Goal: Task Accomplishment & Management: Manage account settings

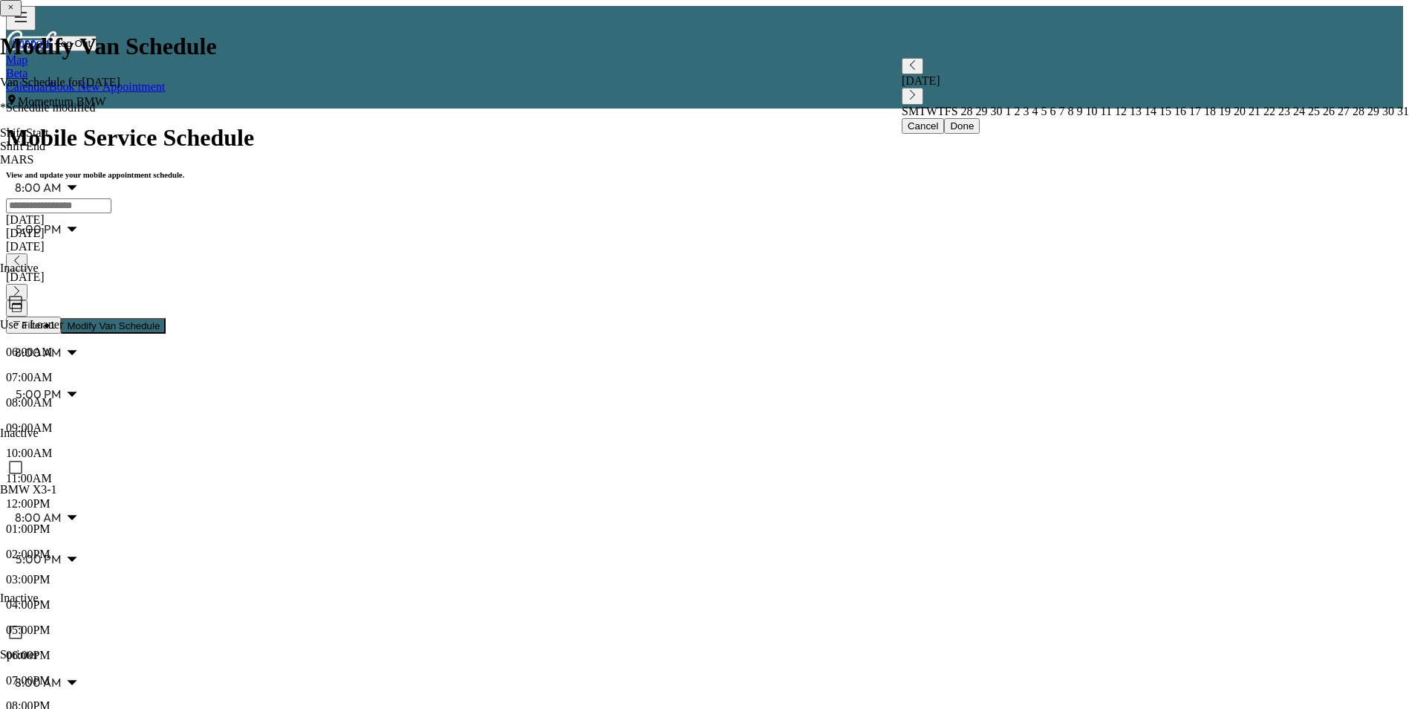
click at [22, 286] on icon "button" at bounding box center [17, 291] width 10 height 10
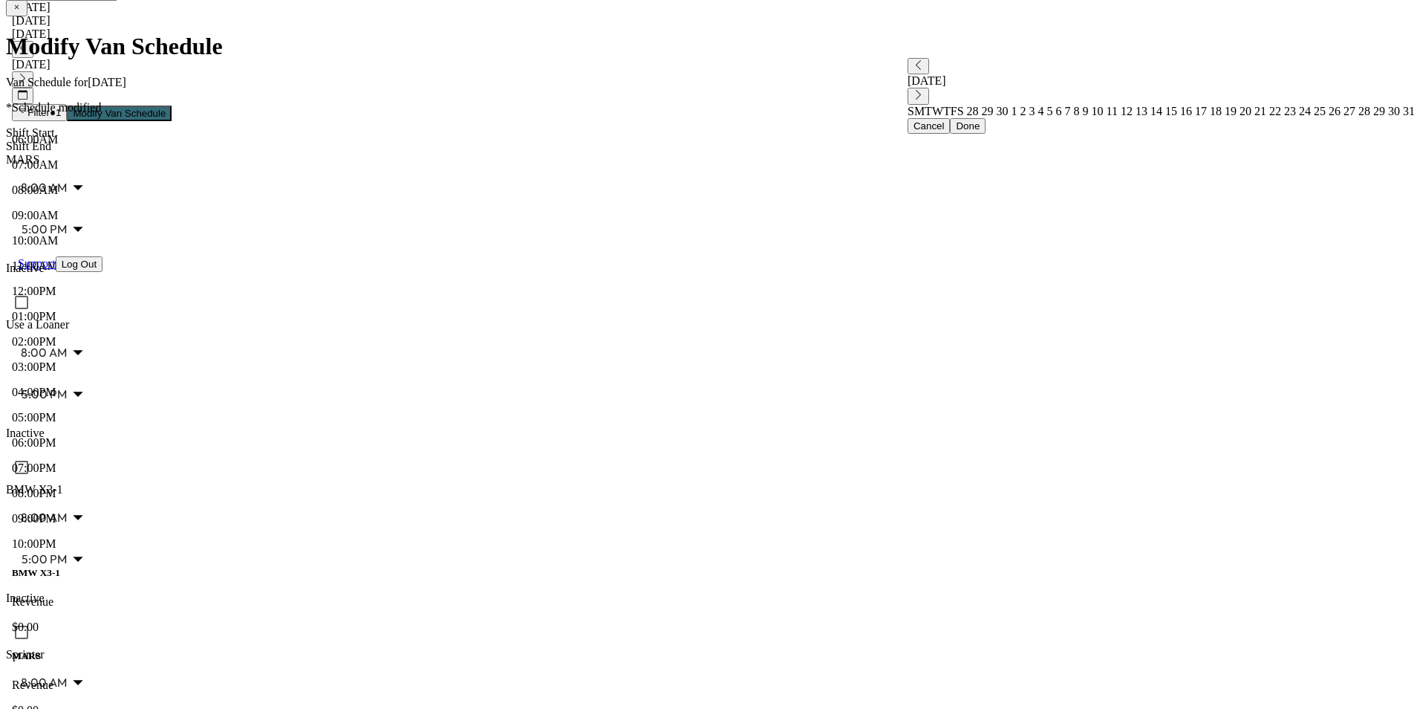
scroll to position [223, 0]
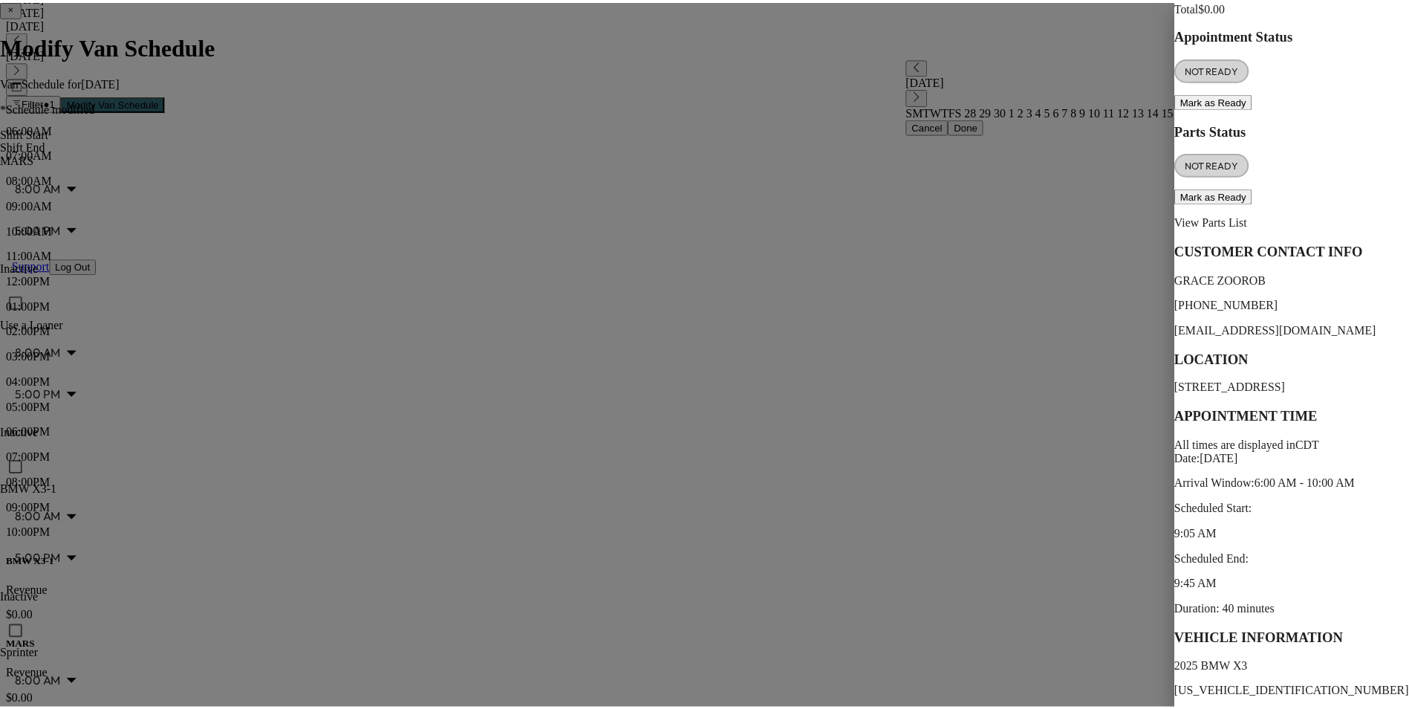
scroll to position [149, 0]
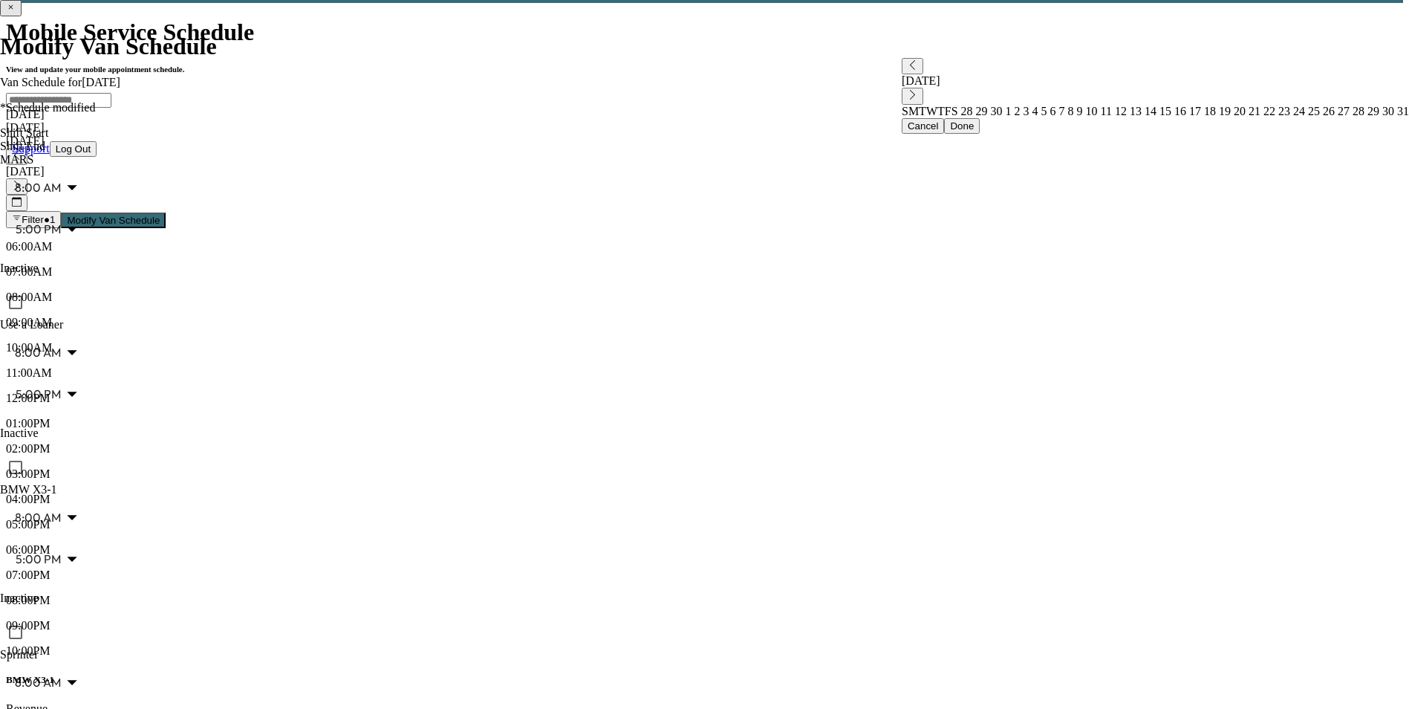
scroll to position [0, 0]
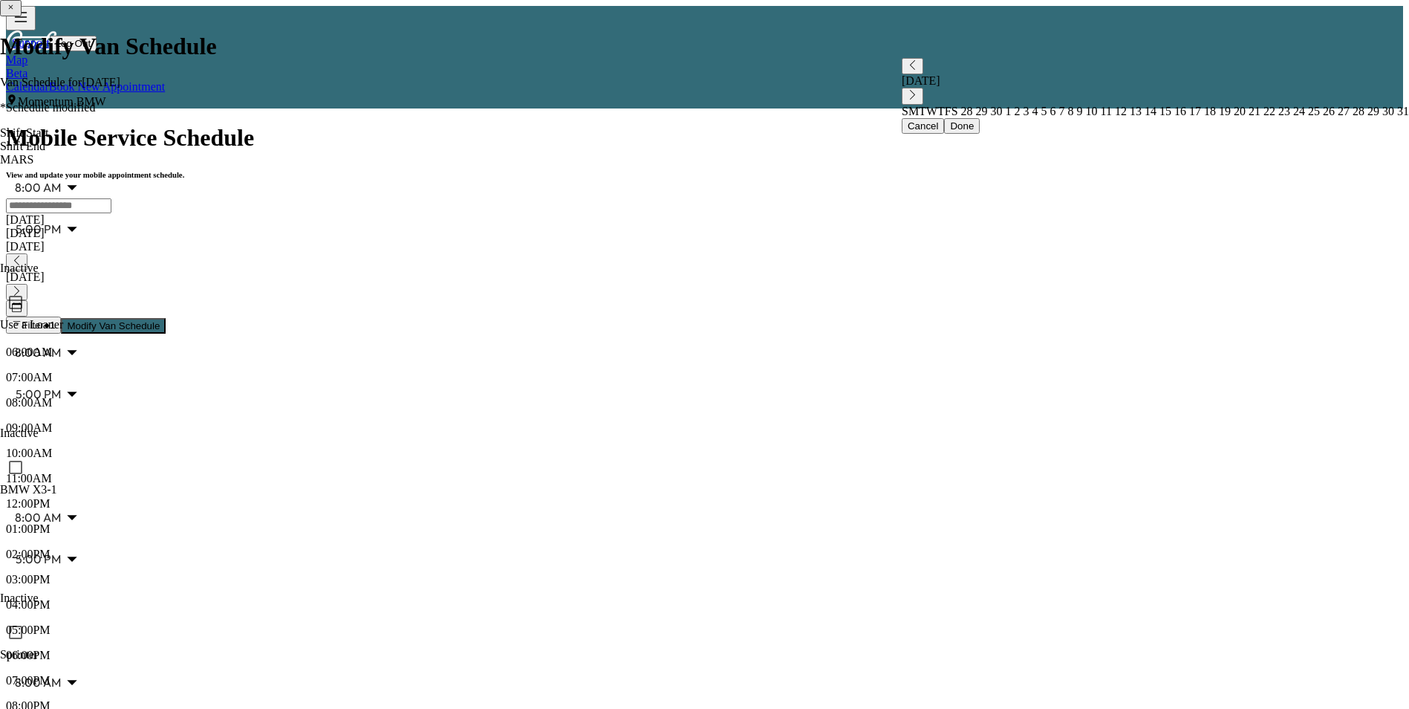
click at [22, 286] on icon "button" at bounding box center [17, 291] width 10 height 10
click at [22, 256] on icon "button" at bounding box center [17, 261] width 10 height 10
click at [19, 256] on icon "button" at bounding box center [16, 261] width 5 height 10
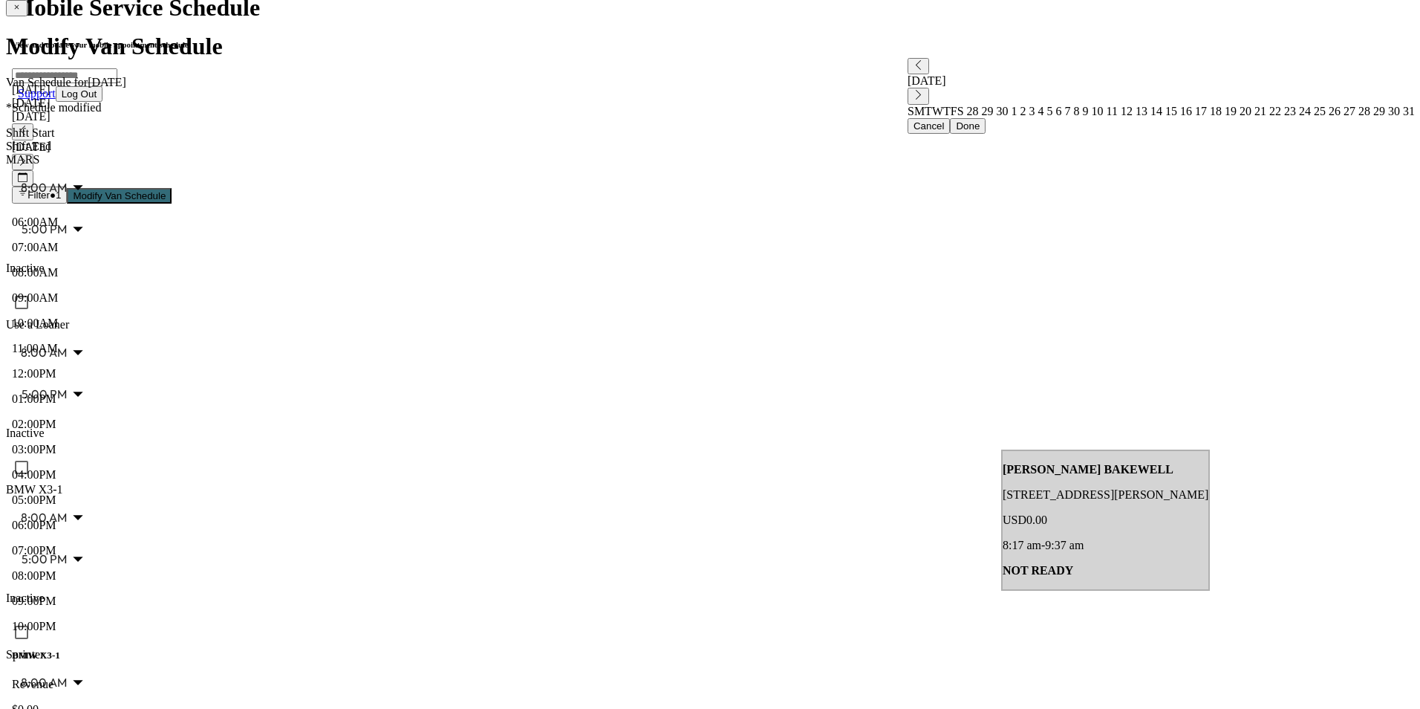
scroll to position [149, 0]
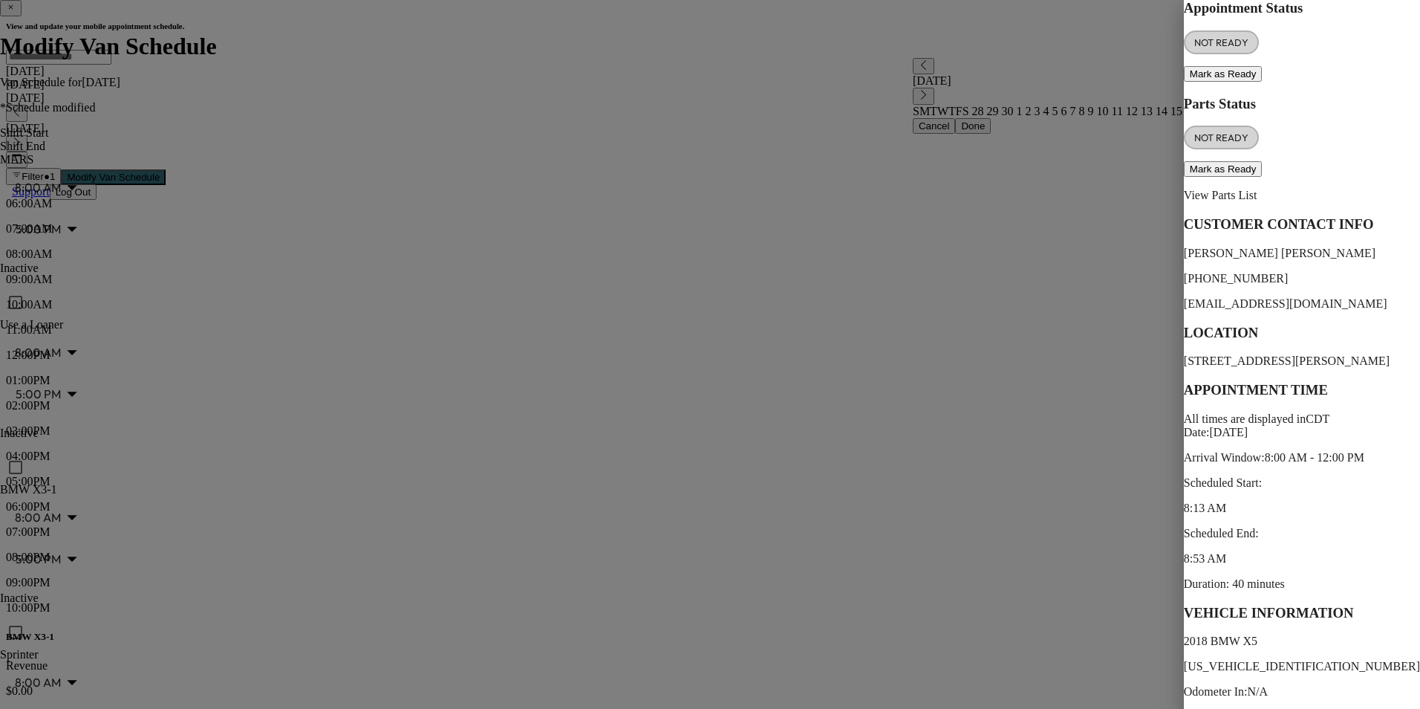
scroll to position [183, 0]
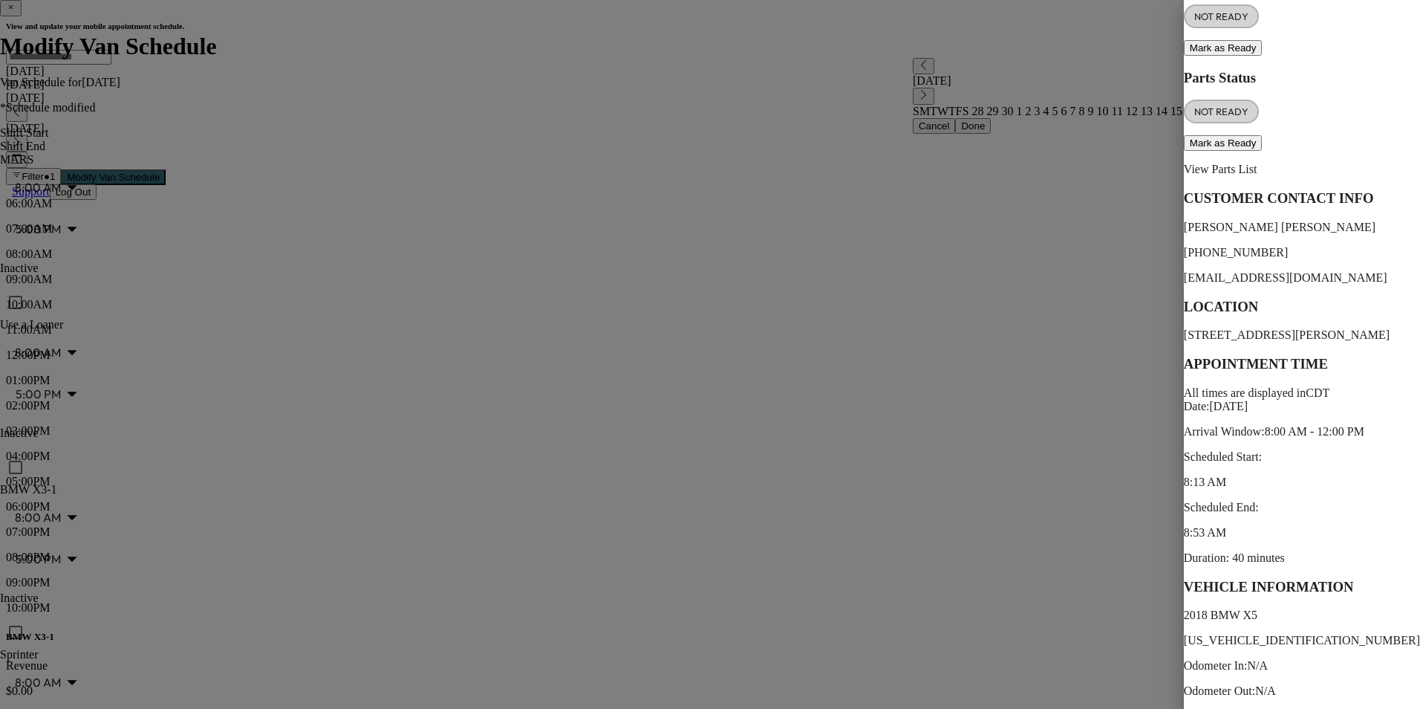
drag, startPoint x: 1100, startPoint y: 676, endPoint x: 1093, endPoint y: 669, distance: 9.5
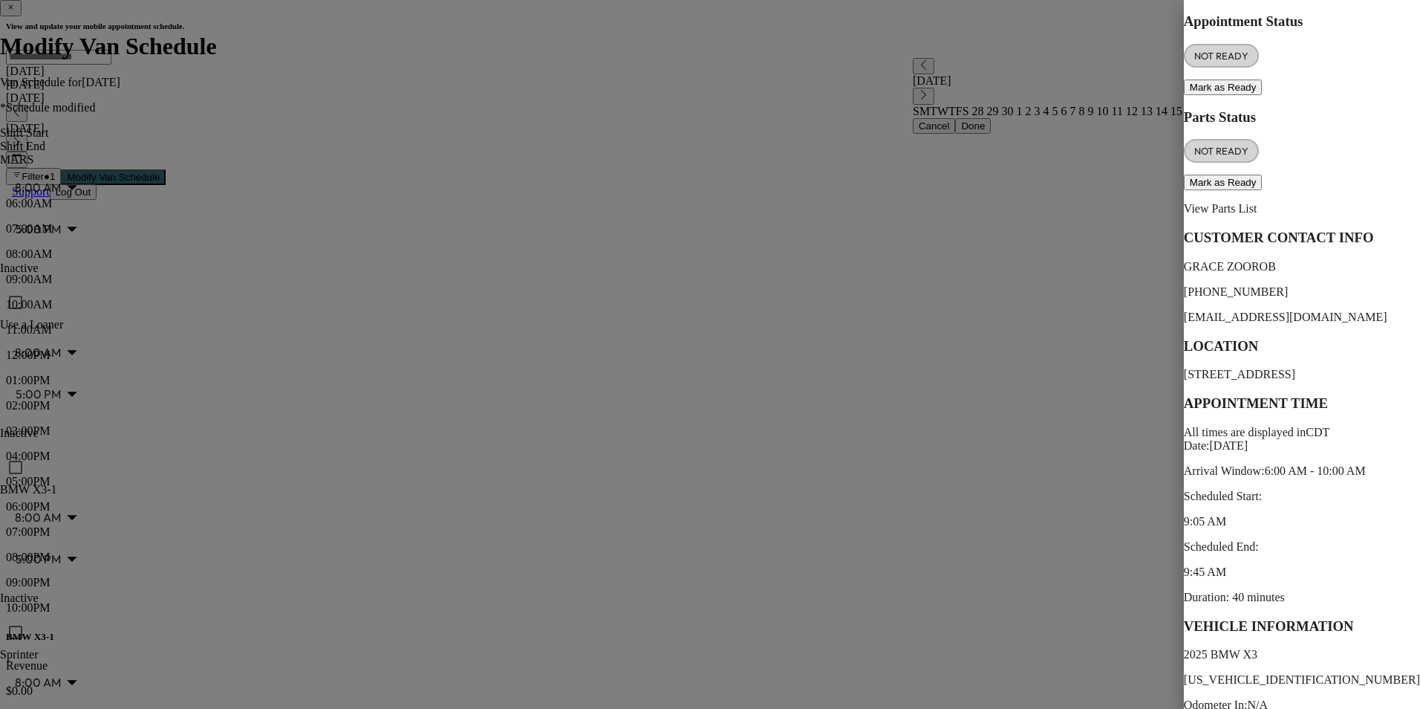
scroll to position [218, 0]
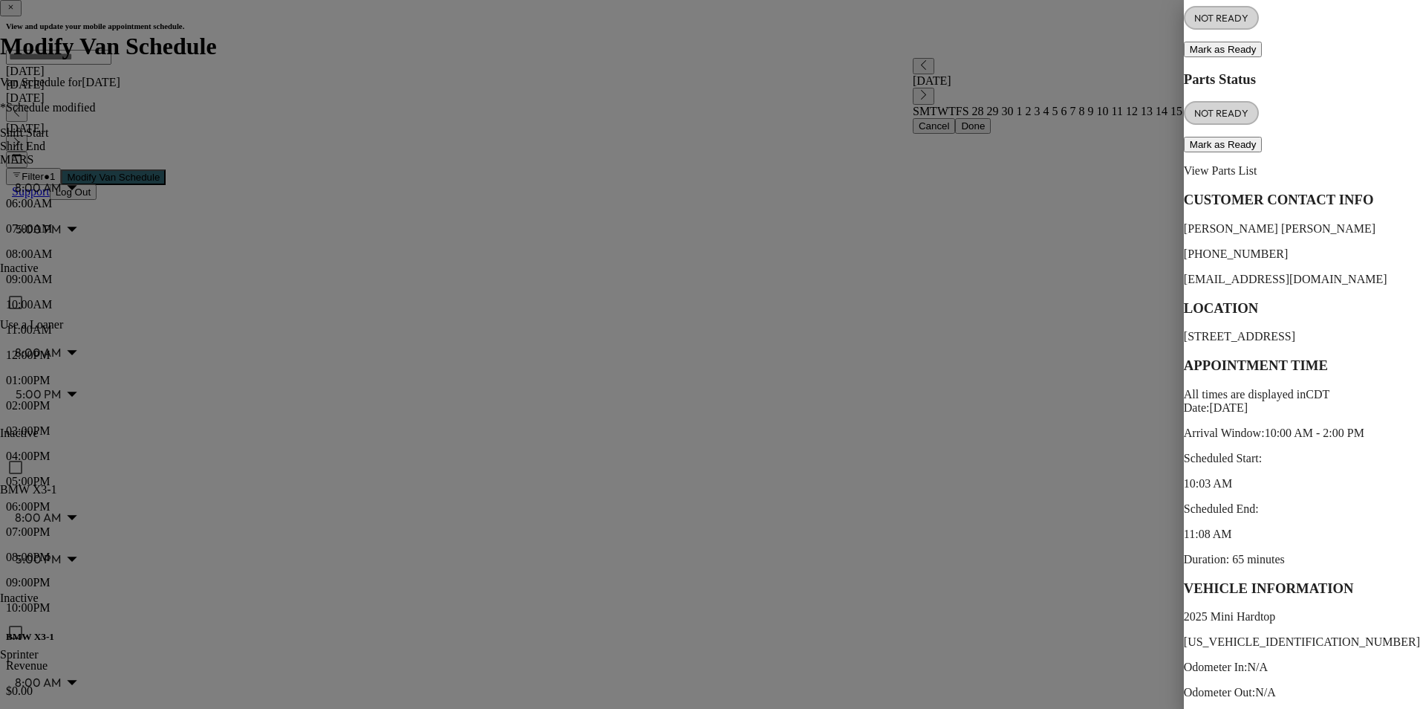
scroll to position [236, 0]
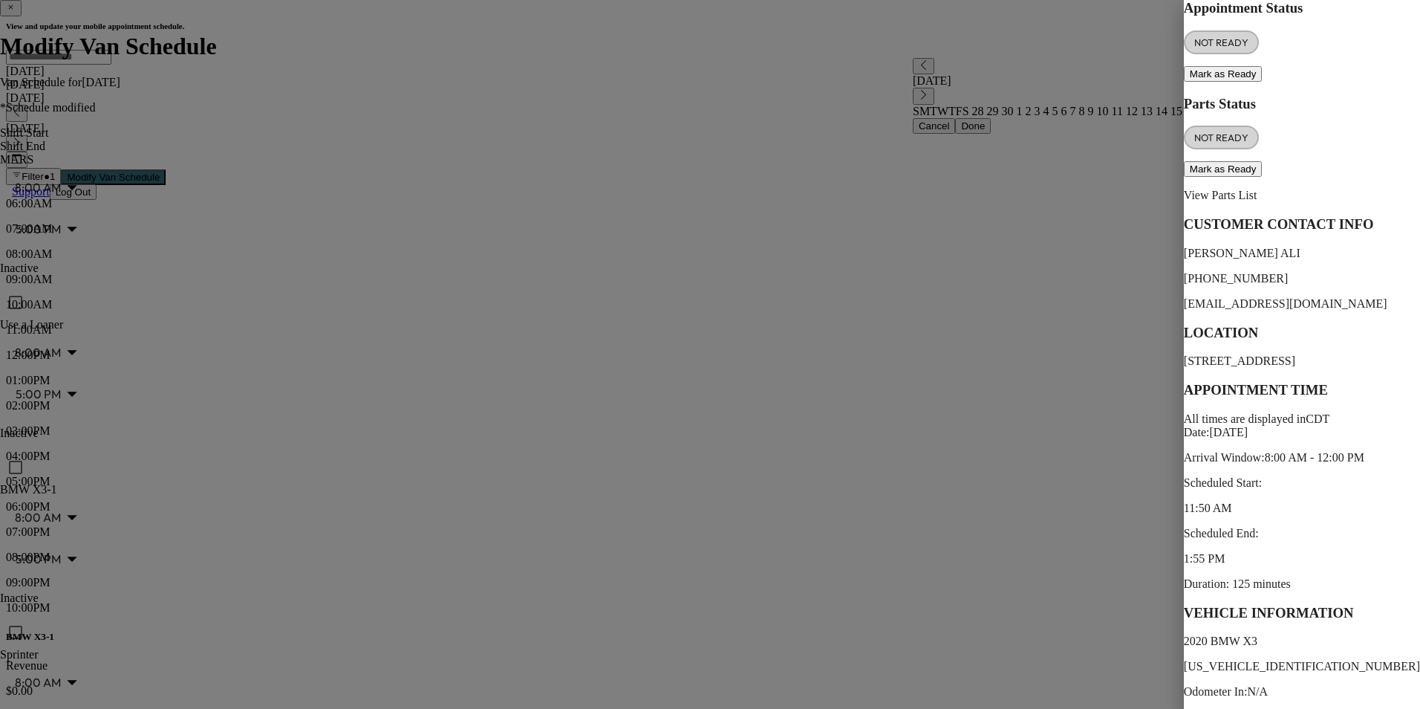
scroll to position [254, 0]
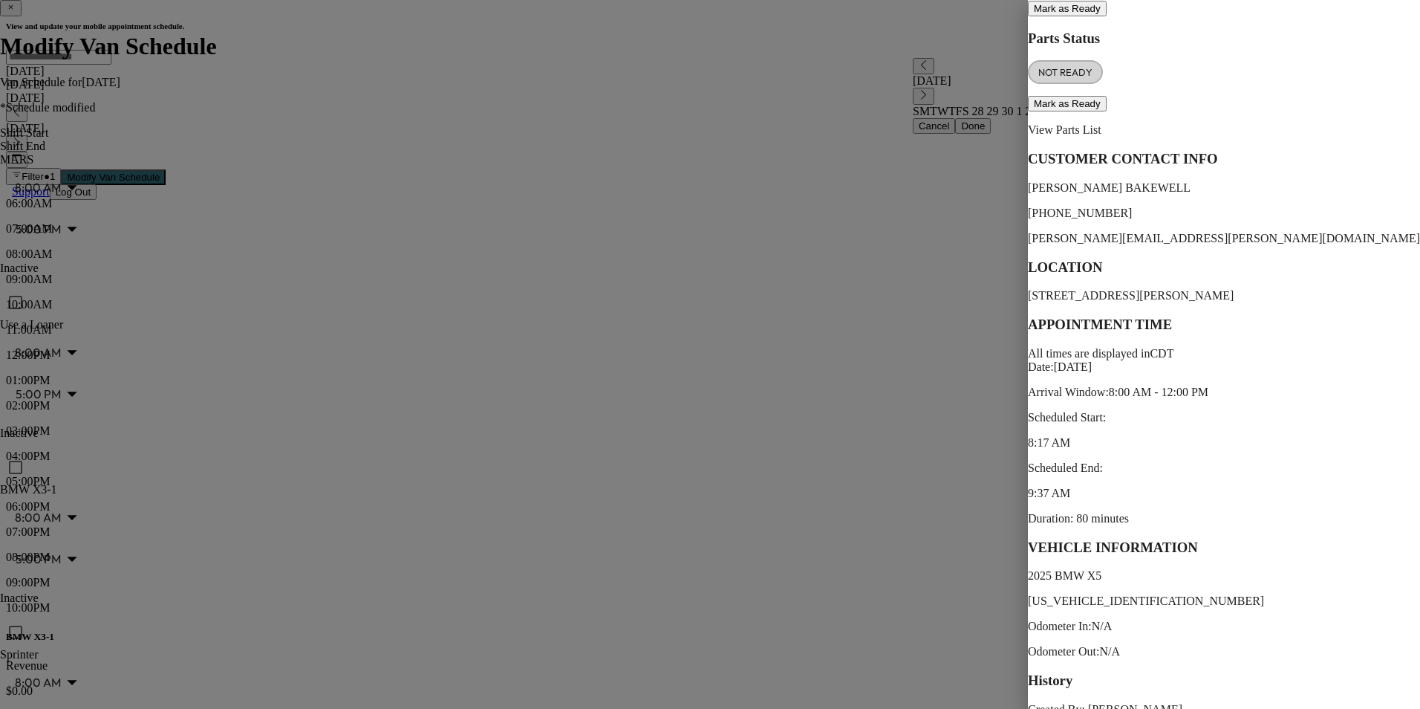
scroll to position [236, 0]
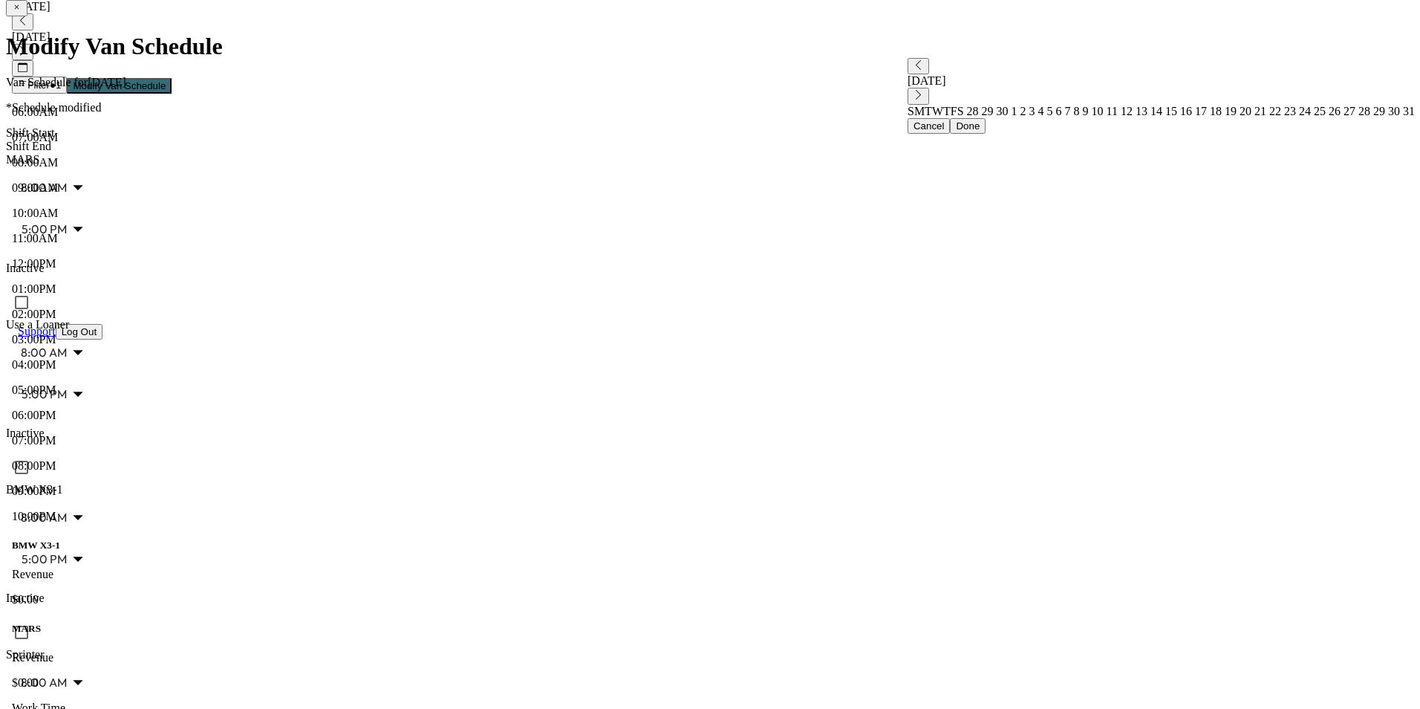
scroll to position [297, 0]
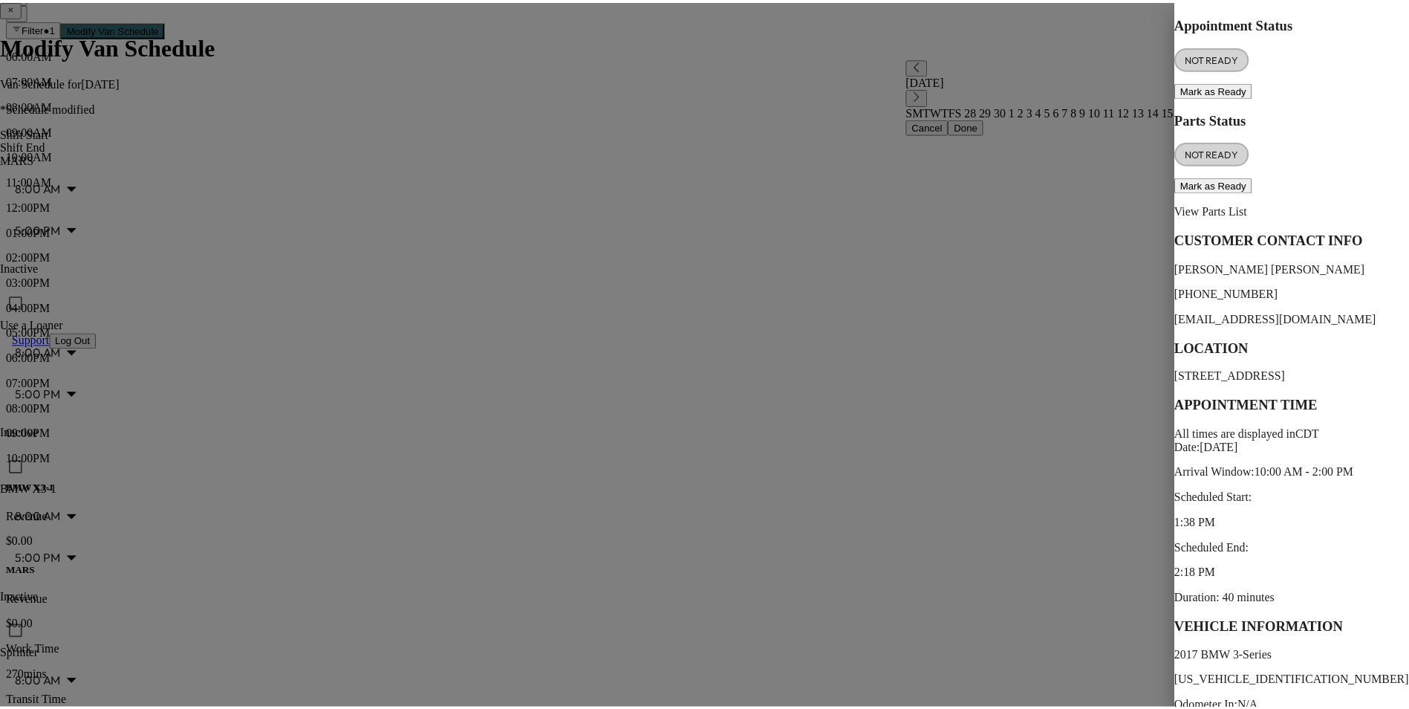
scroll to position [218, 0]
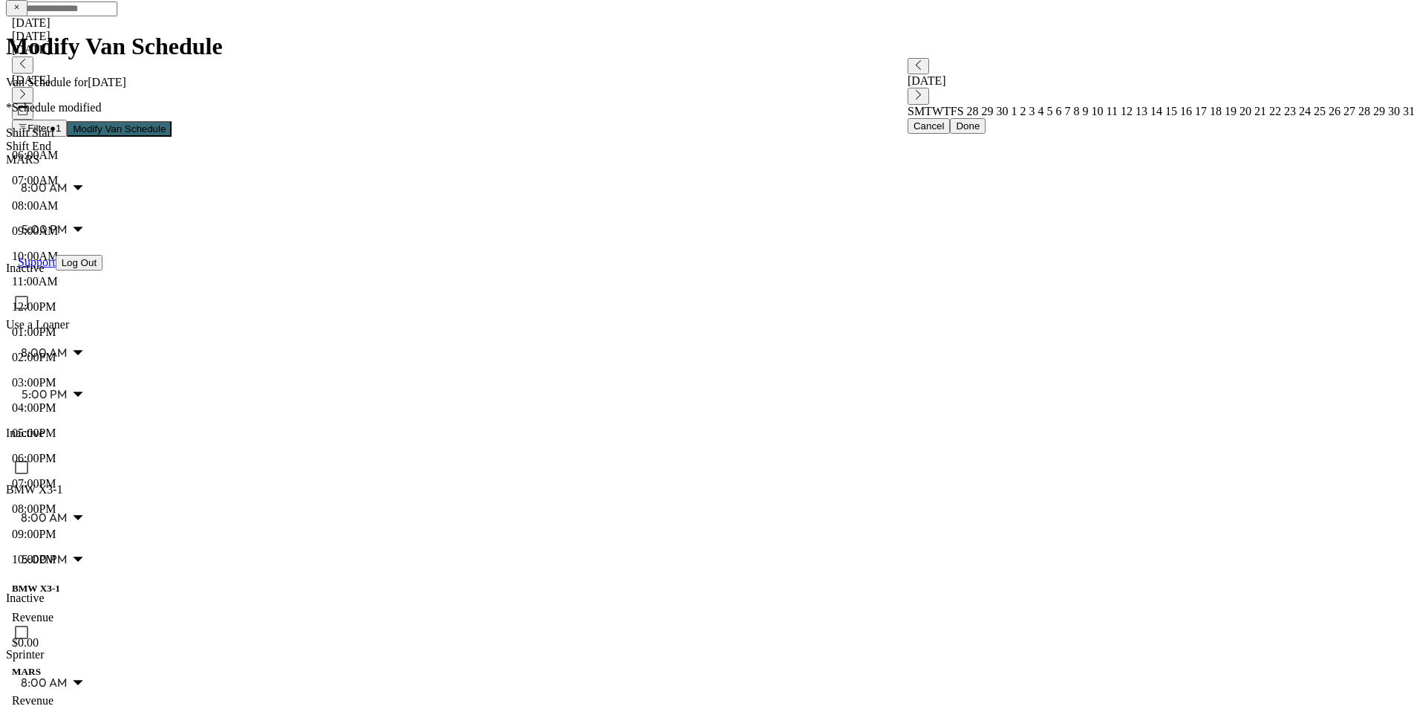
scroll to position [223, 0]
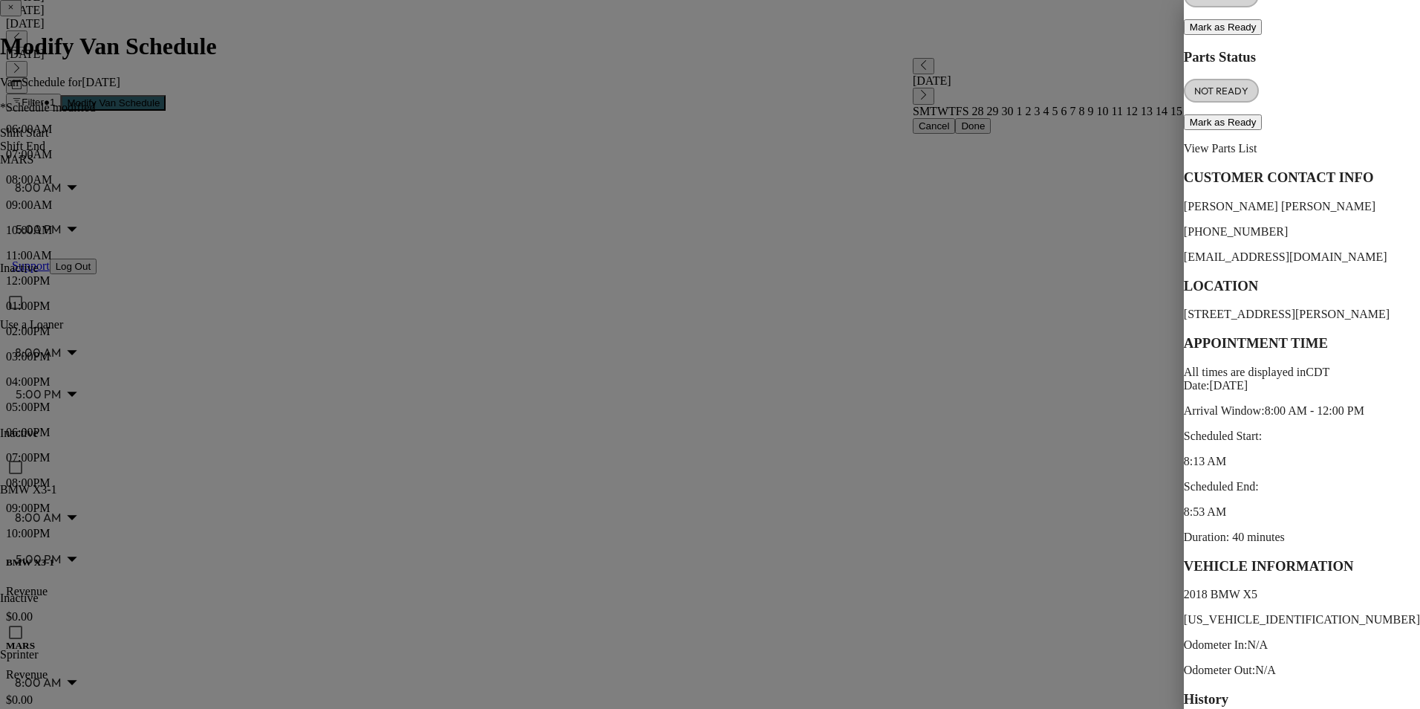
scroll to position [218, 0]
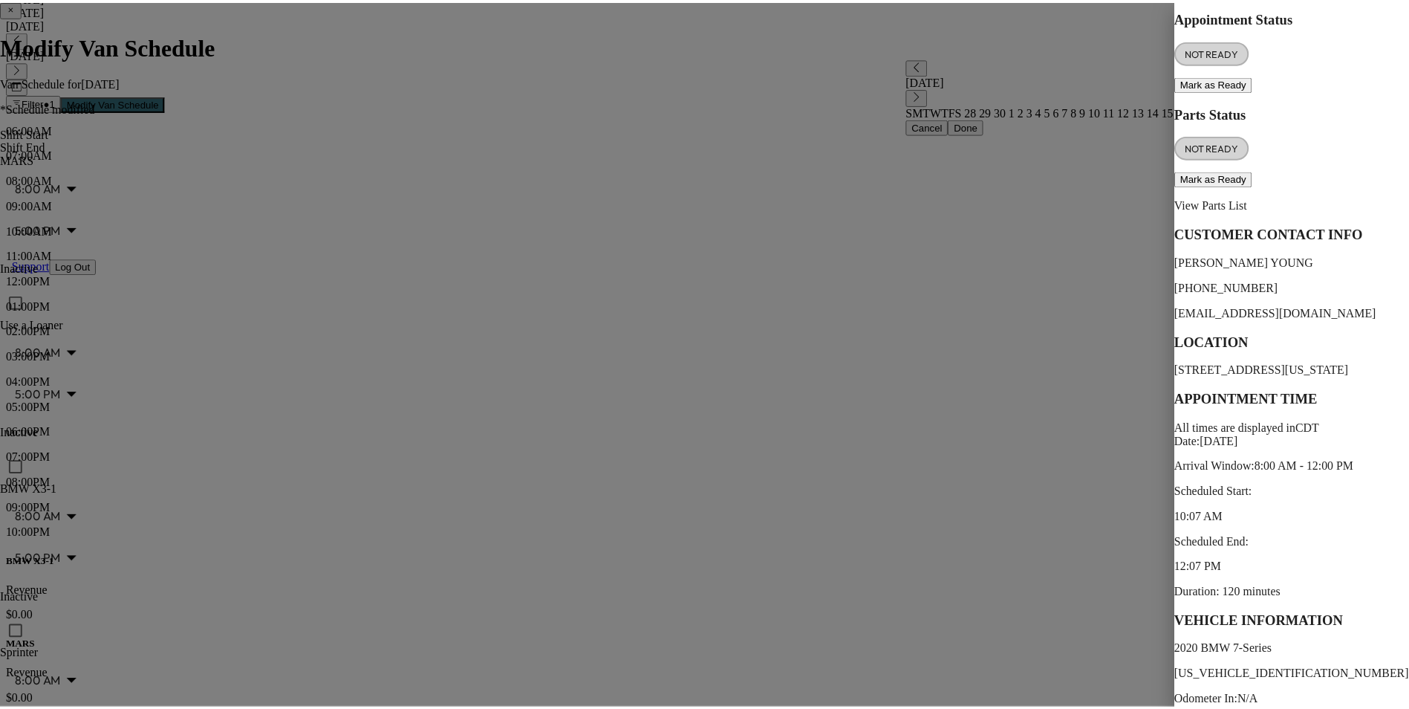
scroll to position [88, 0]
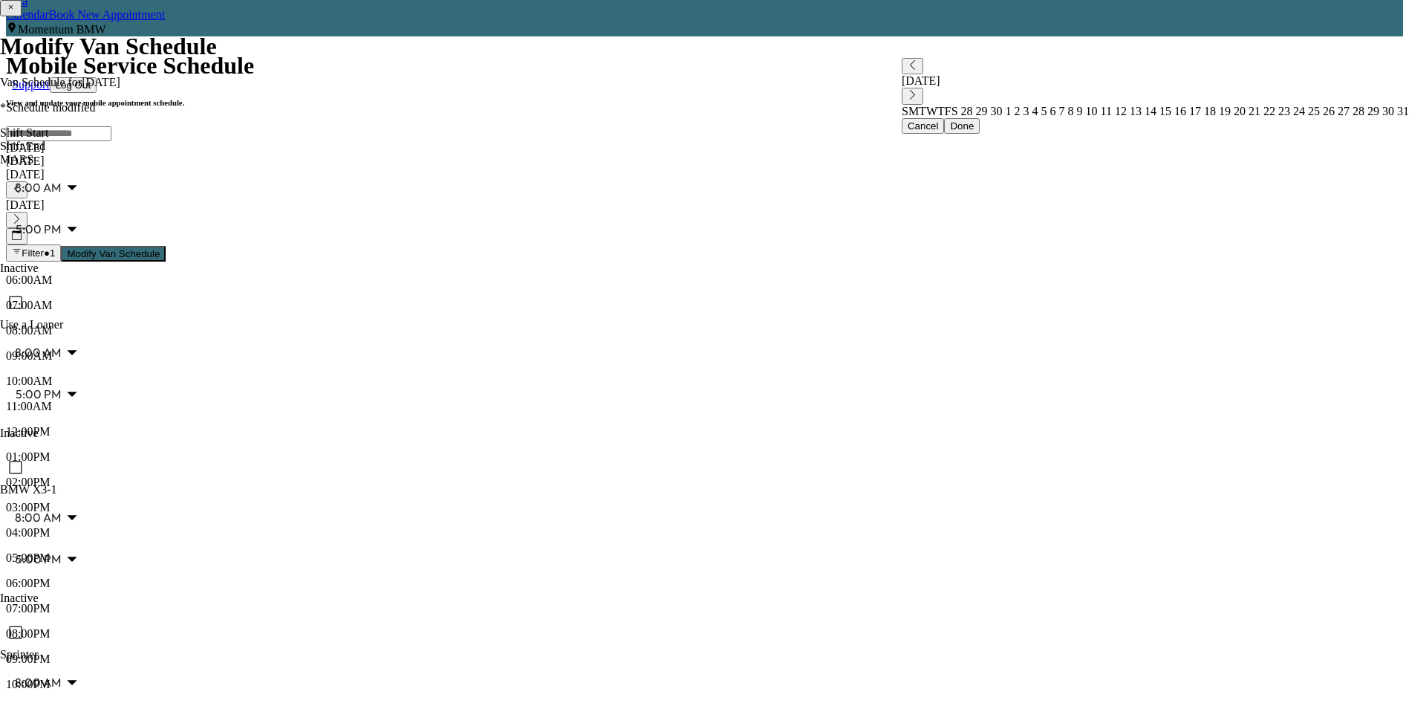
scroll to position [0, 0]
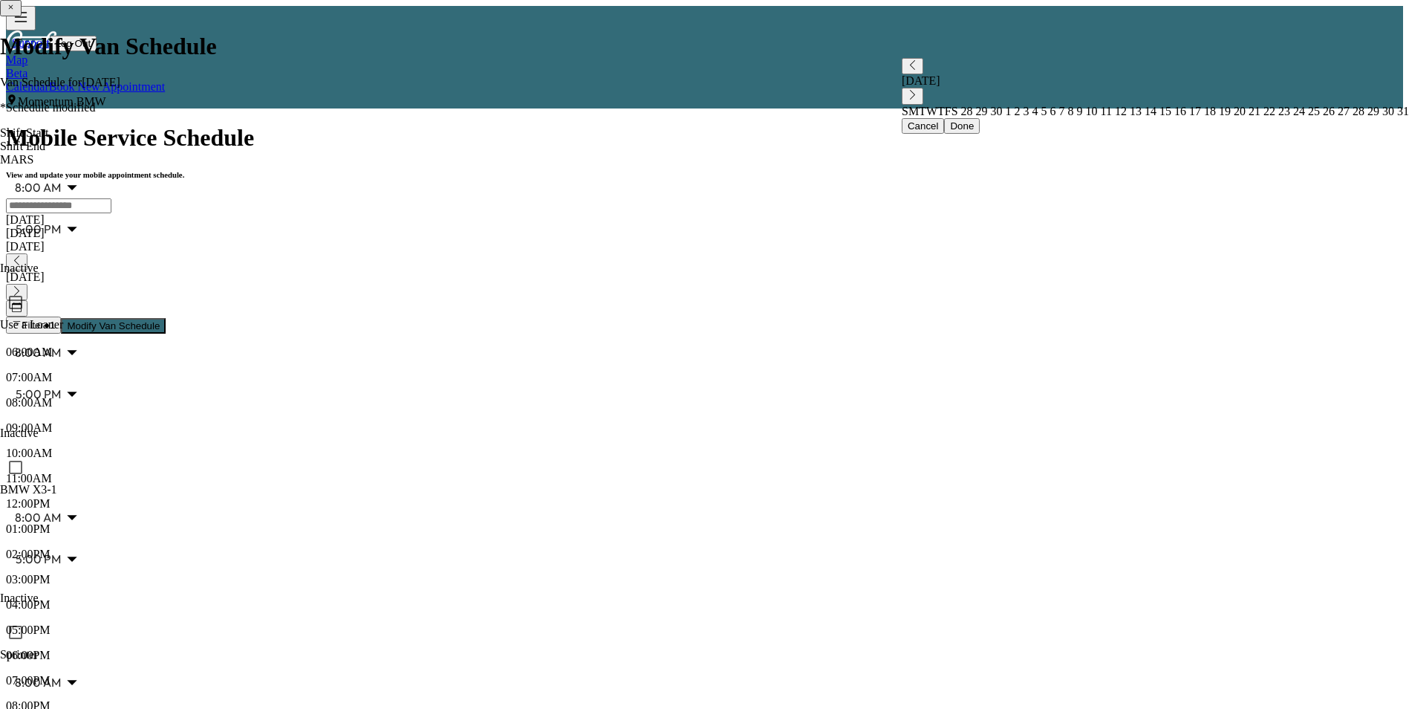
click at [22, 256] on icon "button" at bounding box center [17, 261] width 10 height 10
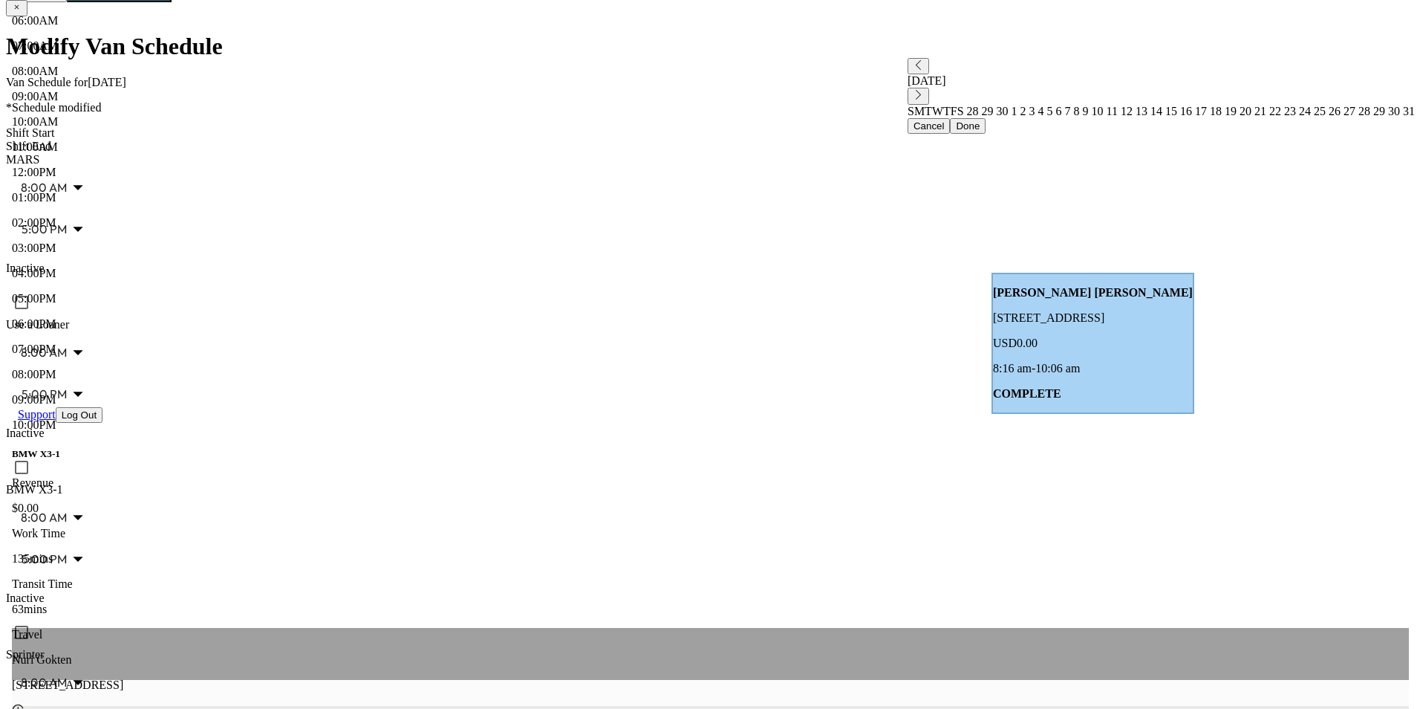
scroll to position [371, 0]
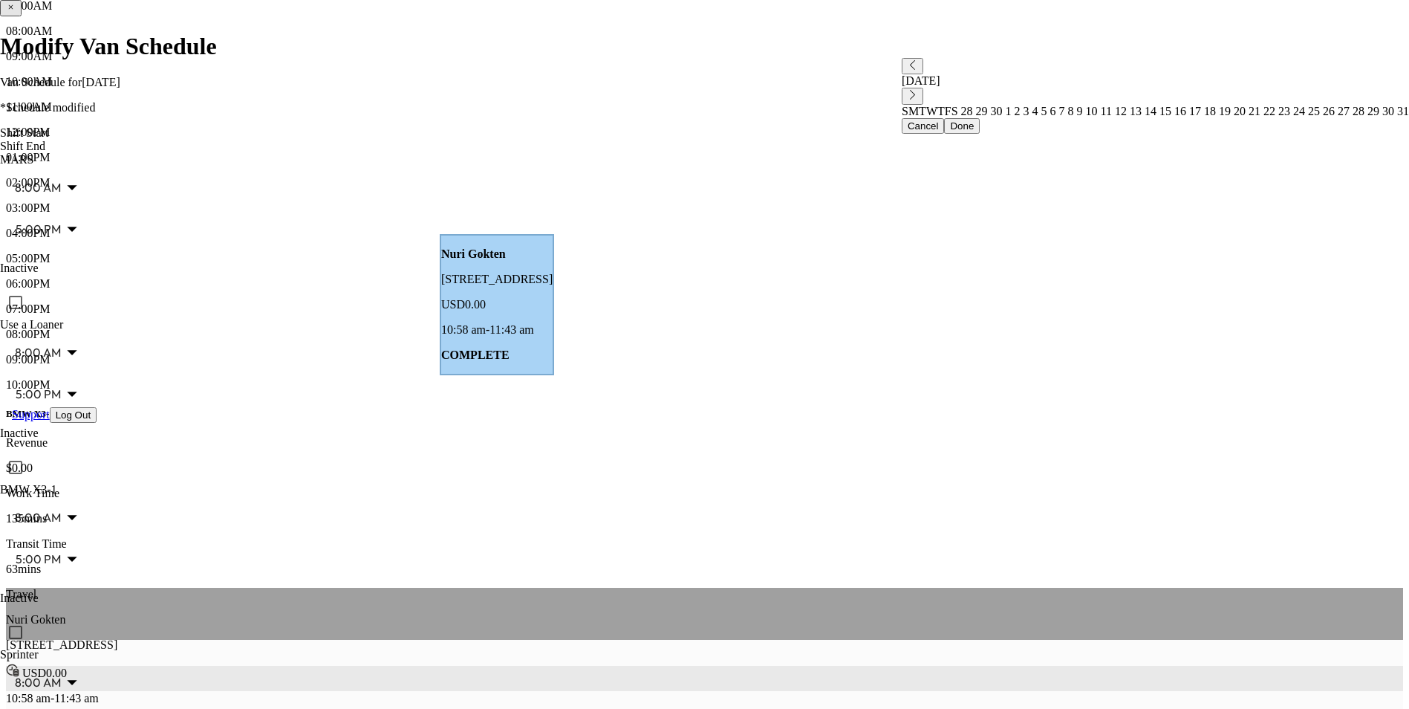
click at [328, 613] on p "Nuri Gokten" at bounding box center [704, 619] width 1397 height 13
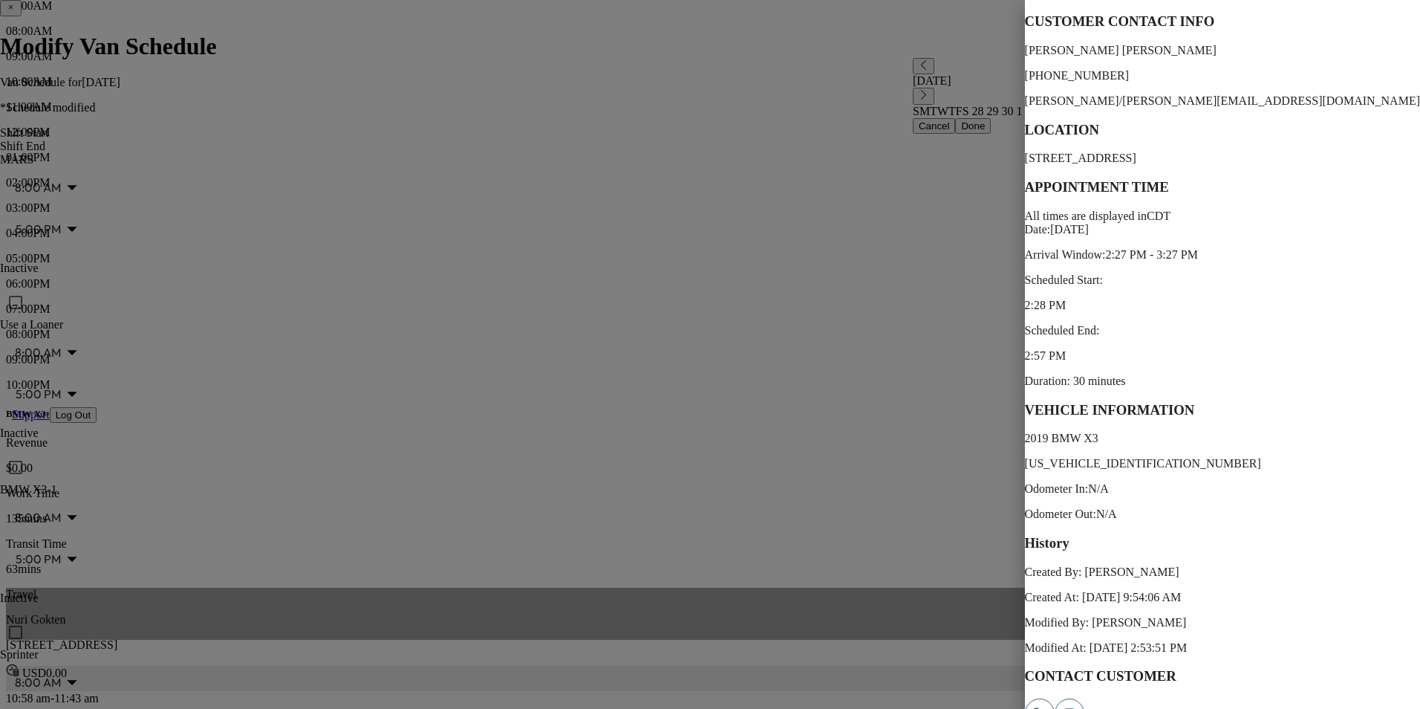
scroll to position [367, 0]
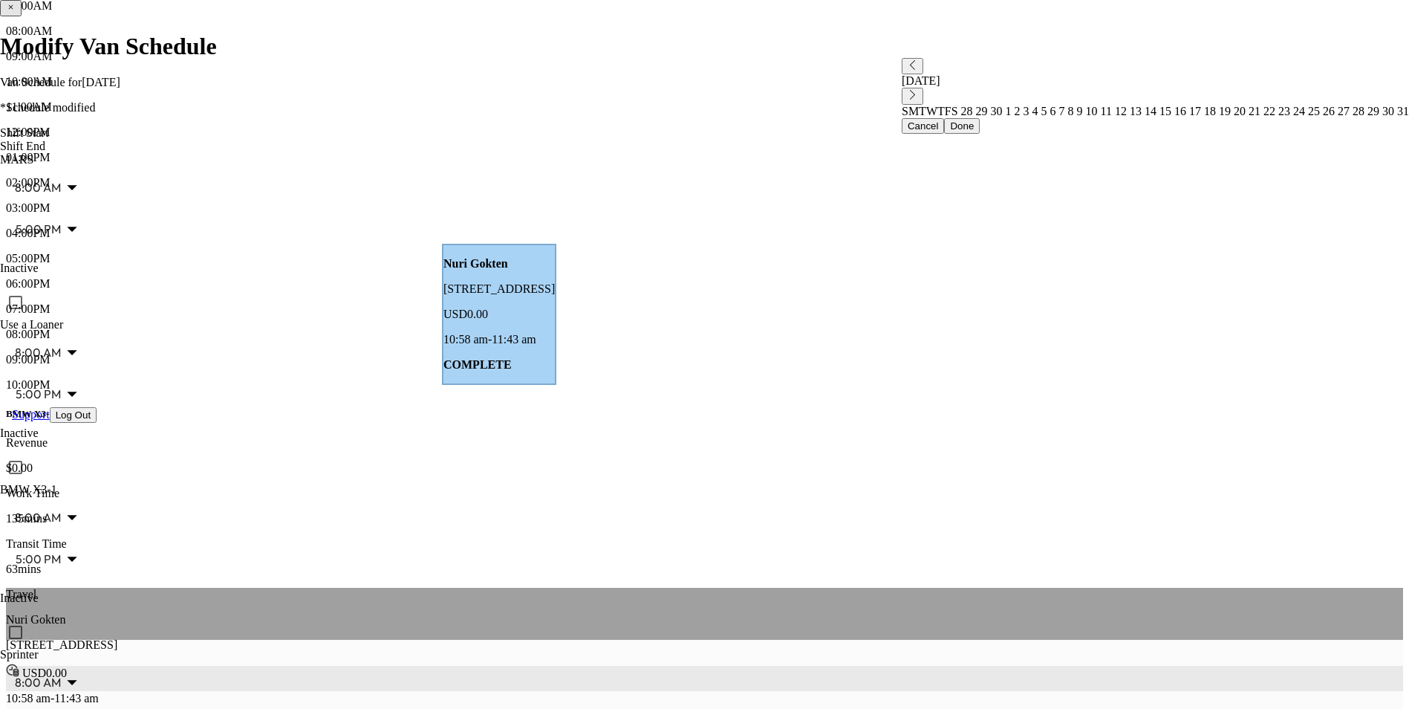
click at [331, 638] on p "[STREET_ADDRESS]" at bounding box center [704, 644] width 1397 height 13
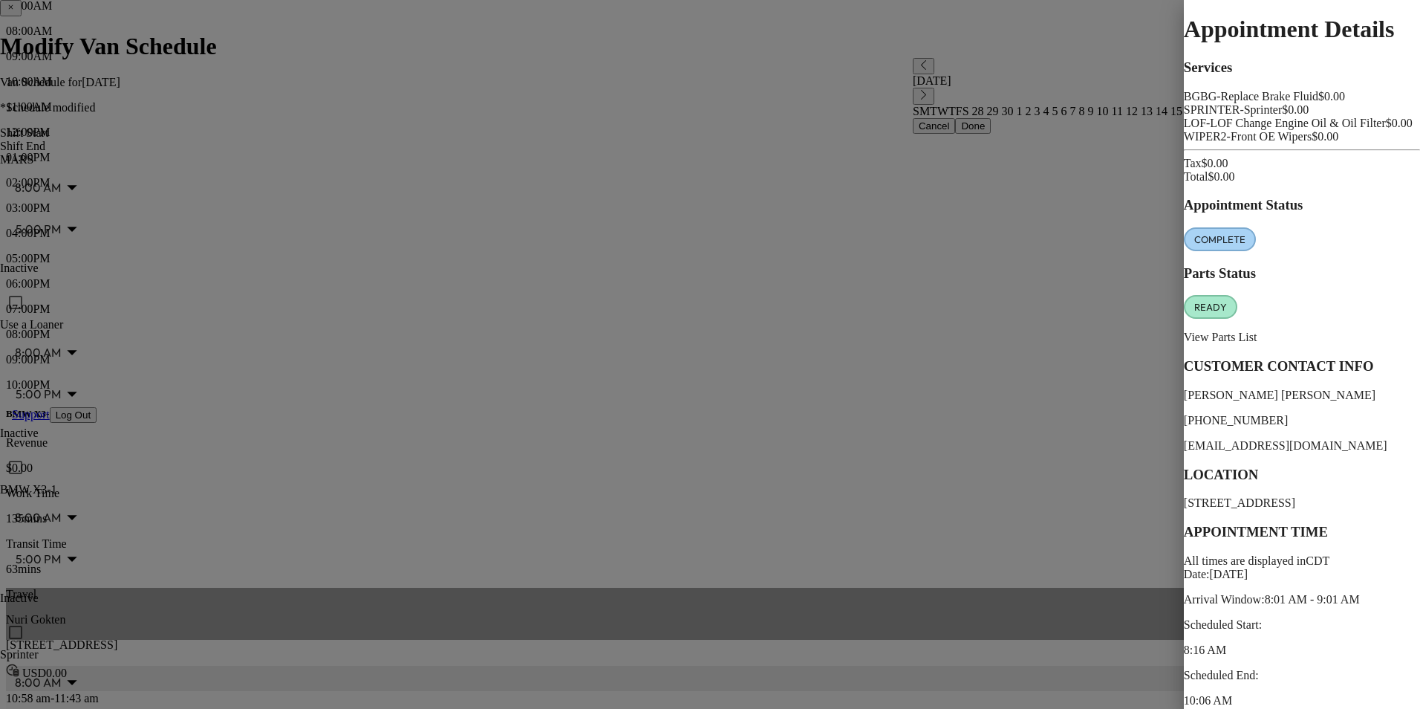
scroll to position [74, 0]
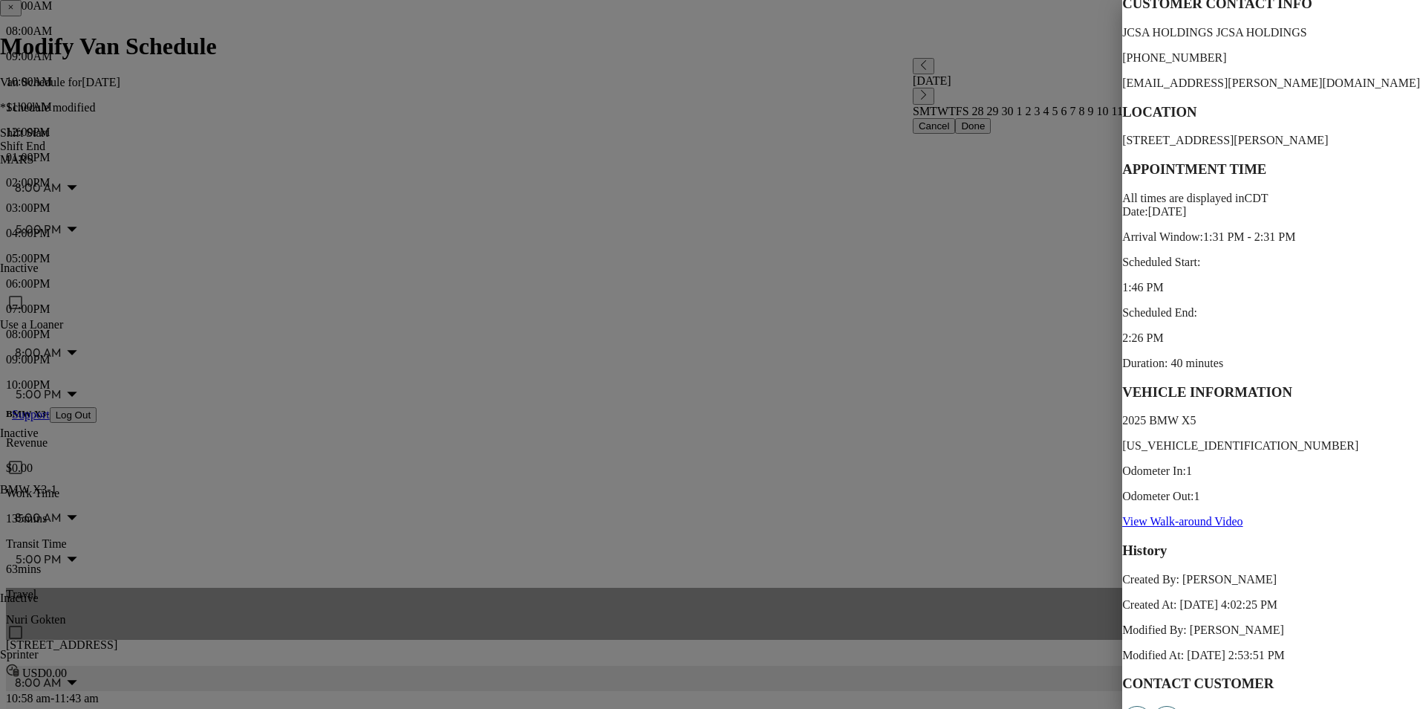
scroll to position [371, 0]
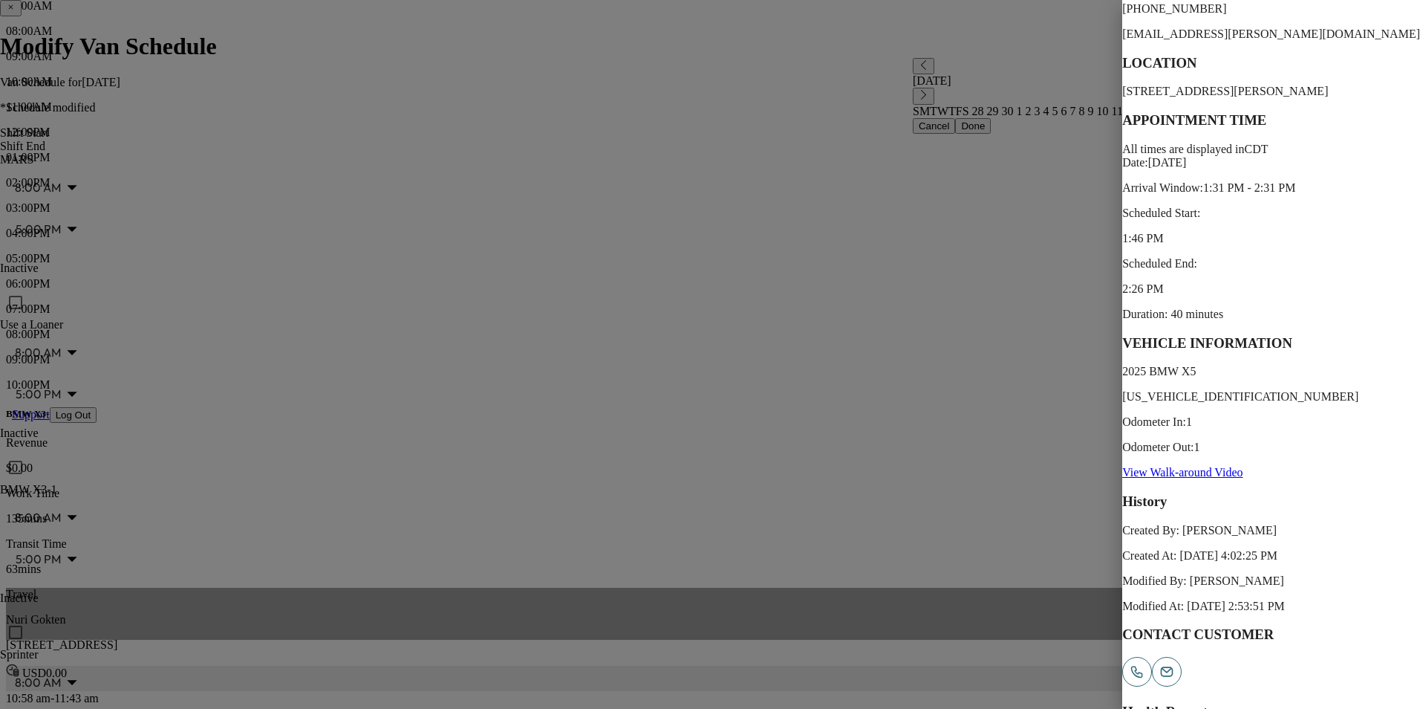
drag, startPoint x: 1095, startPoint y: 685, endPoint x: 992, endPoint y: 648, distance: 109.0
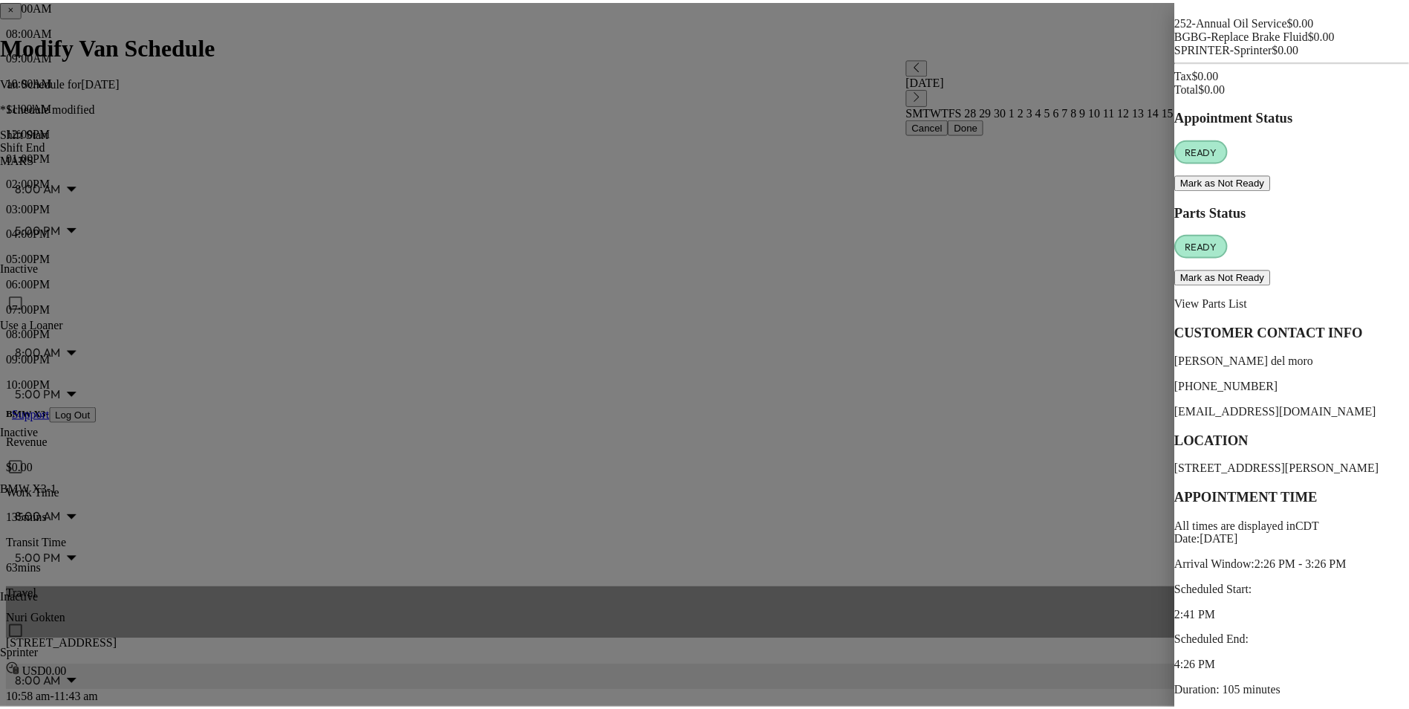
scroll to position [149, 0]
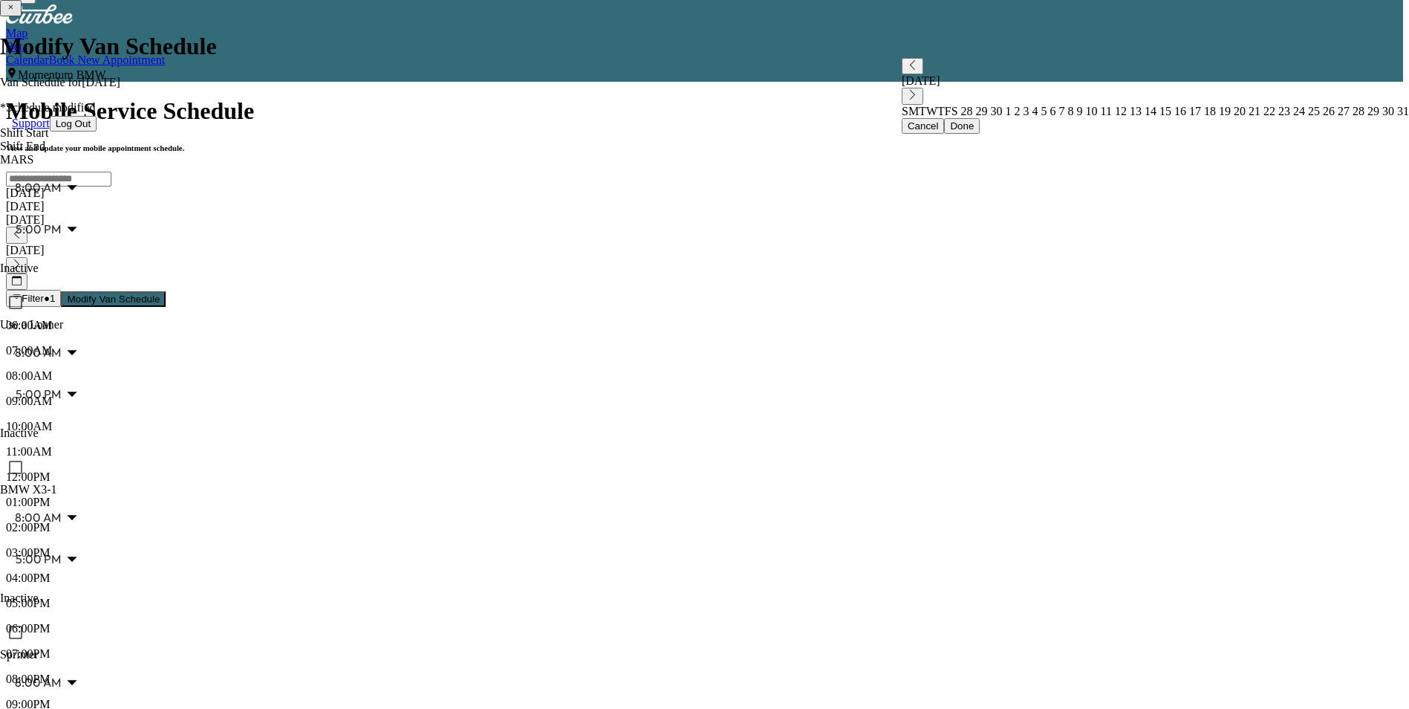
scroll to position [0, 0]
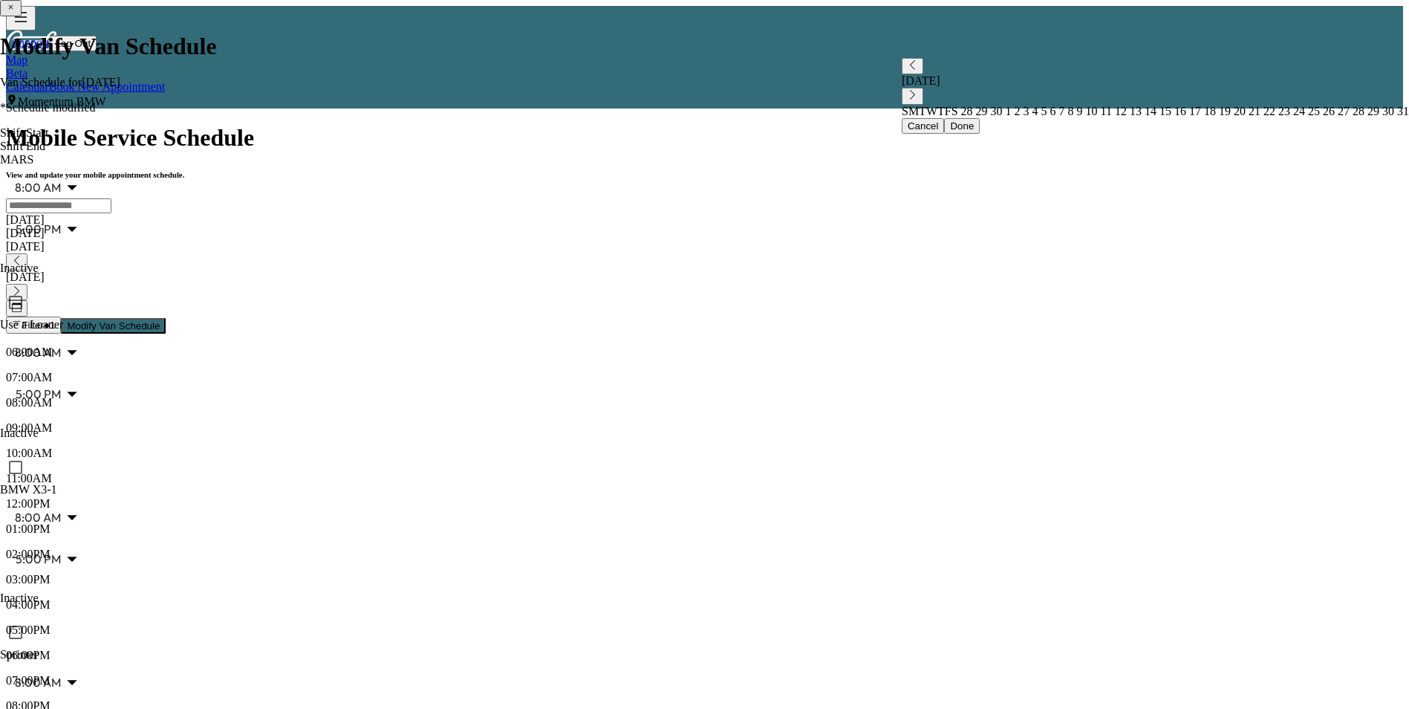
click at [22, 256] on icon "button" at bounding box center [17, 261] width 10 height 10
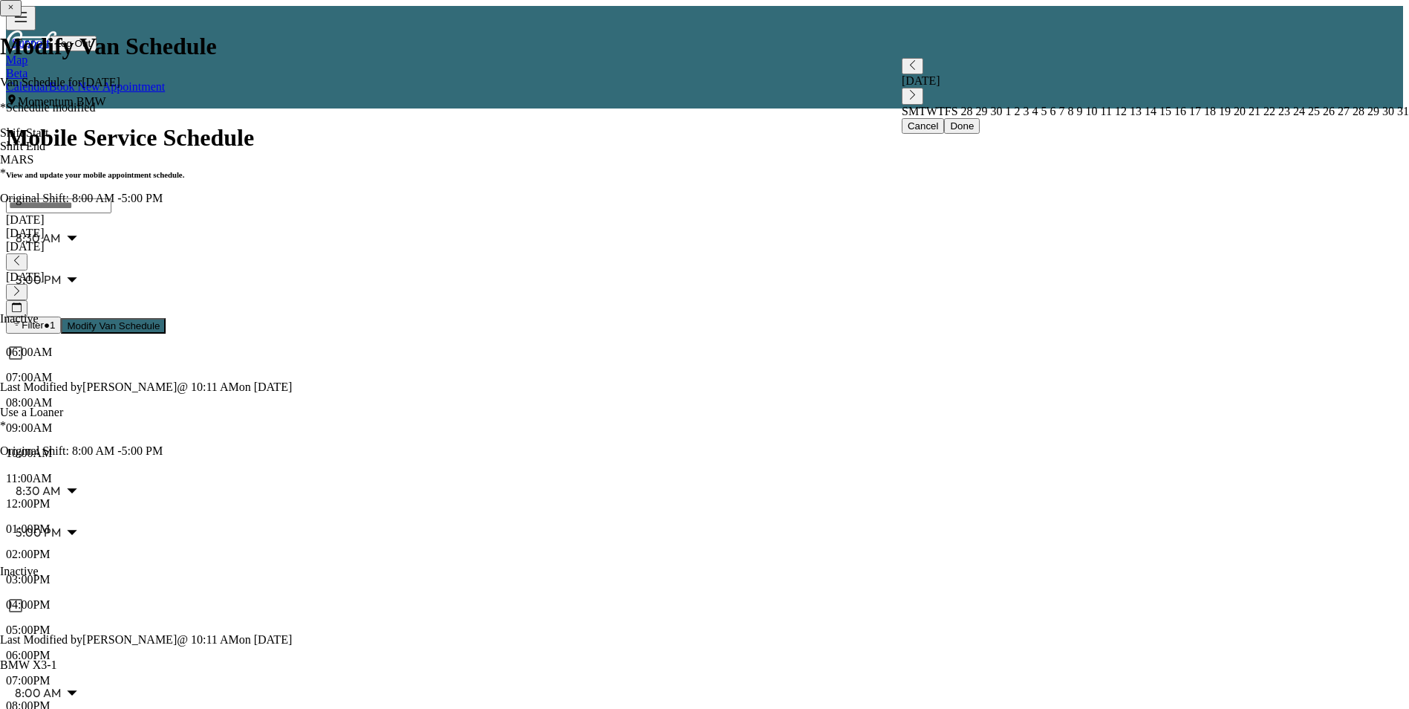
click at [22, 302] on icon "button" at bounding box center [17, 307] width 10 height 10
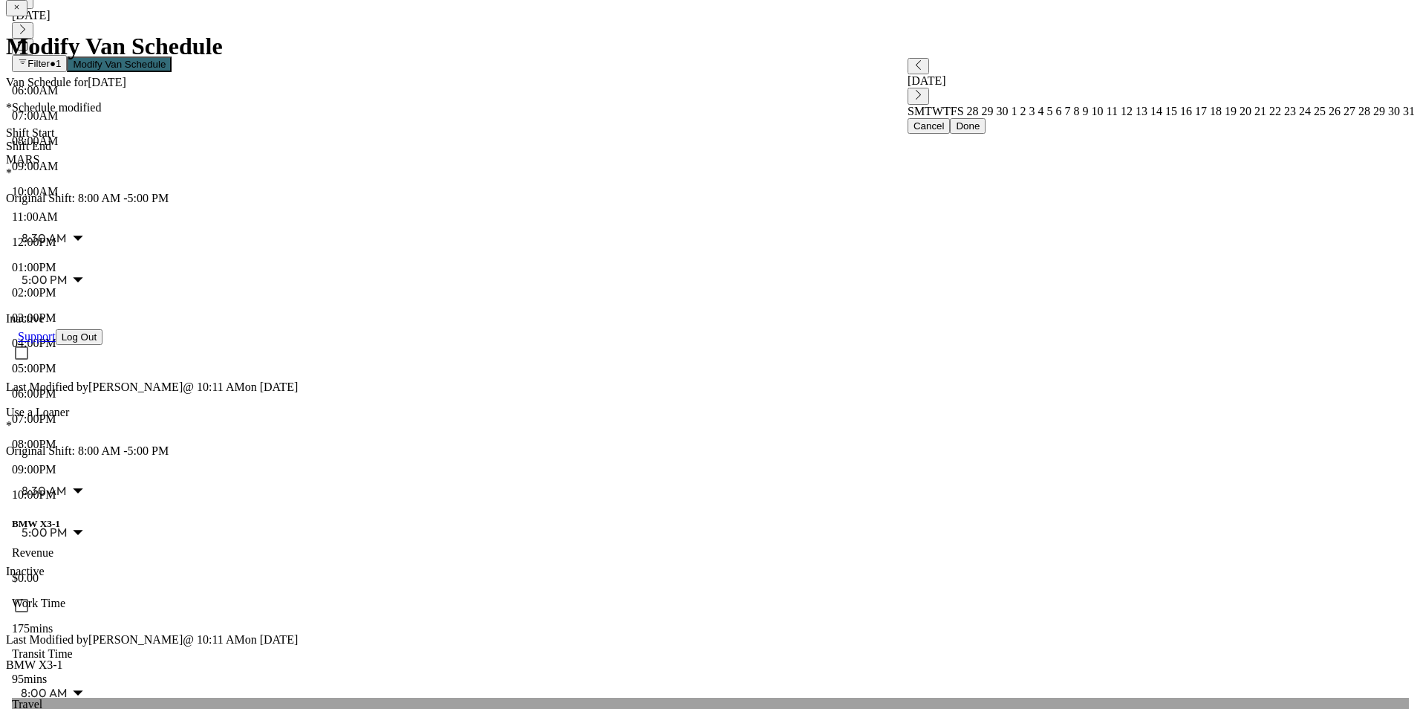
scroll to position [297, 0]
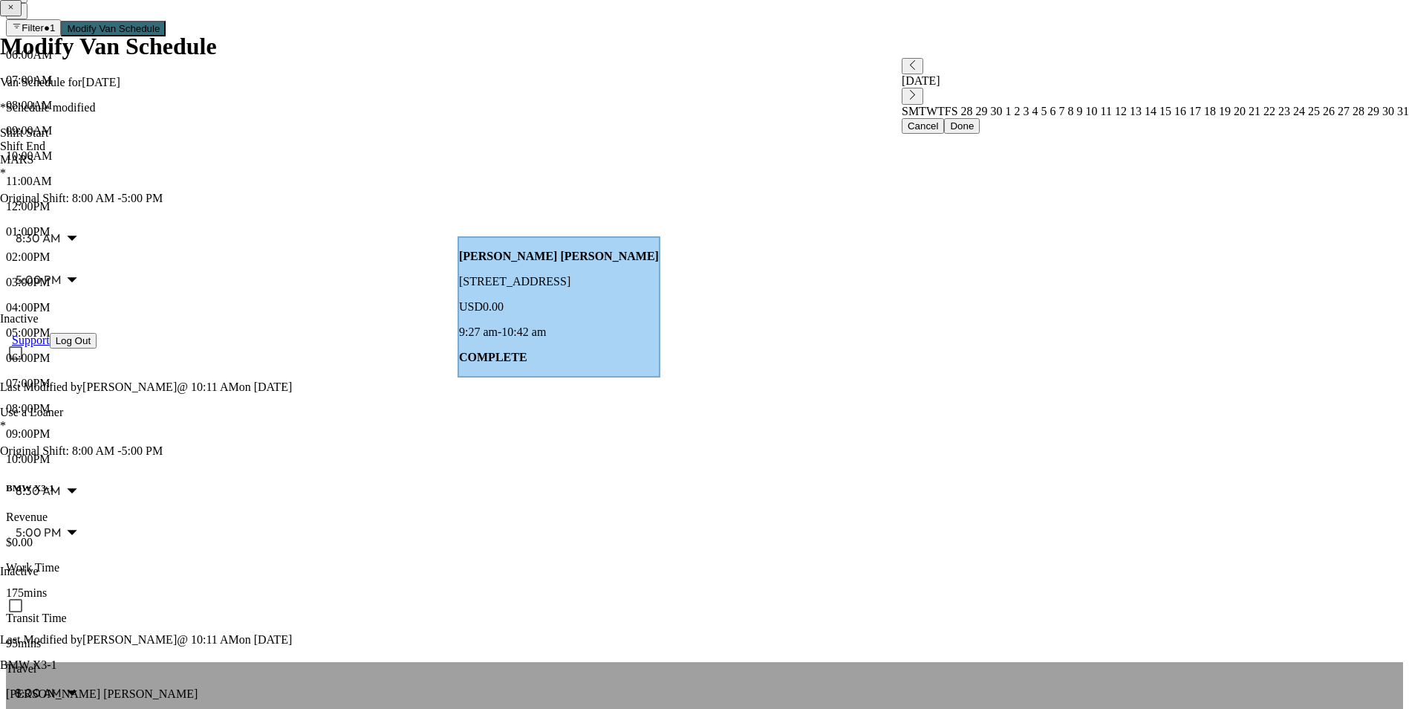
click at [346, 708] on p "[STREET_ADDRESS]" at bounding box center [704, 718] width 1397 height 13
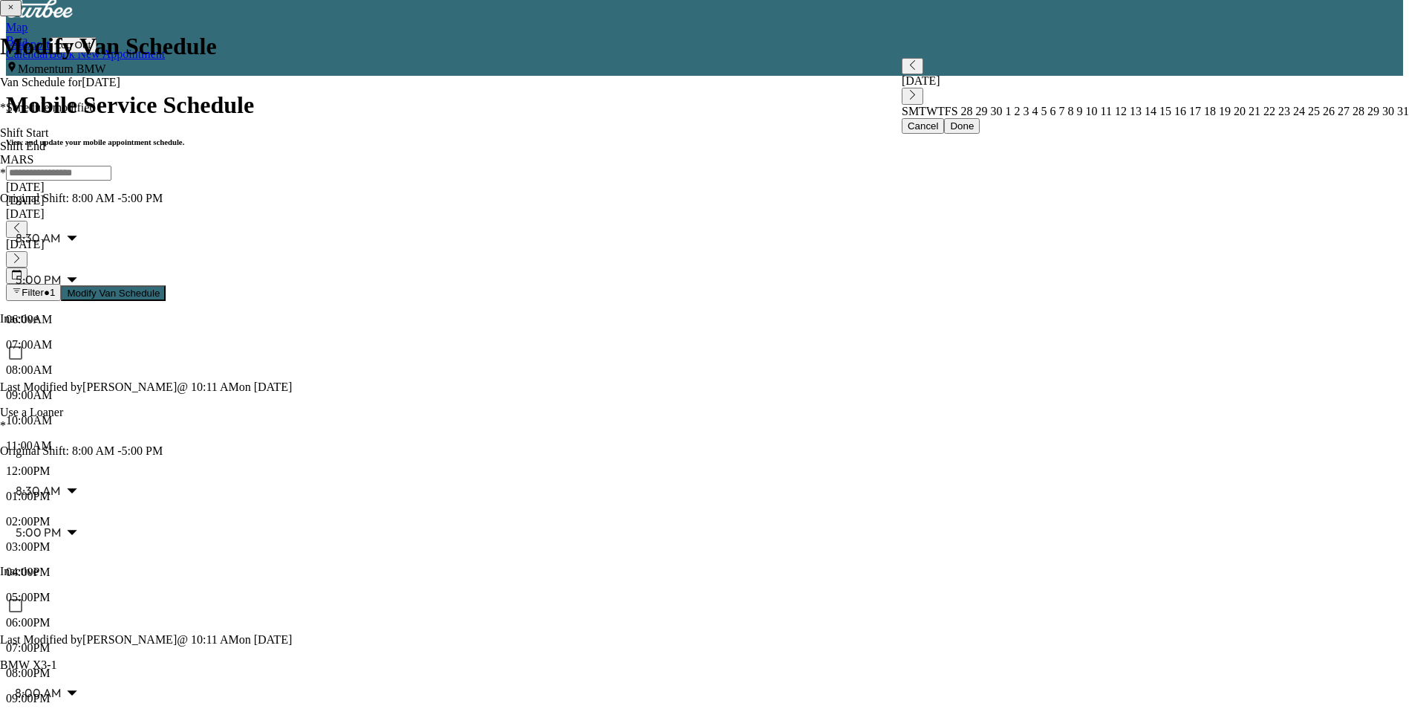
scroll to position [0, 0]
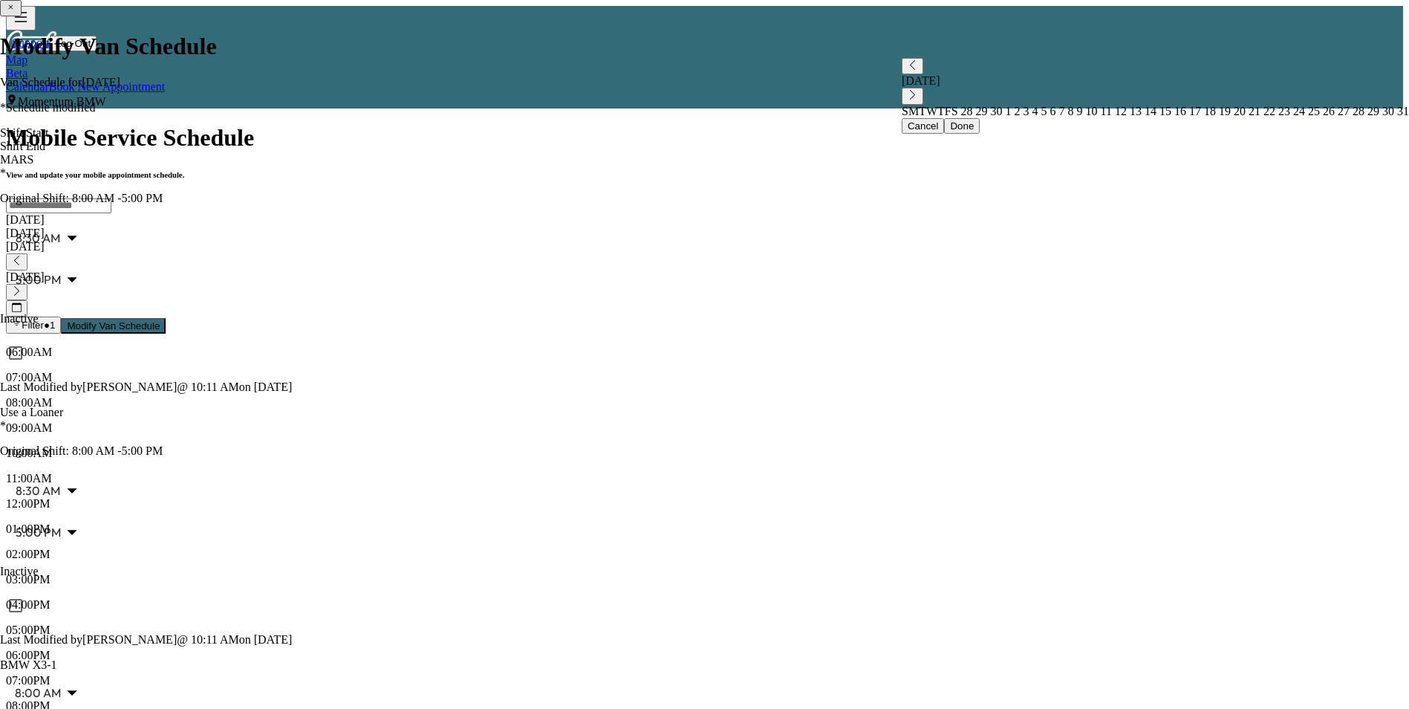
click at [19, 286] on icon "button" at bounding box center [16, 291] width 5 height 10
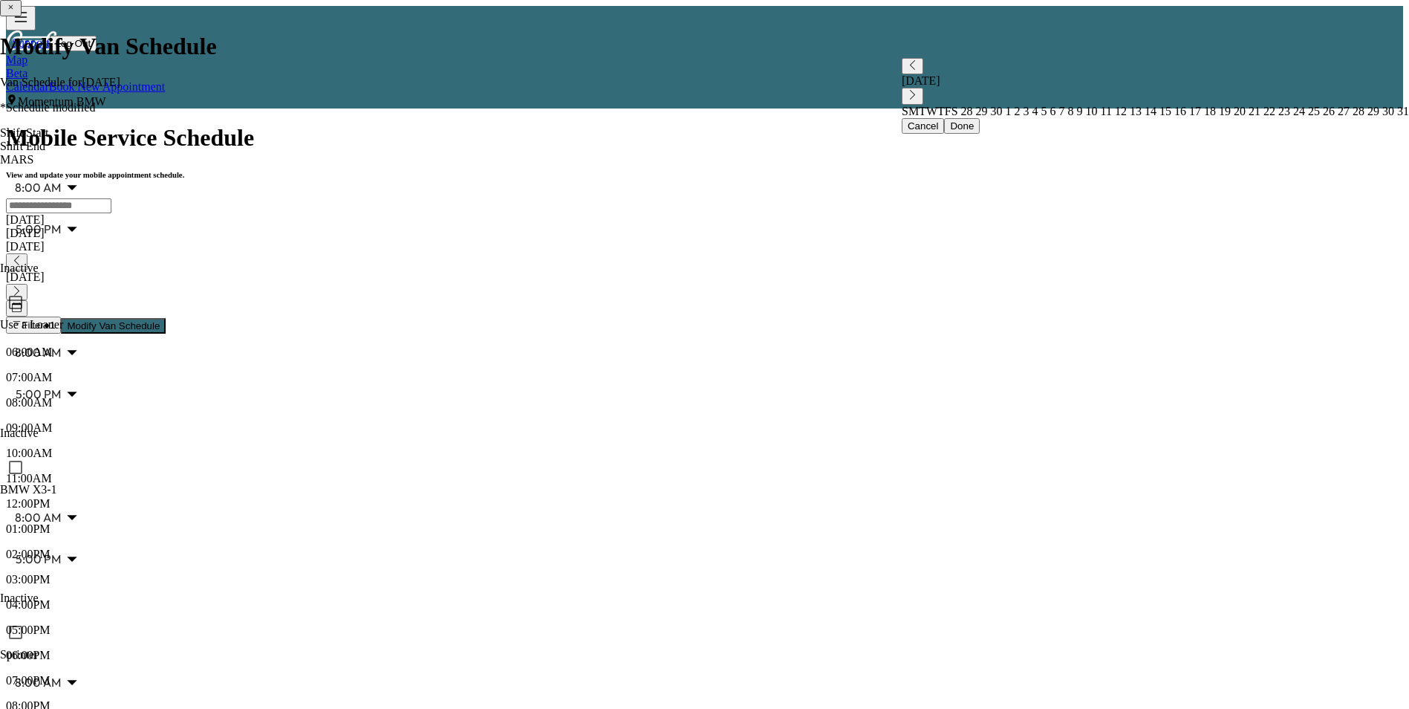
click at [22, 286] on icon "button" at bounding box center [17, 291] width 10 height 10
click at [902, 134] on button "Cancel" at bounding box center [923, 126] width 43 height 16
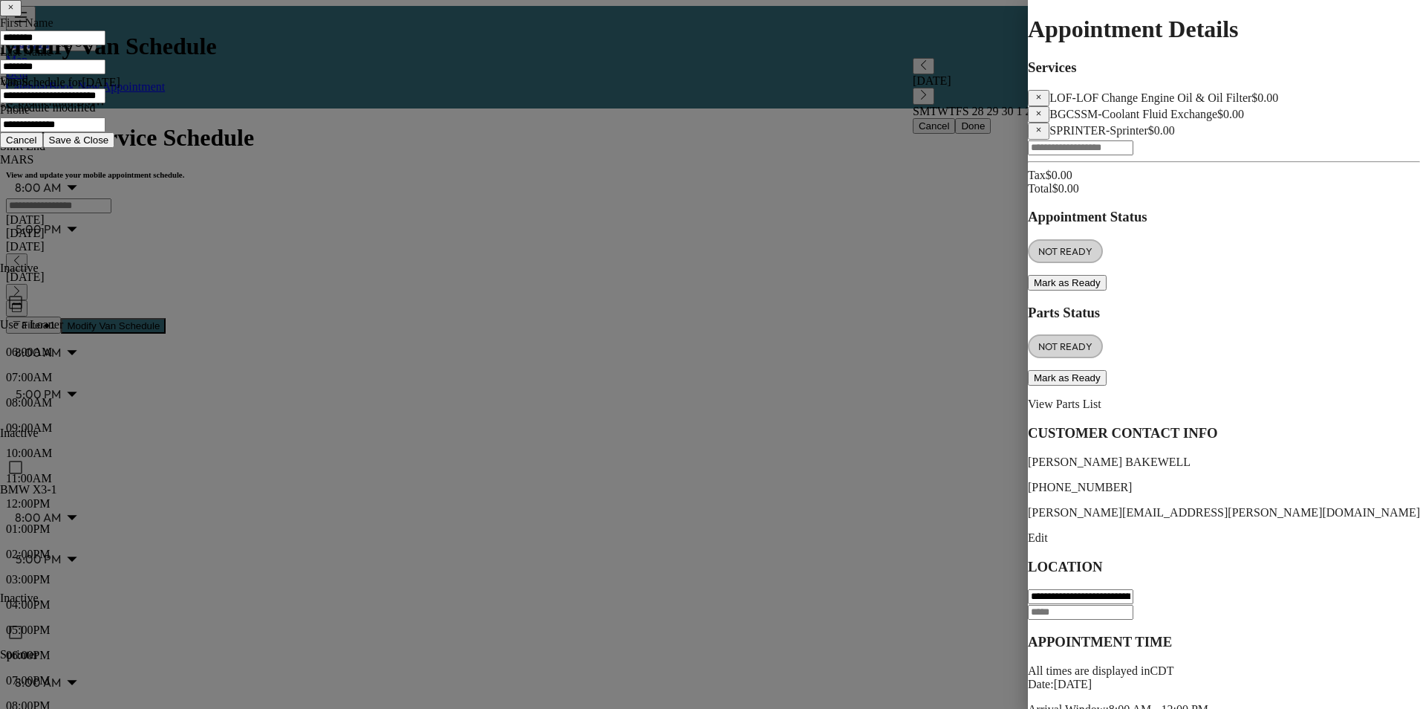
click at [1034, 118] on icon "button" at bounding box center [1039, 113] width 10 height 10
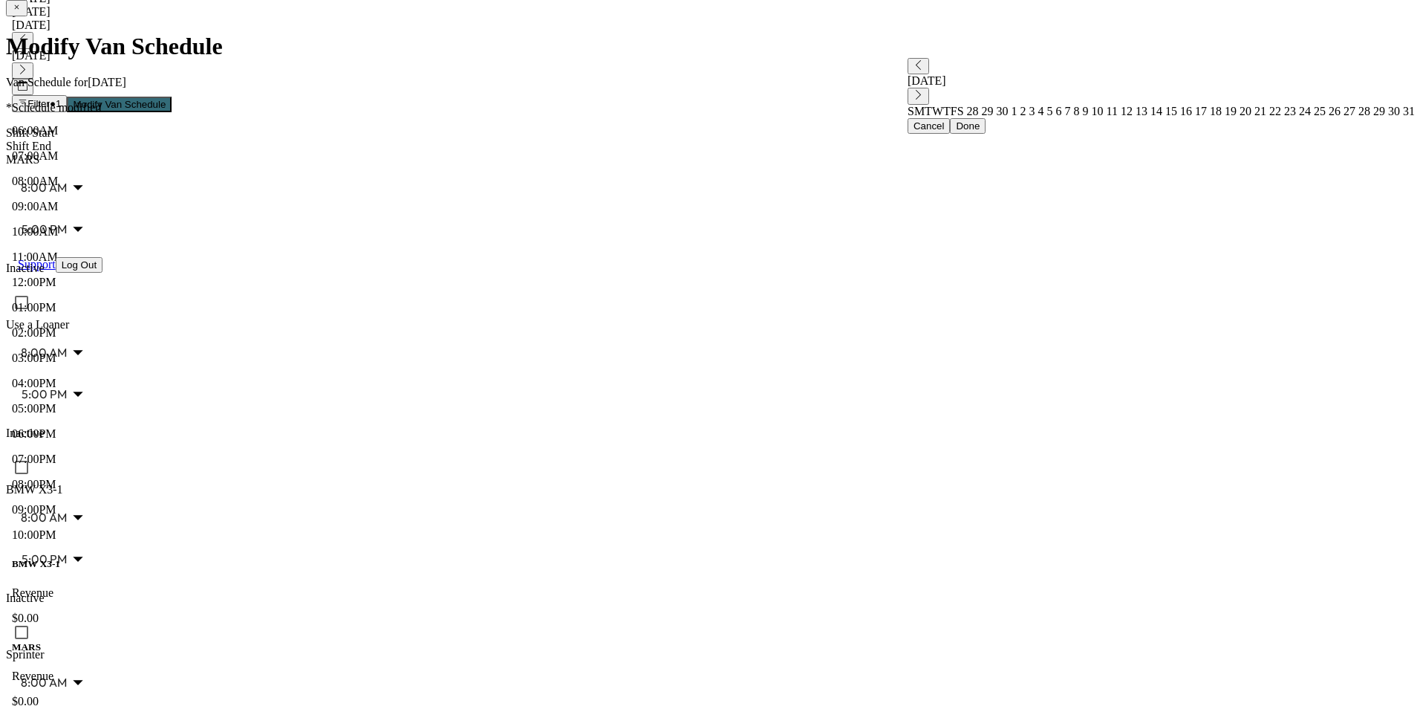
scroll to position [223, 0]
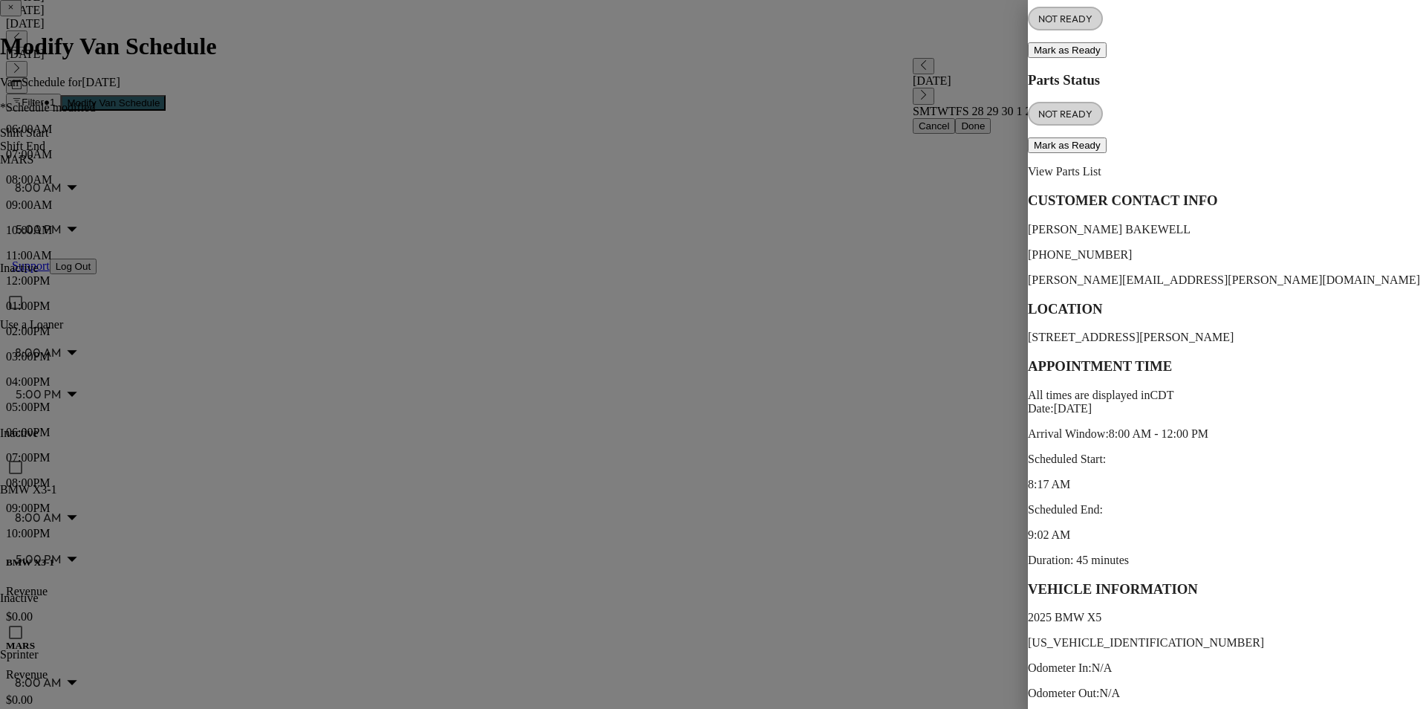
scroll to position [236, 0]
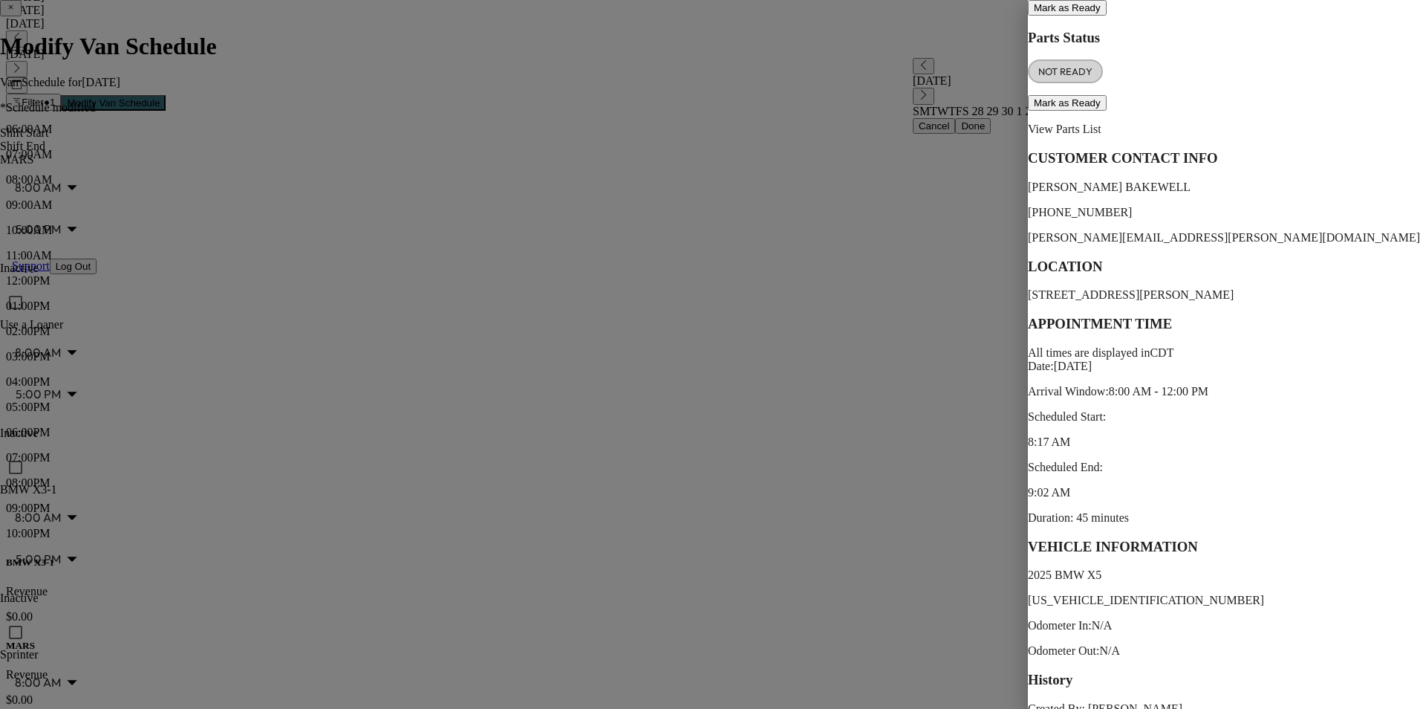
drag, startPoint x: 1102, startPoint y: 680, endPoint x: 1077, endPoint y: 667, distance: 28.6
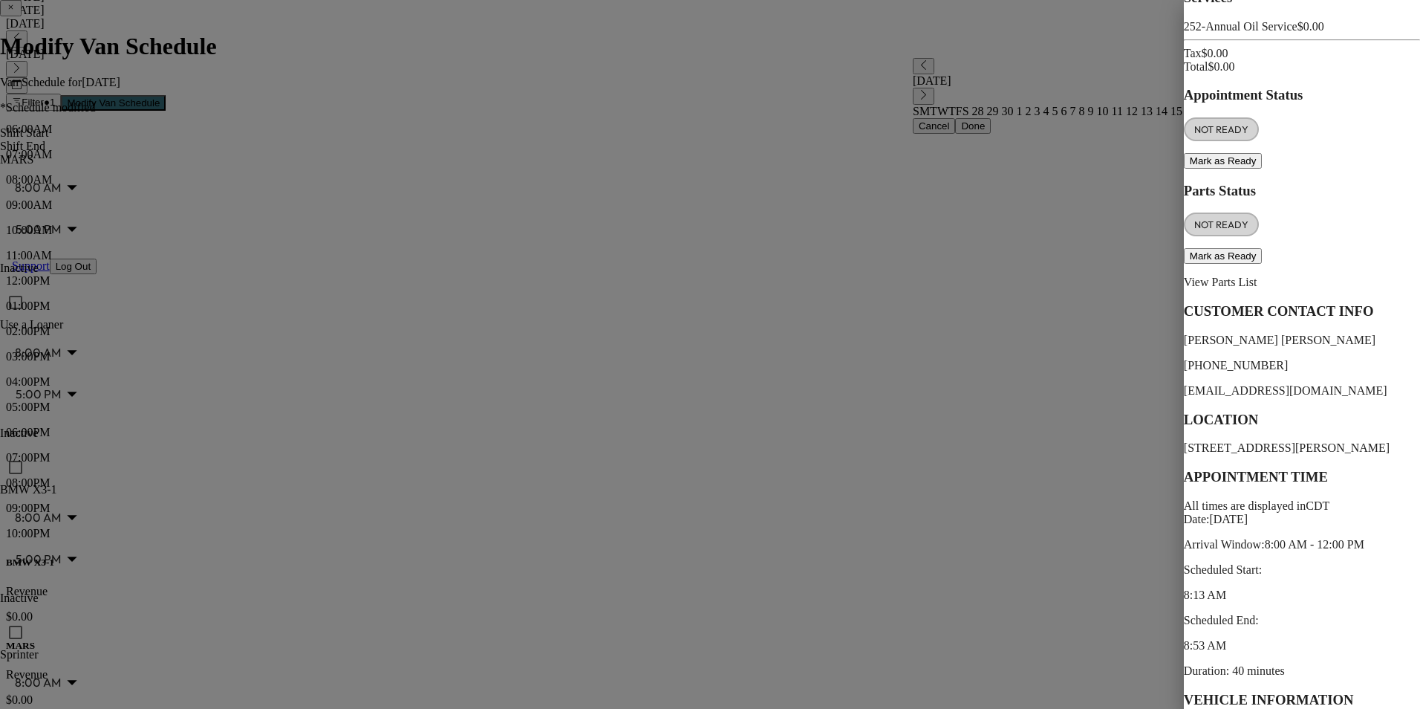
scroll to position [218, 0]
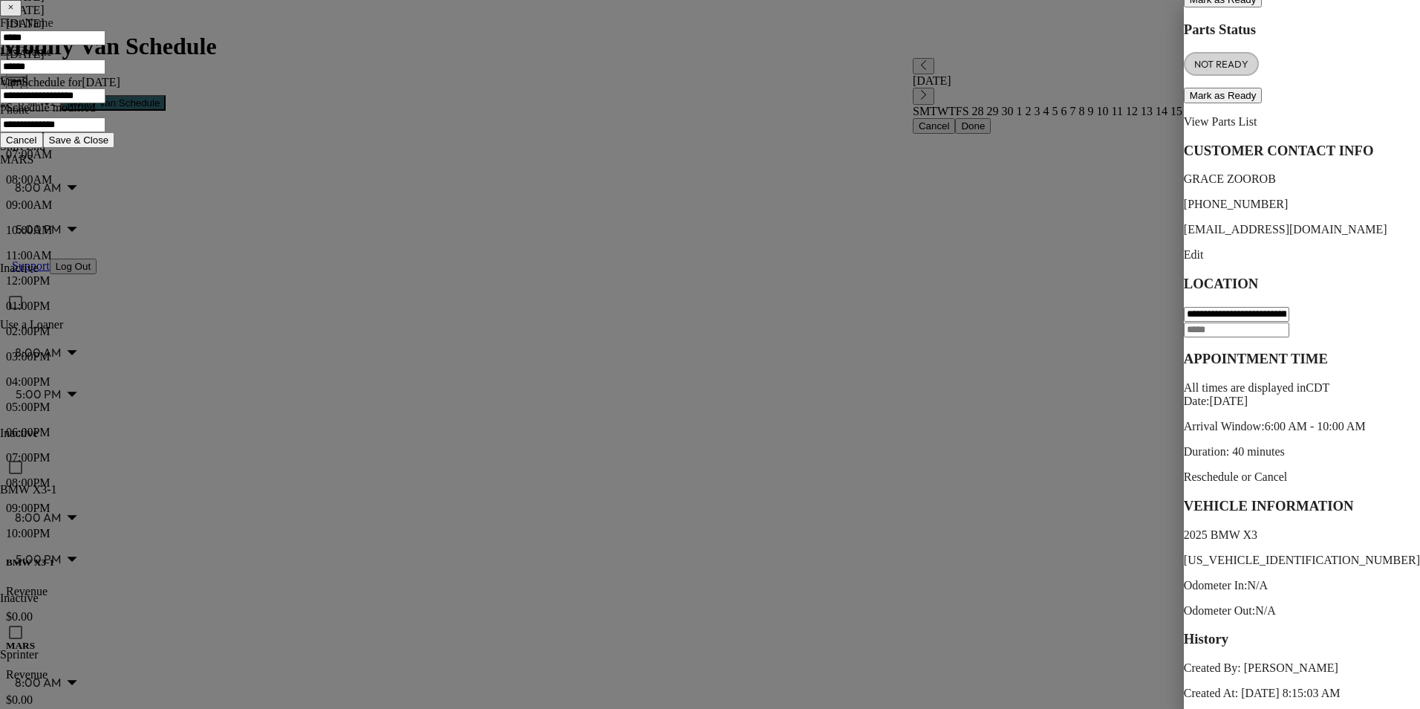
click at [1184, 470] on p "Reschedule or Cancel" at bounding box center [1302, 476] width 236 height 13
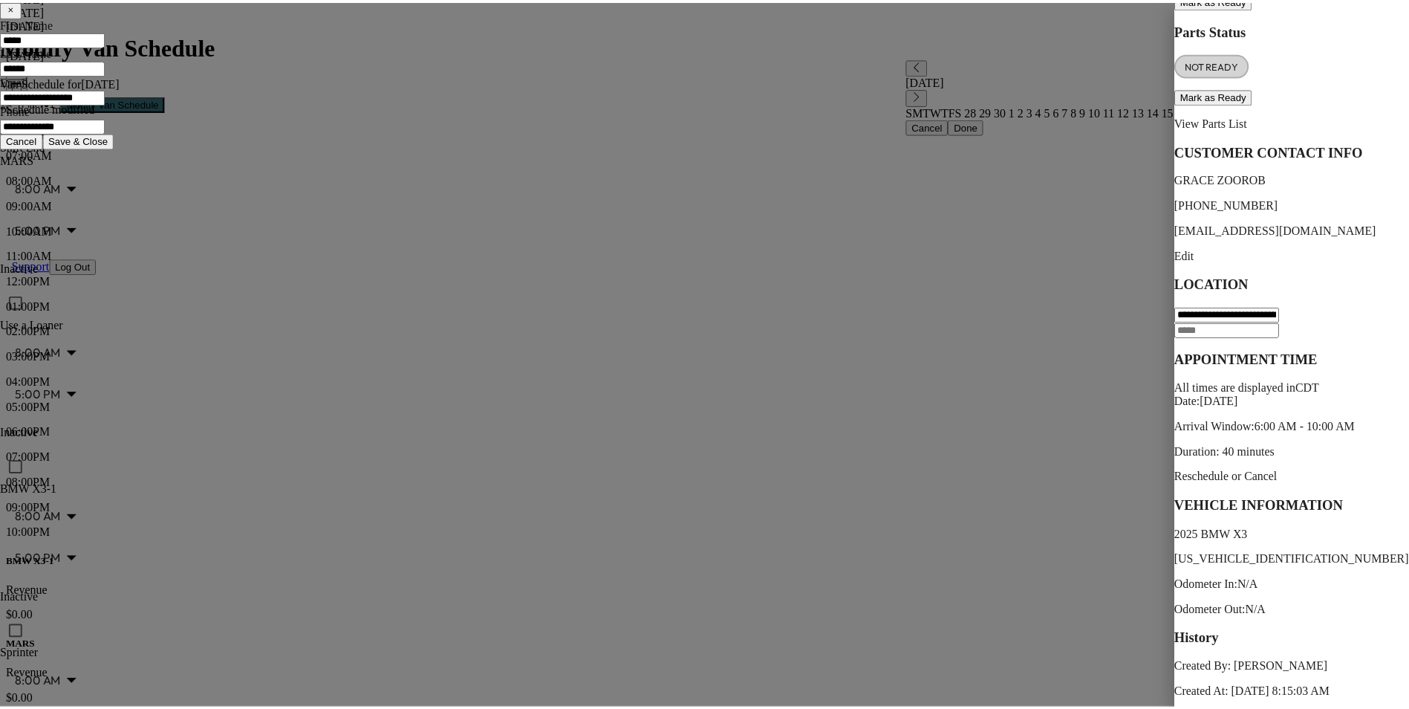
scroll to position [0, 0]
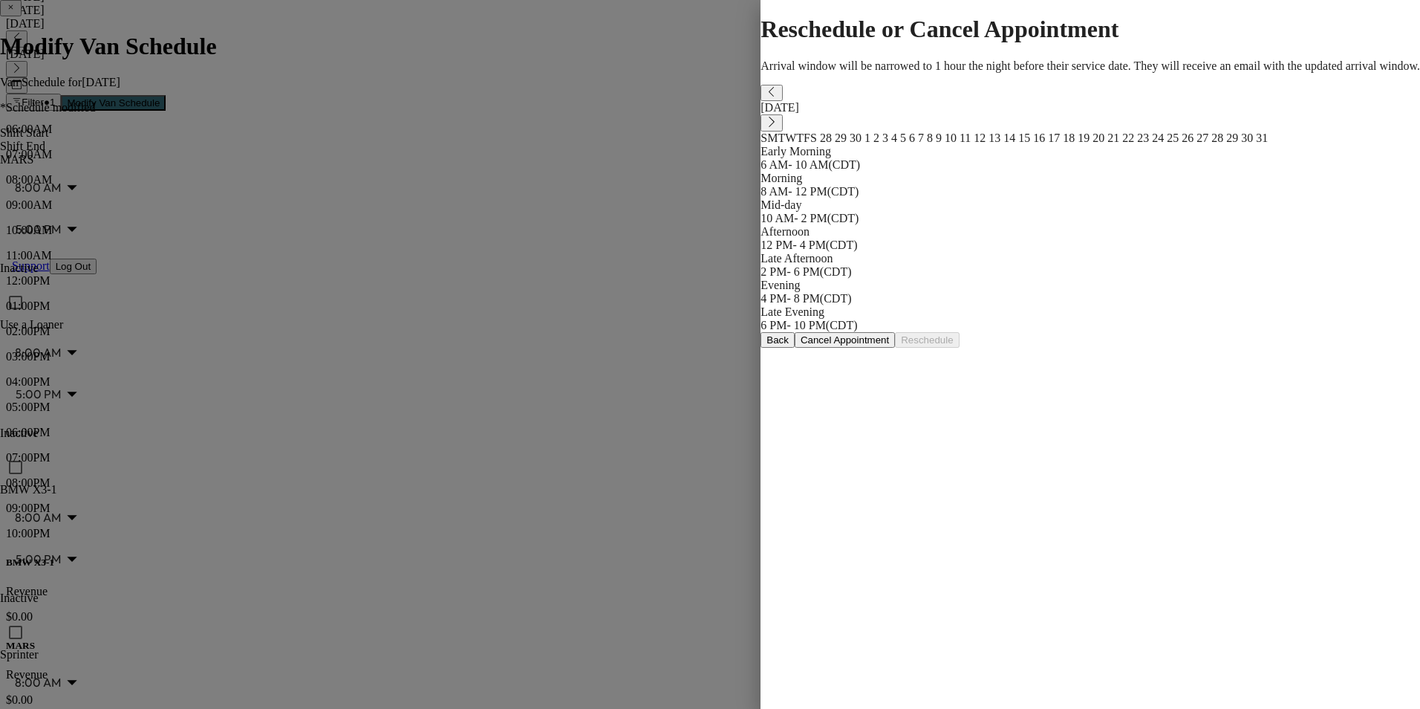
click at [795, 348] on button "Back" at bounding box center [778, 340] width 34 height 16
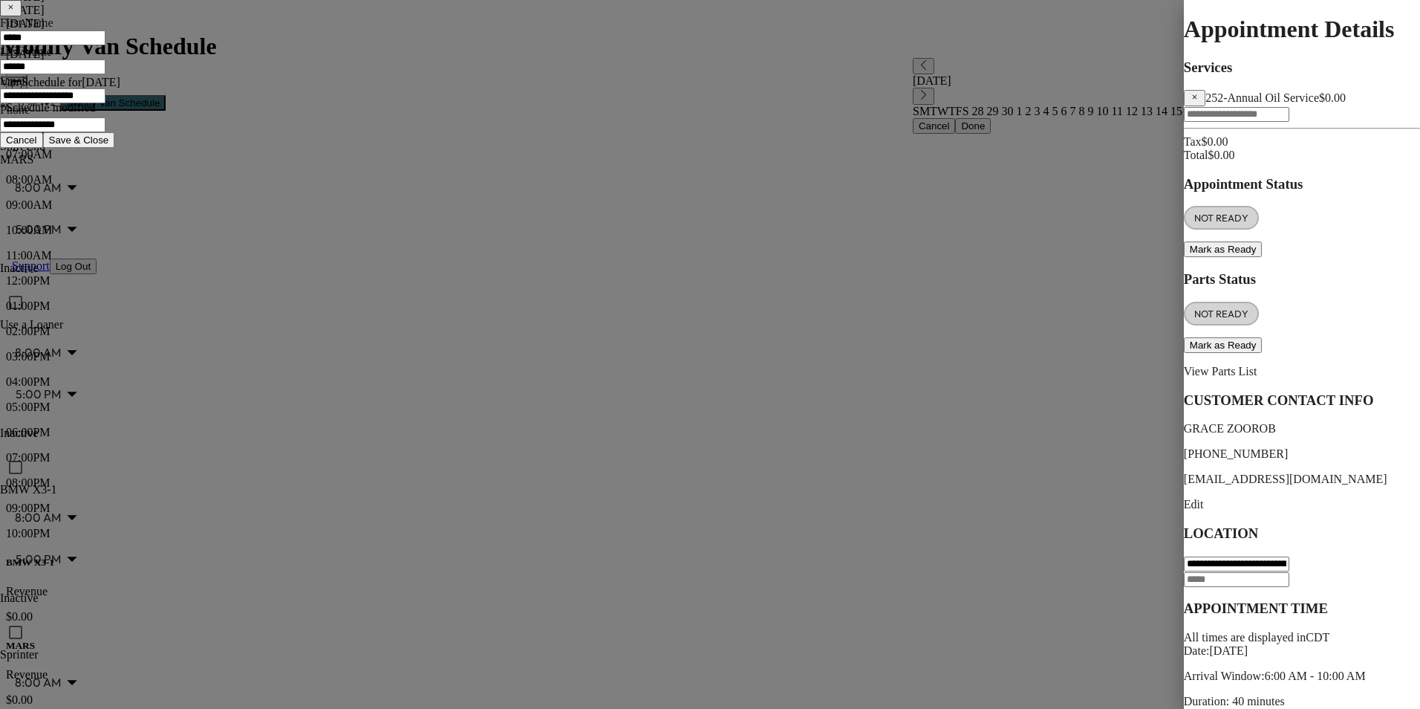
click at [569, 287] on div at bounding box center [710, 354] width 1420 height 709
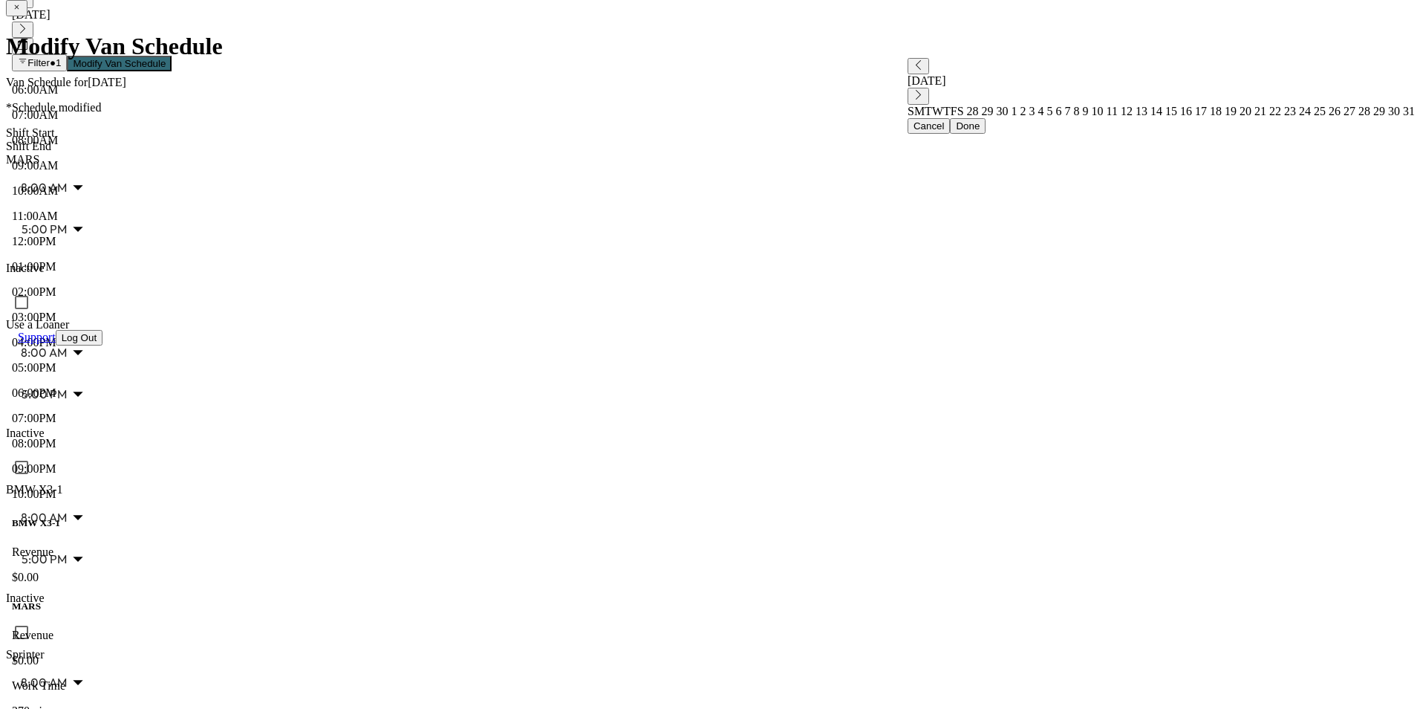
scroll to position [297, 0]
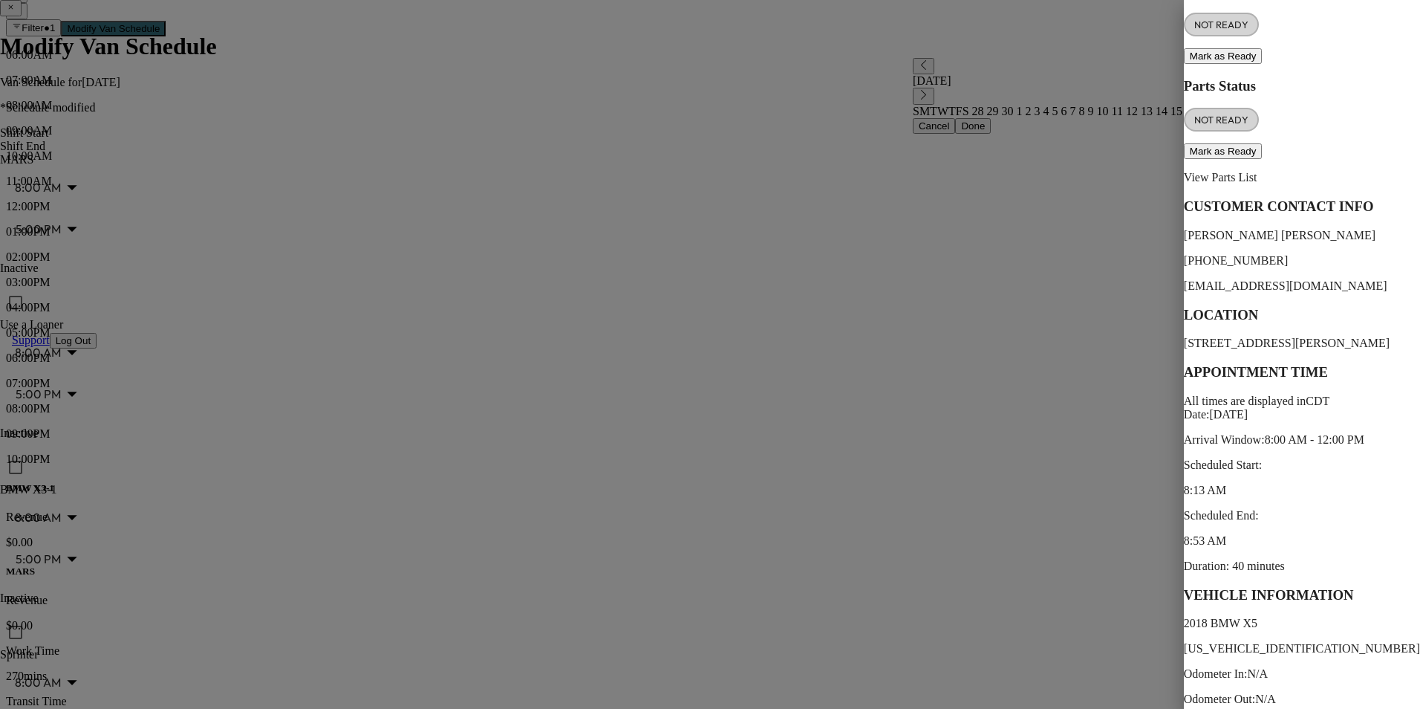
scroll to position [218, 0]
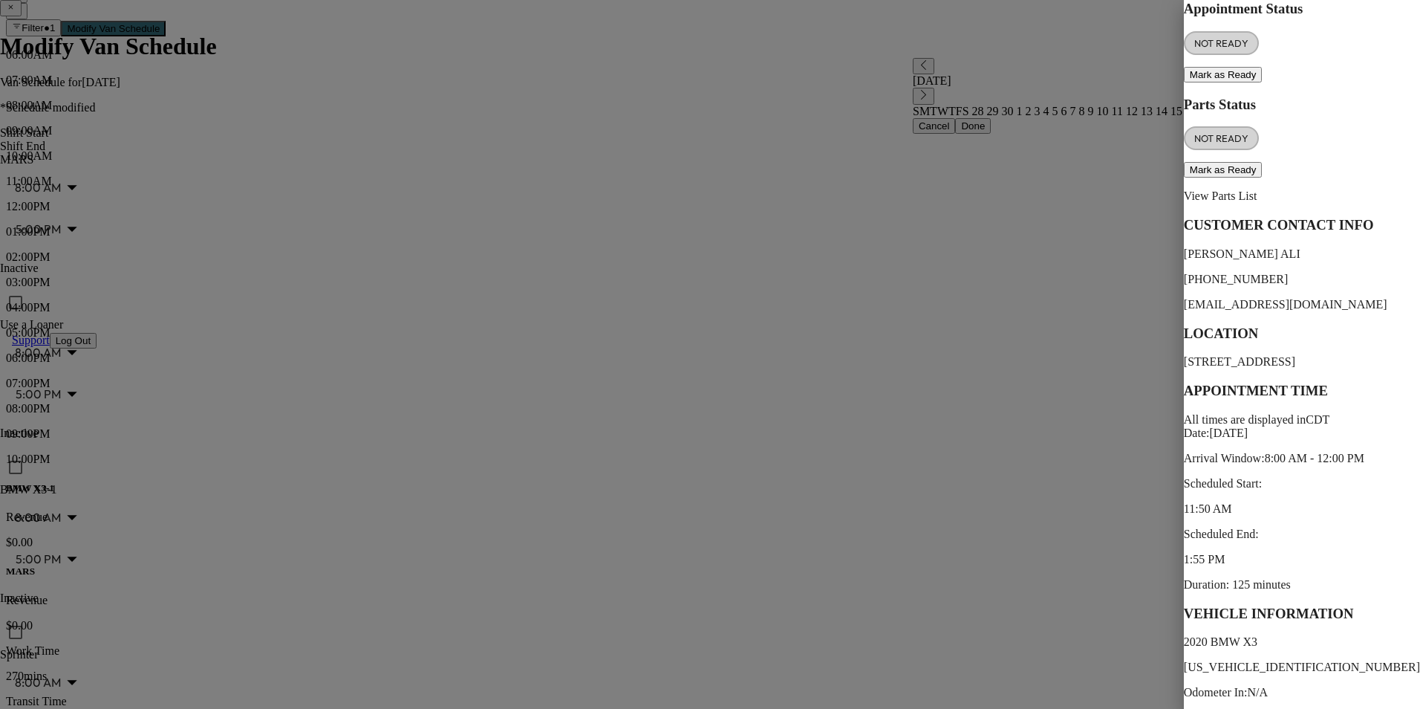
scroll to position [254, 0]
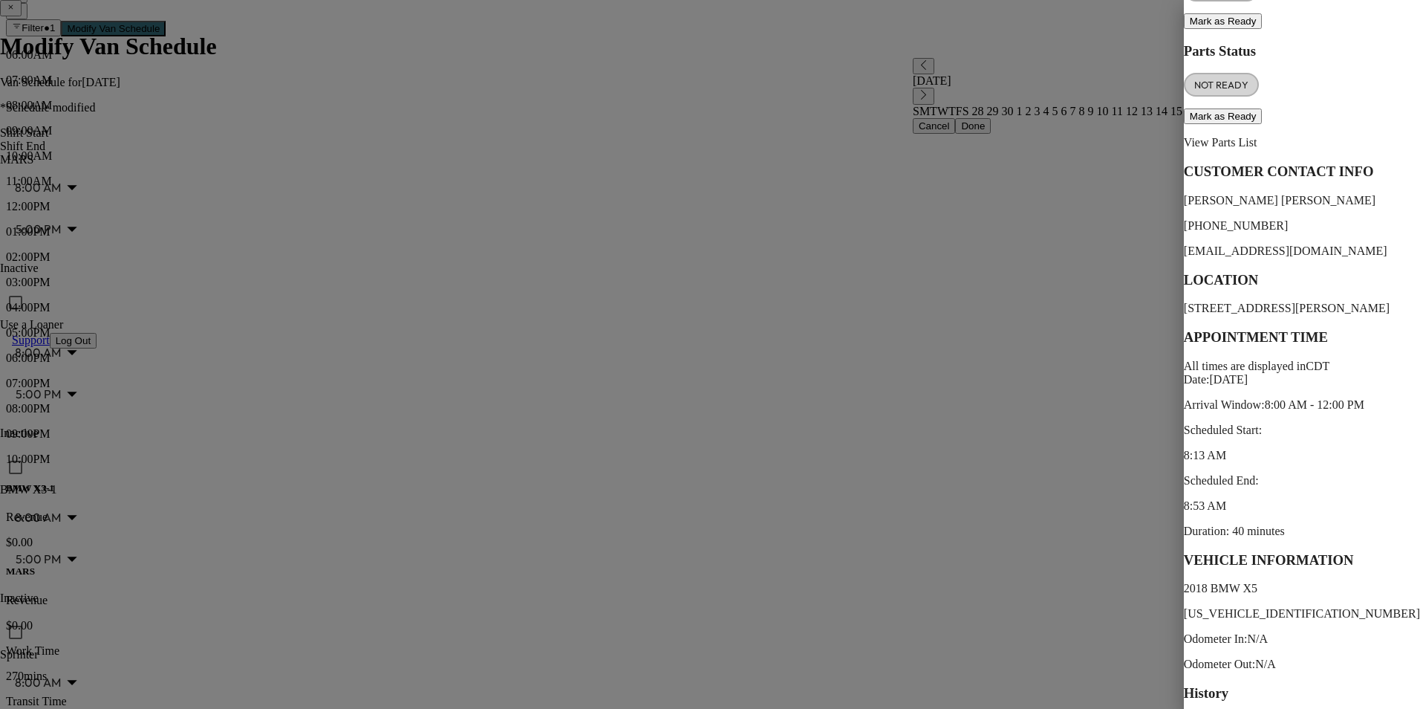
scroll to position [218, 0]
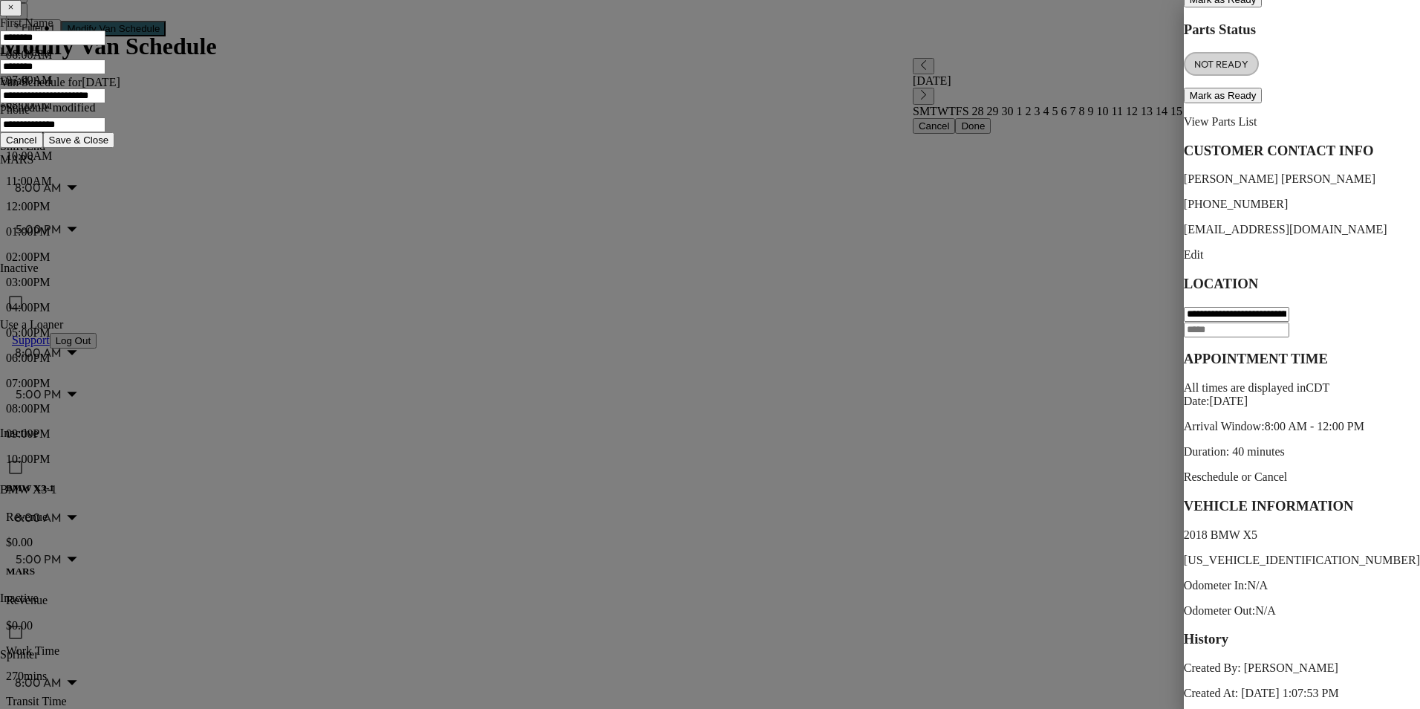
click at [1184, 470] on p "Reschedule or Cancel" at bounding box center [1302, 476] width 236 height 13
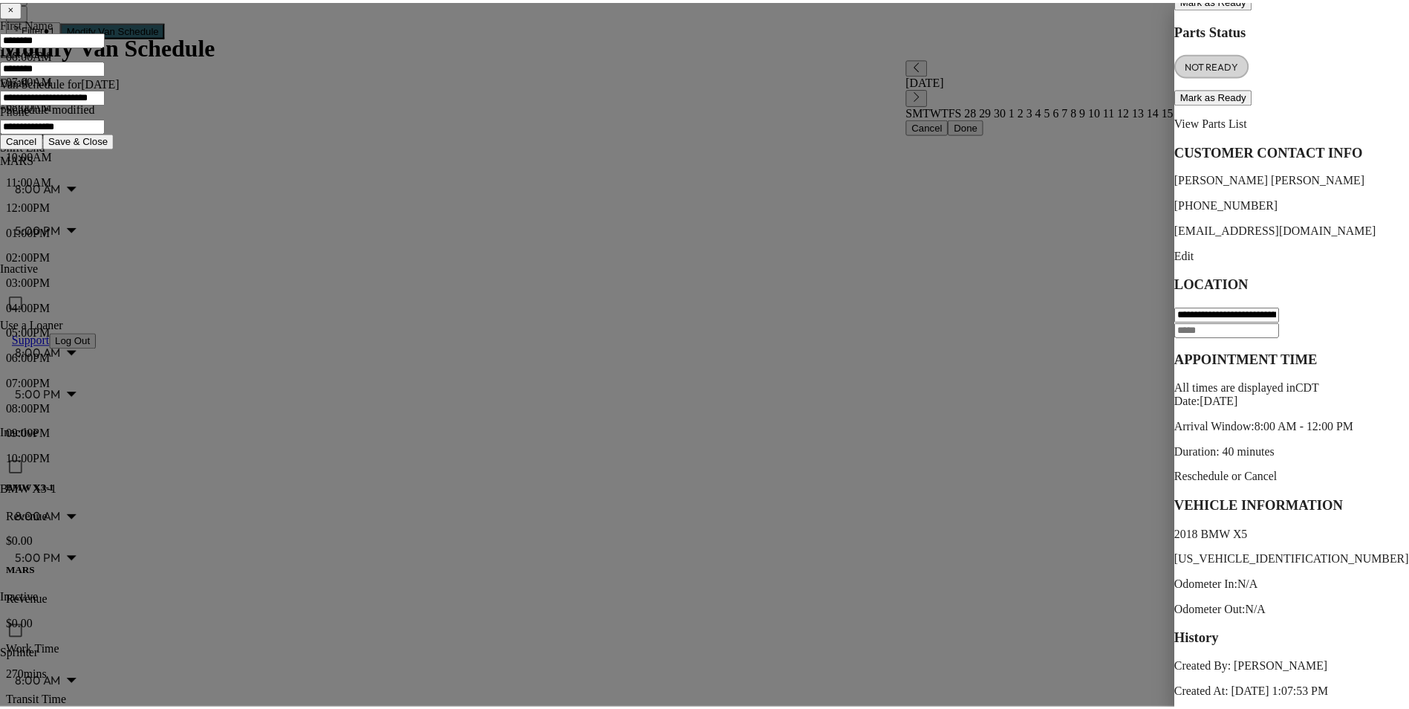
scroll to position [0, 0]
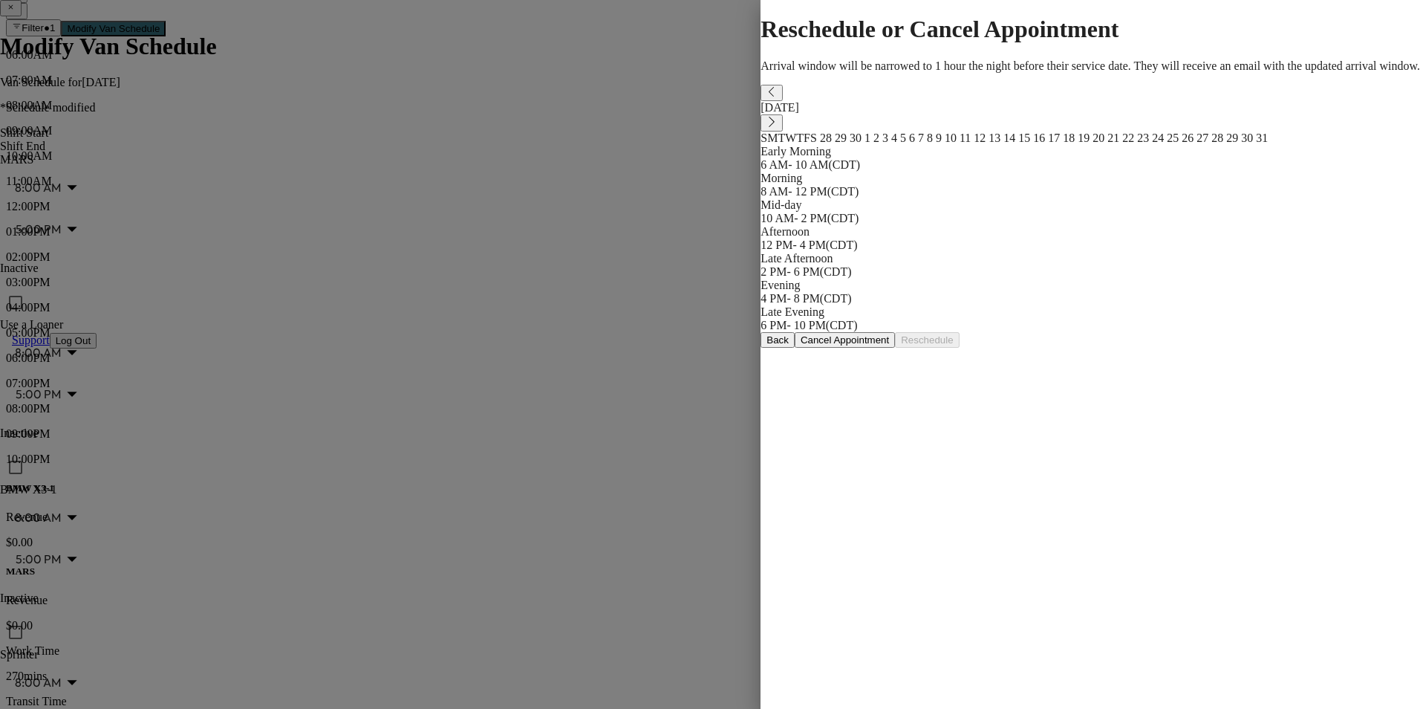
click at [1034, 144] on span "16" at bounding box center [1037, 137] width 15 height 13
click at [1241, 179] on div "Morning" at bounding box center [1091, 178] width 660 height 13
click at [959, 348] on button "Reschedule" at bounding box center [927, 340] width 64 height 16
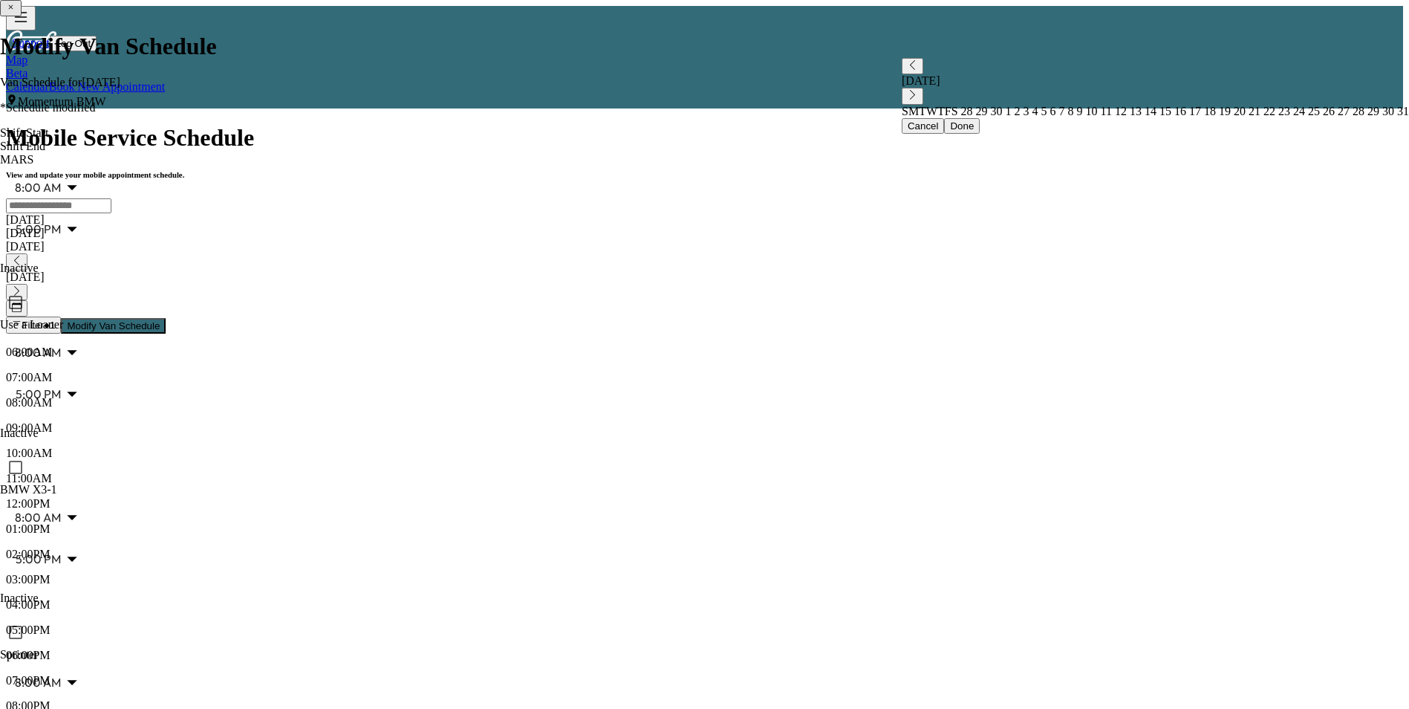
click at [22, 286] on icon "button" at bounding box center [17, 291] width 10 height 10
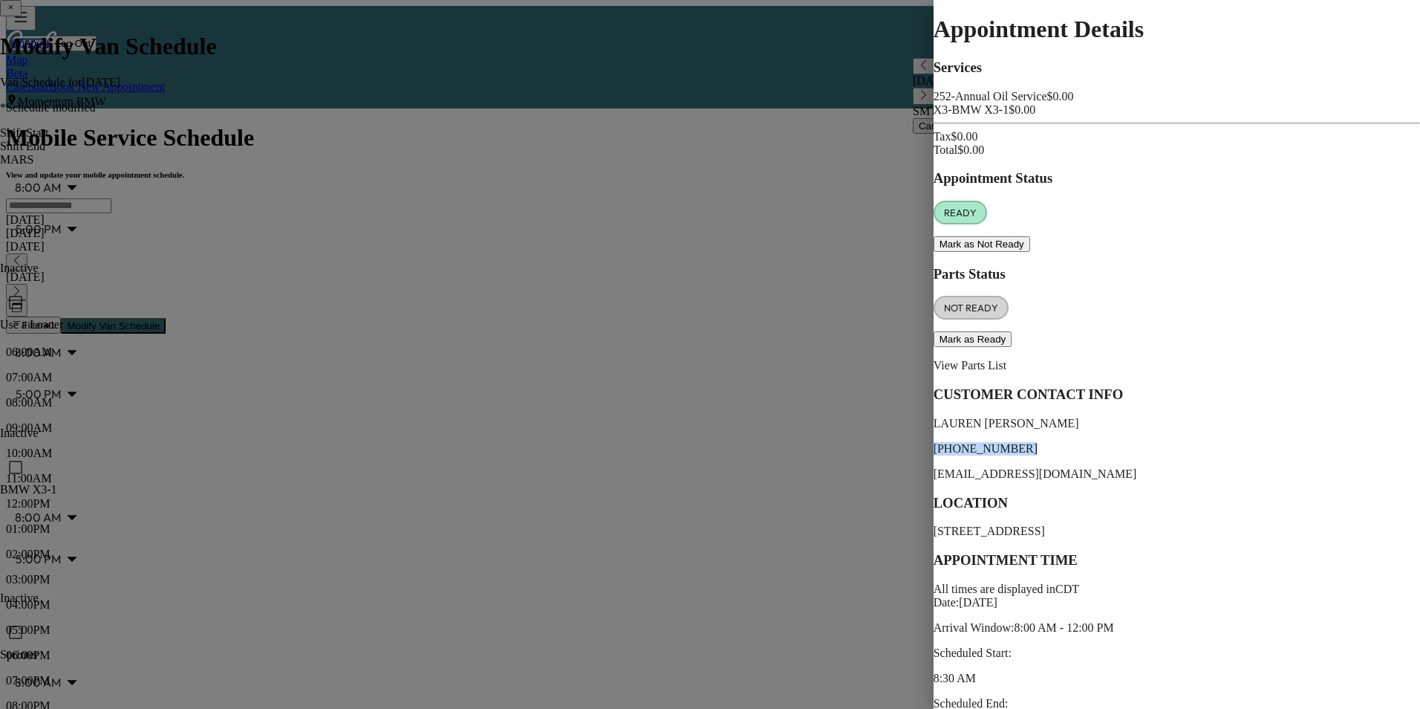
drag, startPoint x: 982, startPoint y: 391, endPoint x: 906, endPoint y: 399, distance: 76.9
click at [934, 442] on p "[PHONE_NUMBER]" at bounding box center [1177, 448] width 487 height 13
drag, startPoint x: 906, startPoint y: 399, endPoint x: 963, endPoint y: 393, distance: 58.2
copy p "[PHONE_NUMBER]"
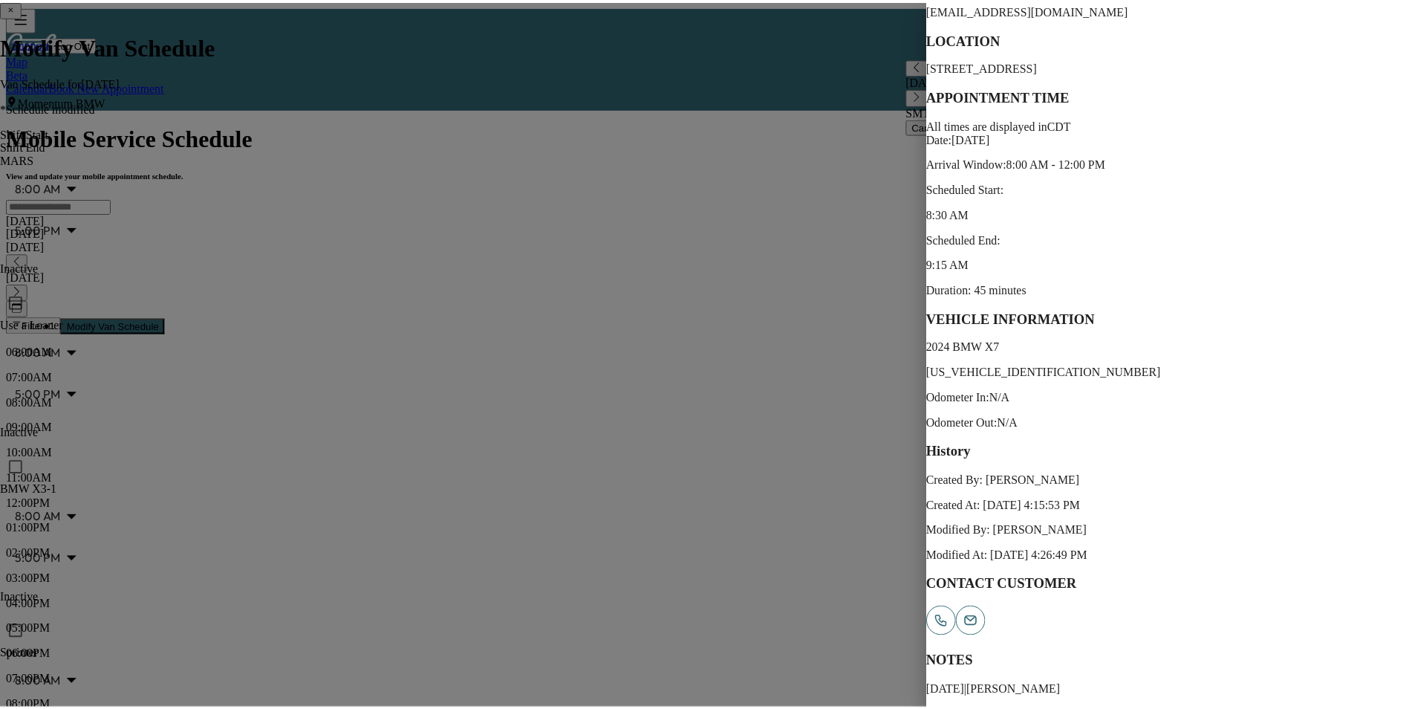
scroll to position [474, 0]
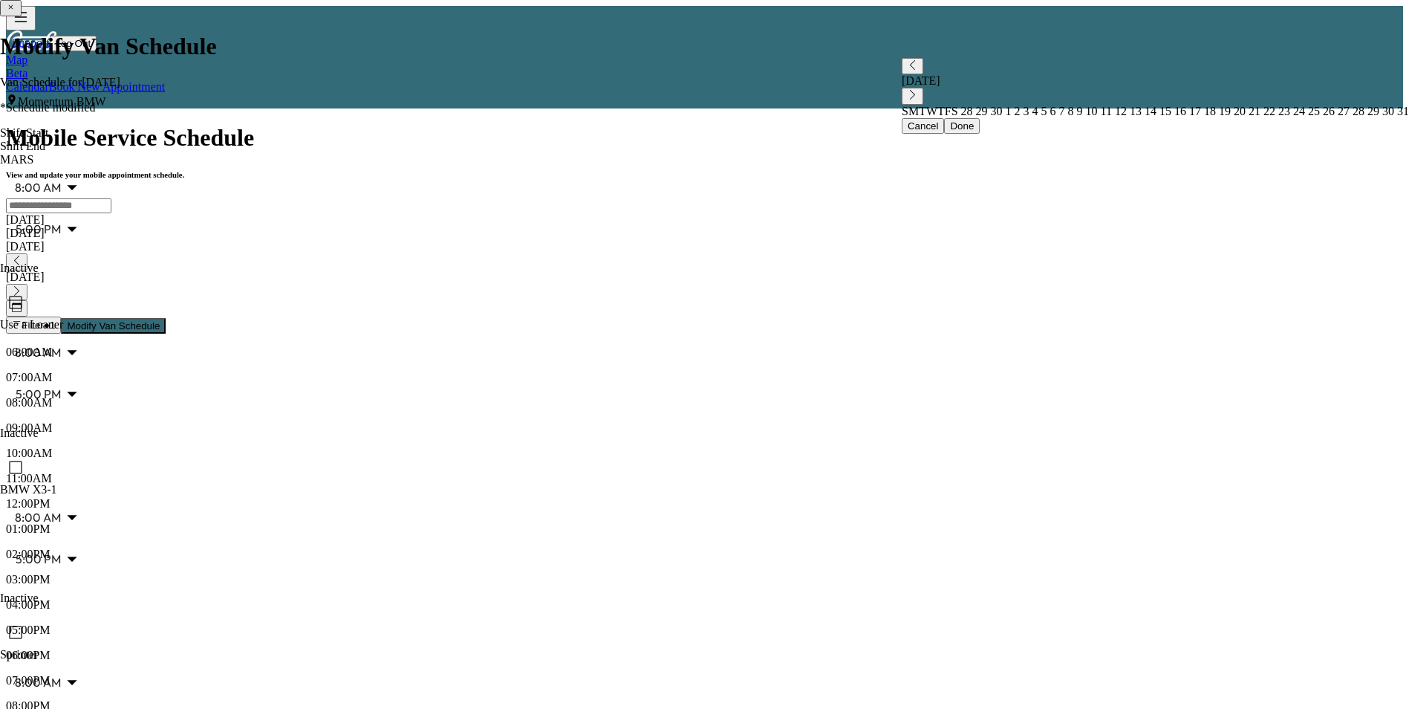
click at [19, 256] on icon "button" at bounding box center [16, 261] width 5 height 10
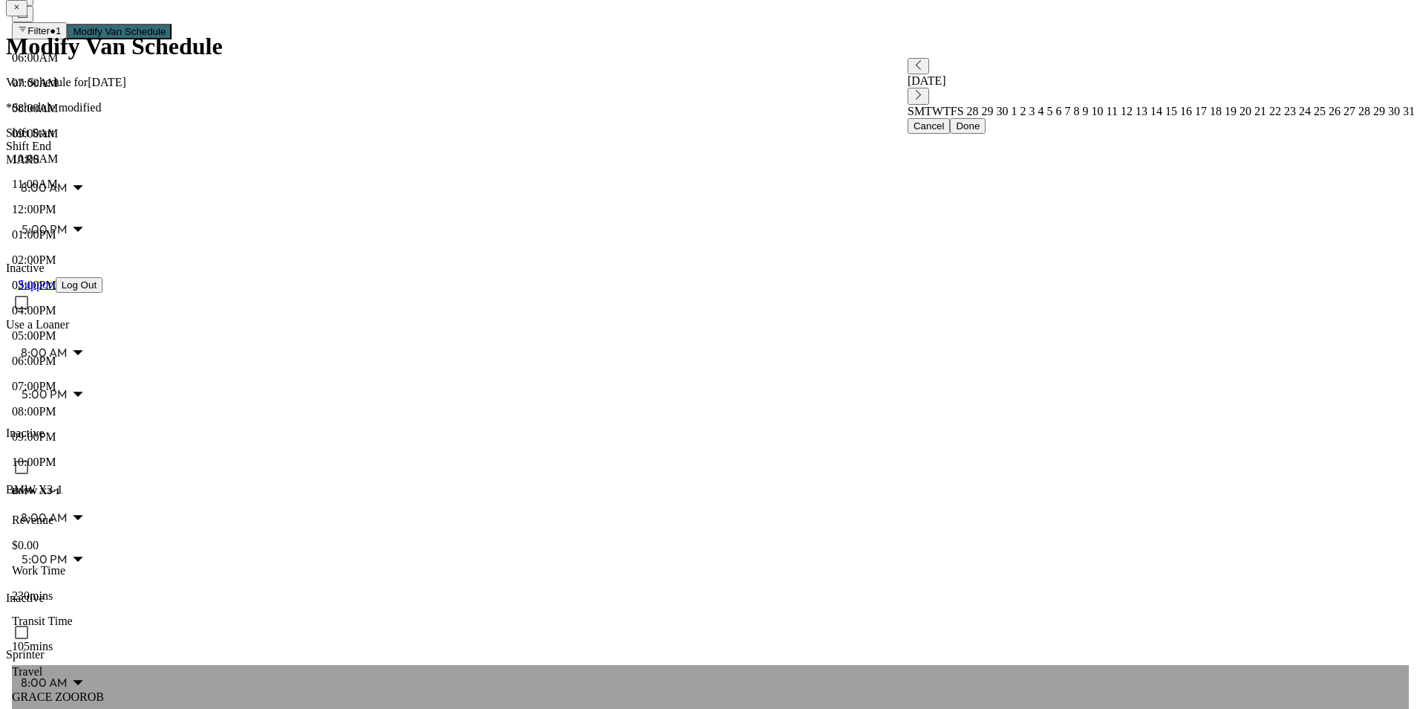
scroll to position [297, 0]
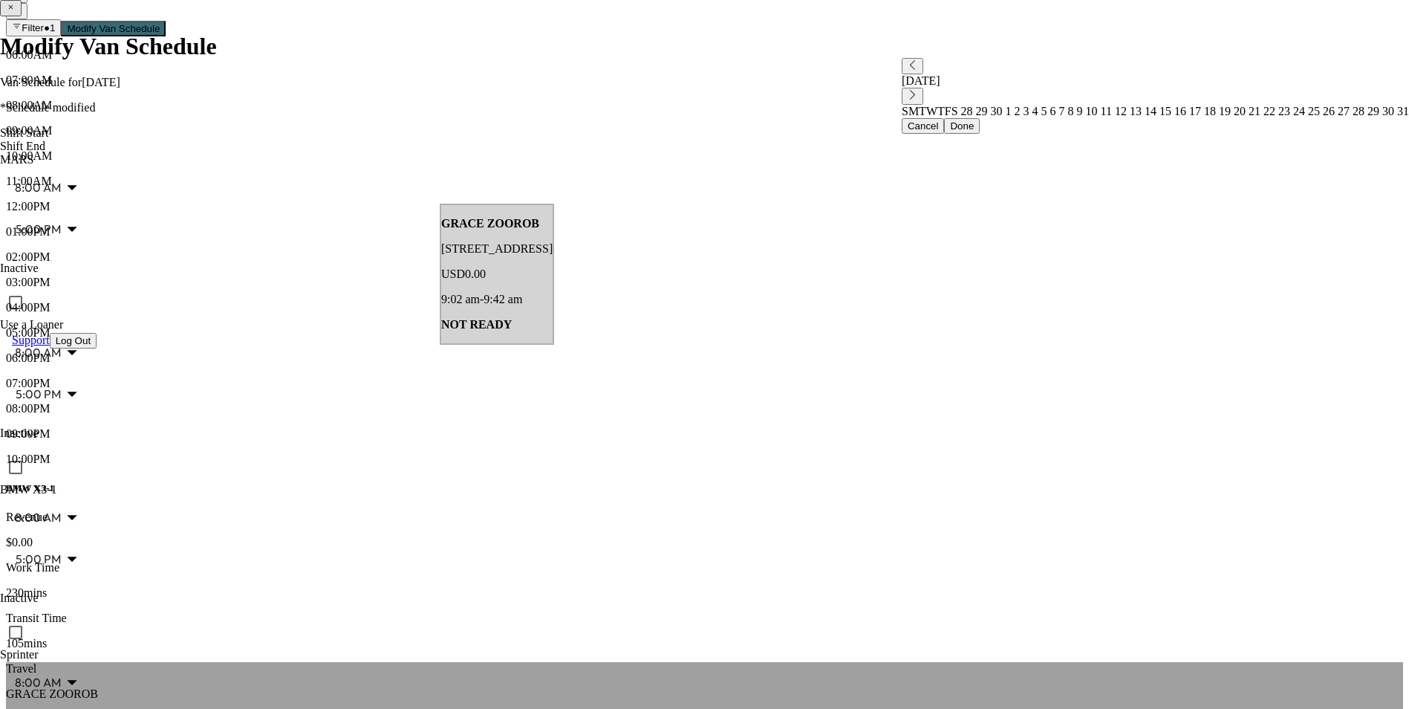
click at [328, 708] on p "[STREET_ADDRESS]" at bounding box center [704, 718] width 1397 height 13
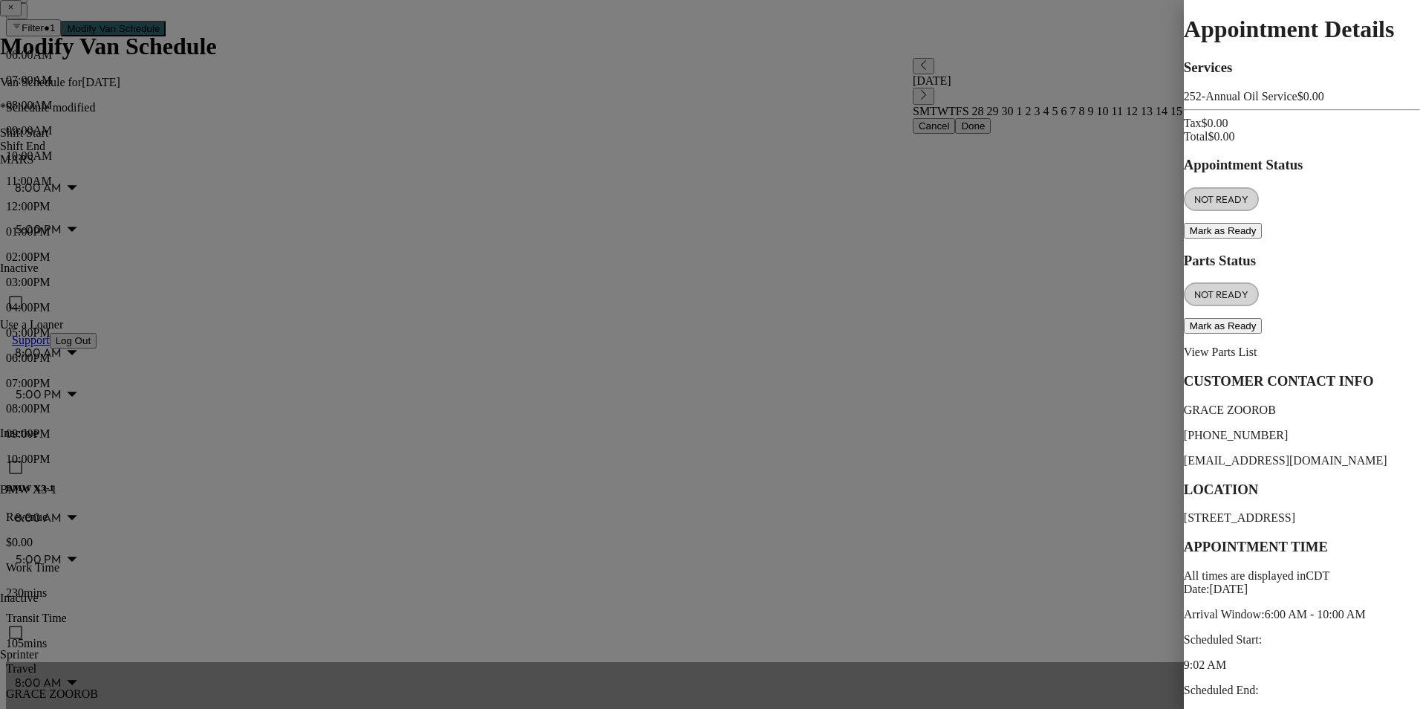
click at [1184, 238] on button "Mark as Ready" at bounding box center [1223, 231] width 79 height 16
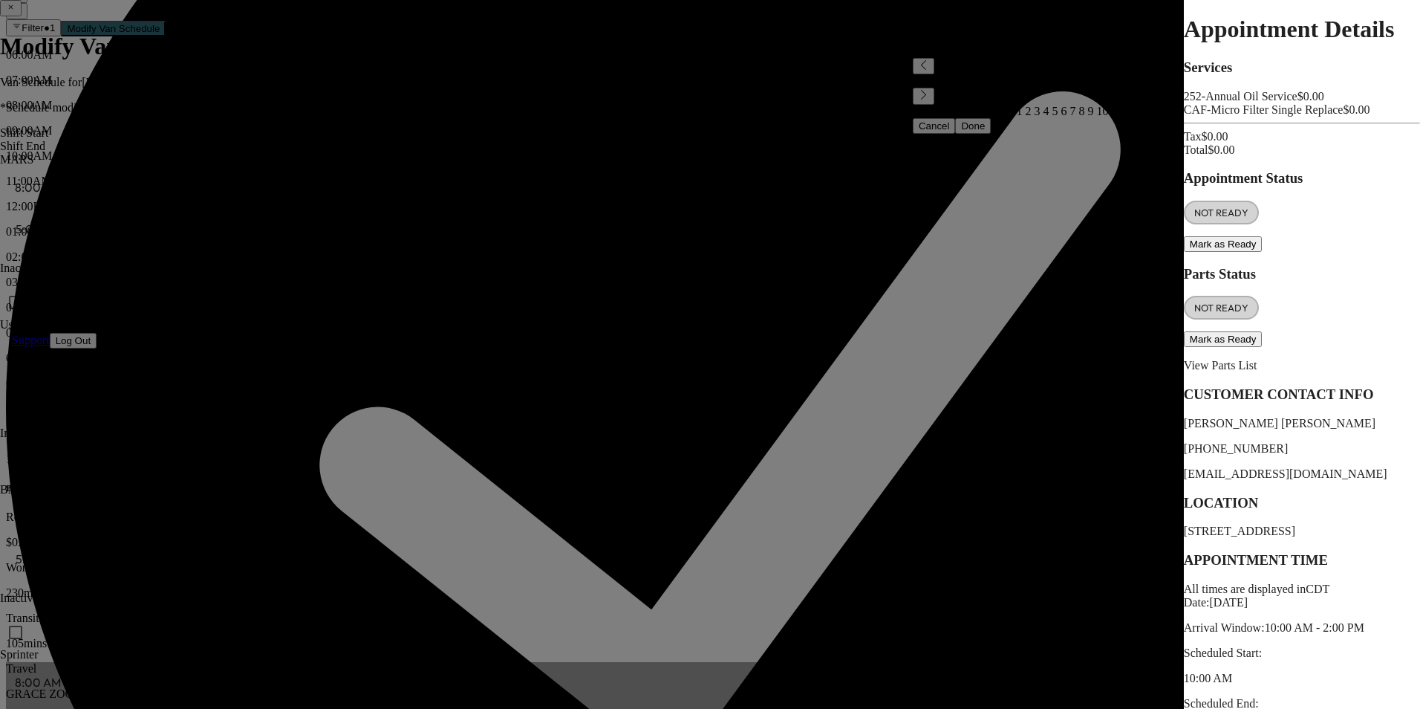
click at [1184, 252] on button "Mark as Ready" at bounding box center [1223, 244] width 79 height 16
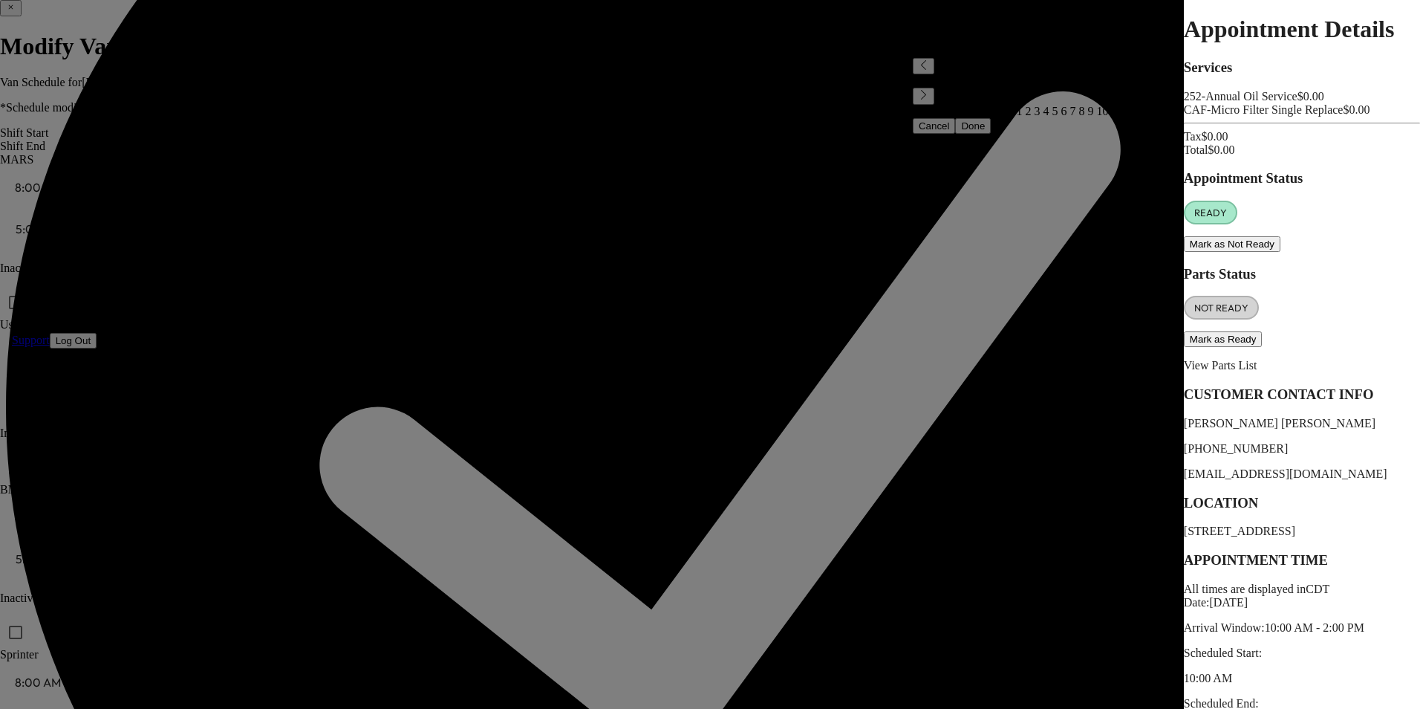
drag, startPoint x: 1101, startPoint y: 683, endPoint x: 949, endPoint y: 638, distance: 158.9
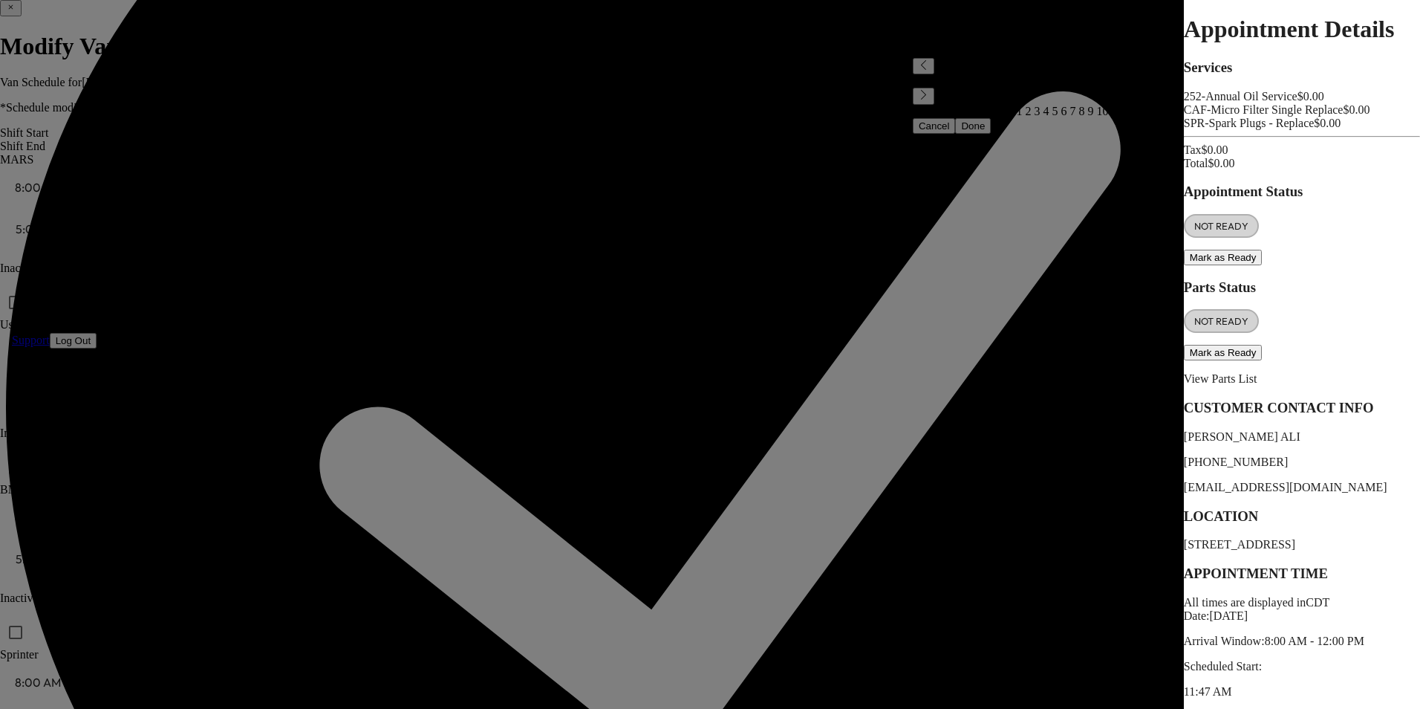
click at [1184, 265] on button "Mark as Ready" at bounding box center [1223, 258] width 79 height 16
drag, startPoint x: 1105, startPoint y: 681, endPoint x: 1088, endPoint y: 672, distance: 19.3
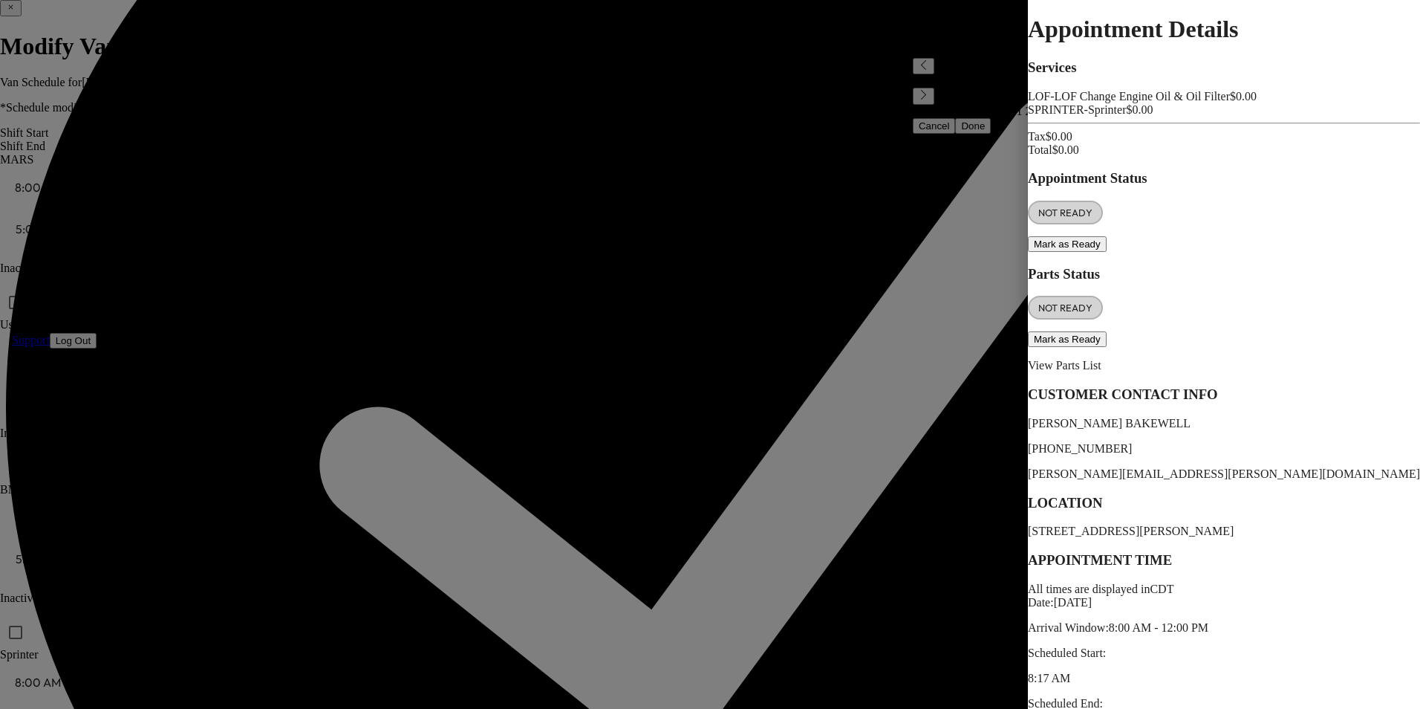
click at [1028, 252] on button "Mark as Ready" at bounding box center [1067, 244] width 79 height 16
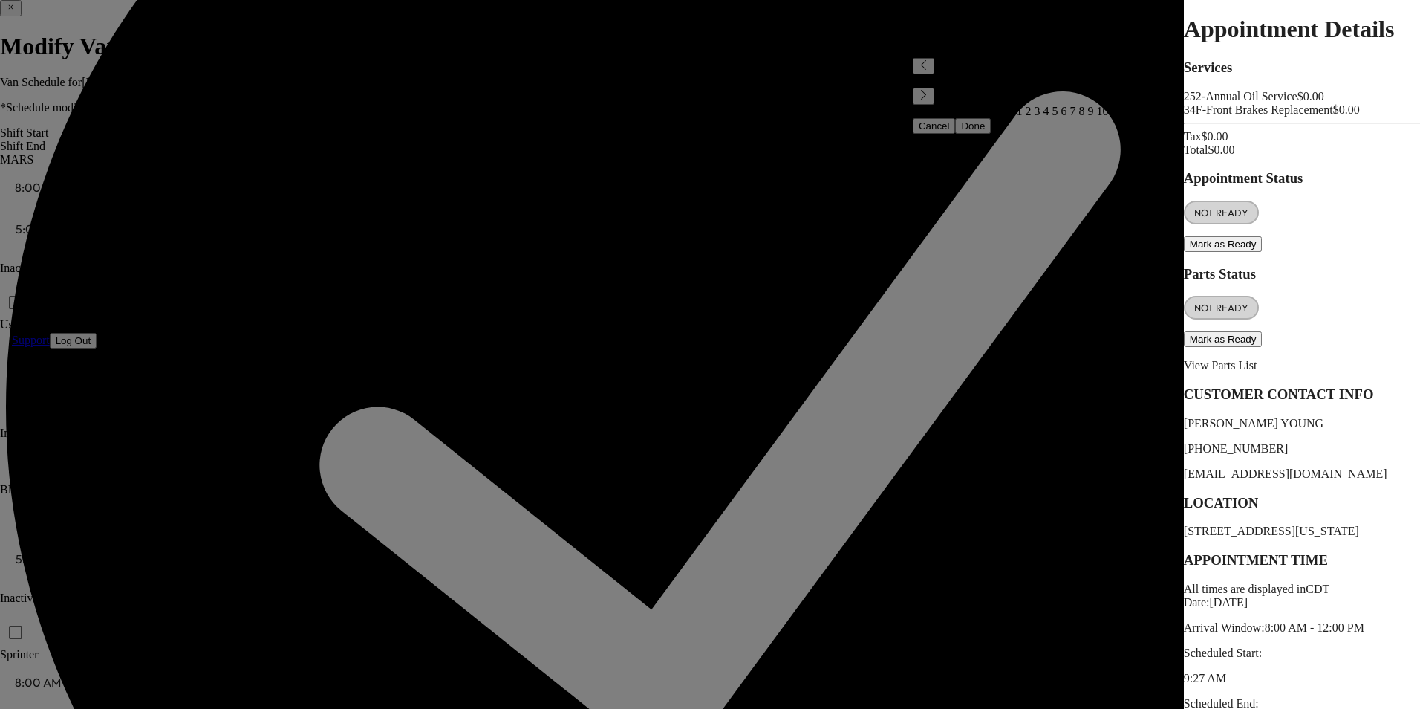
click at [1184, 252] on button "Mark as Ready" at bounding box center [1223, 244] width 79 height 16
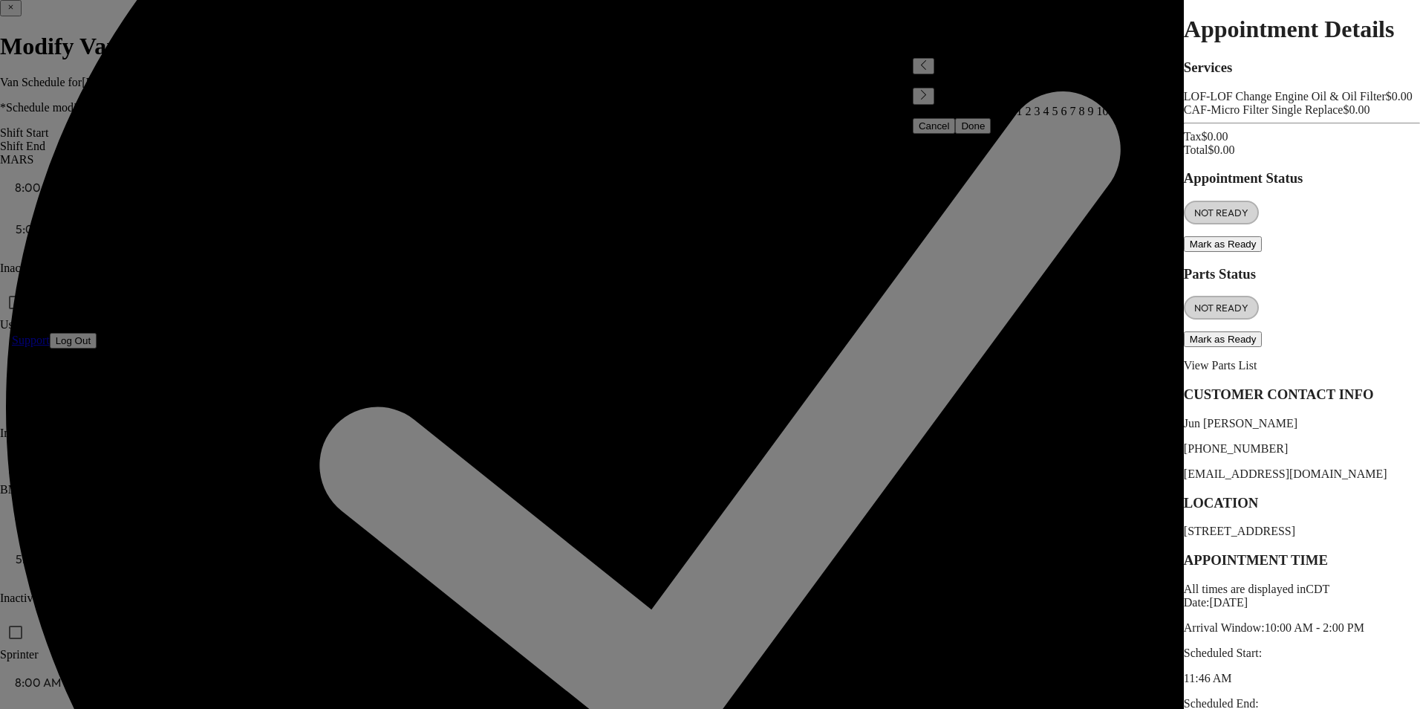
click at [1184, 252] on button "Mark as Ready" at bounding box center [1223, 244] width 79 height 16
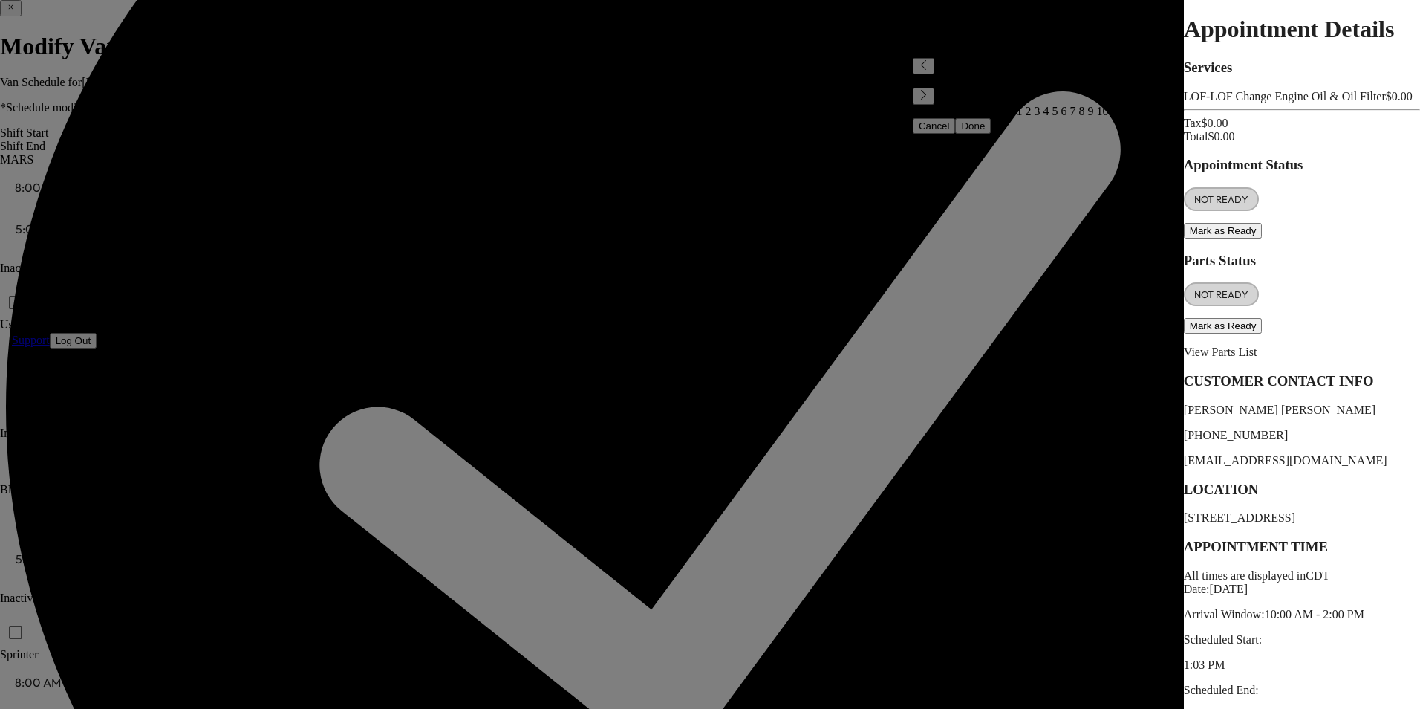
drag, startPoint x: 960, startPoint y: 260, endPoint x: 967, endPoint y: 256, distance: 8.3
click at [1184, 238] on button "Mark as Ready" at bounding box center [1223, 231] width 79 height 16
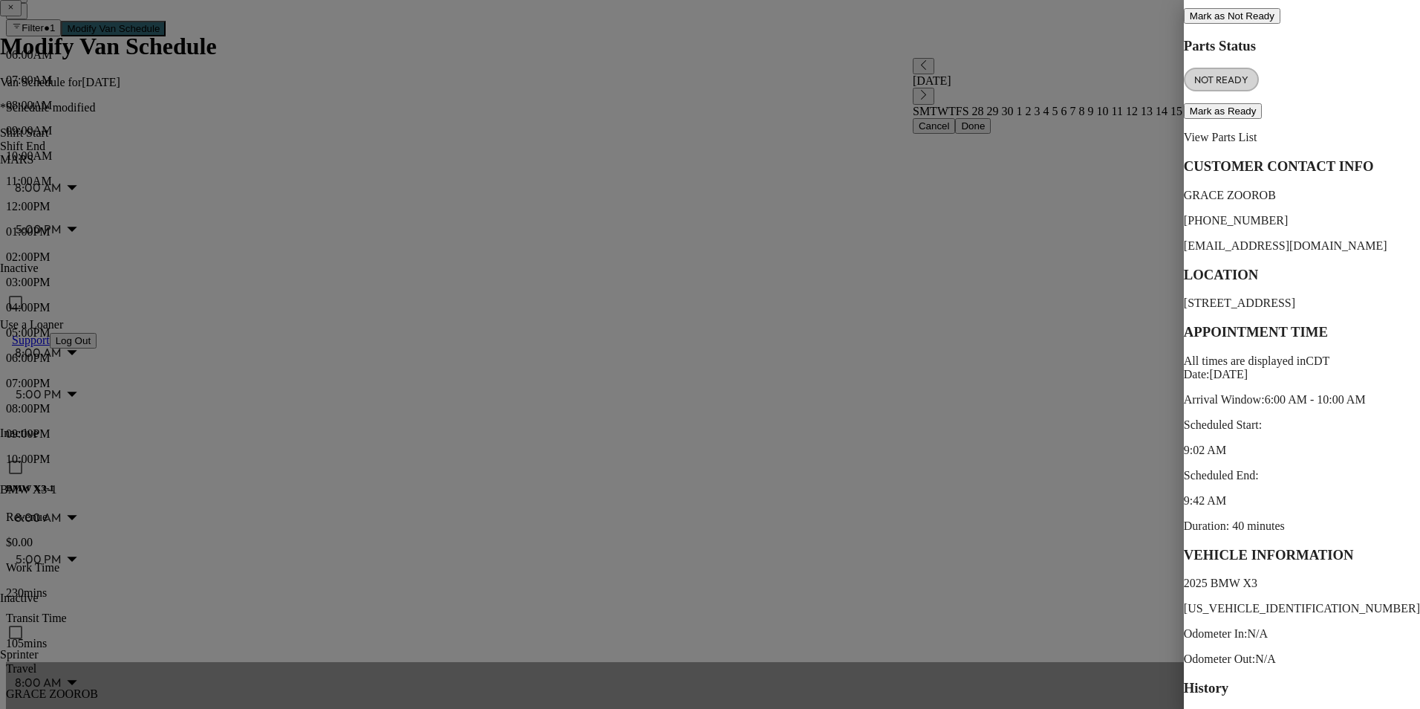
scroll to position [218, 0]
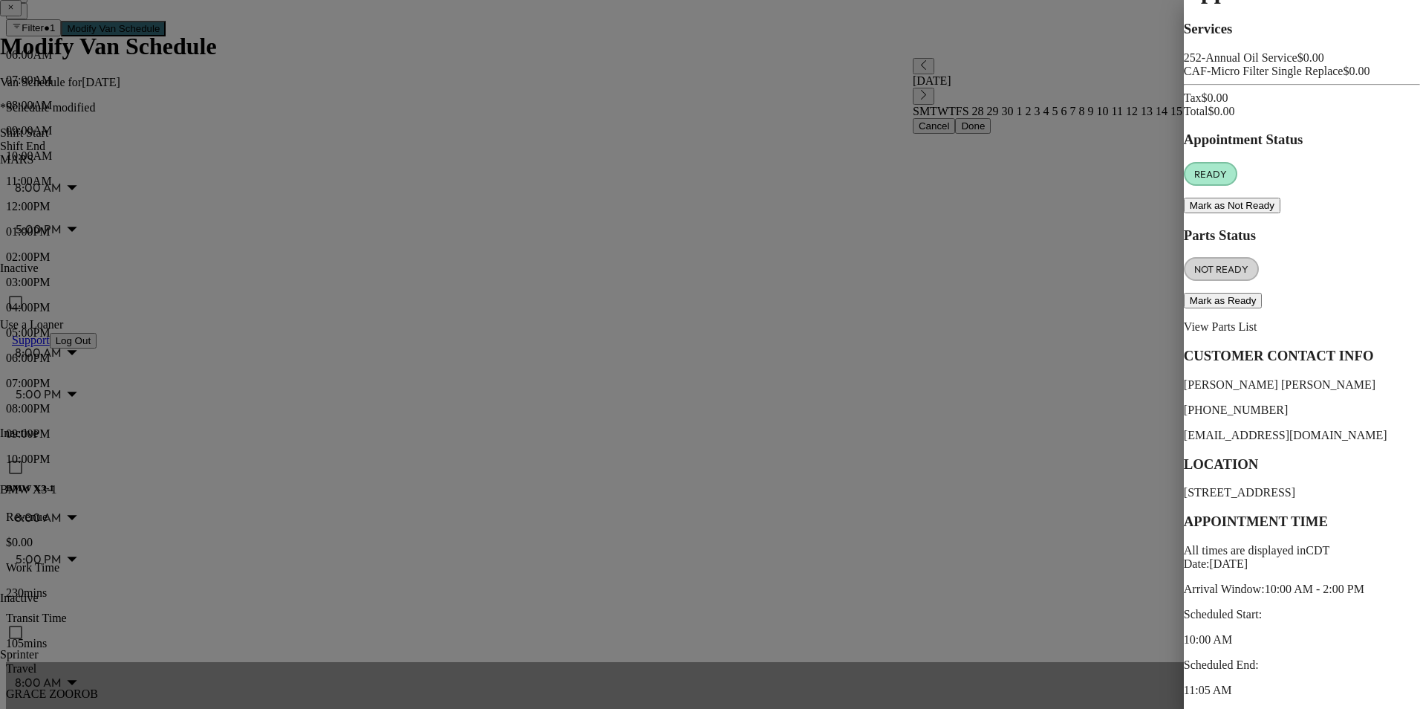
scroll to position [74, 0]
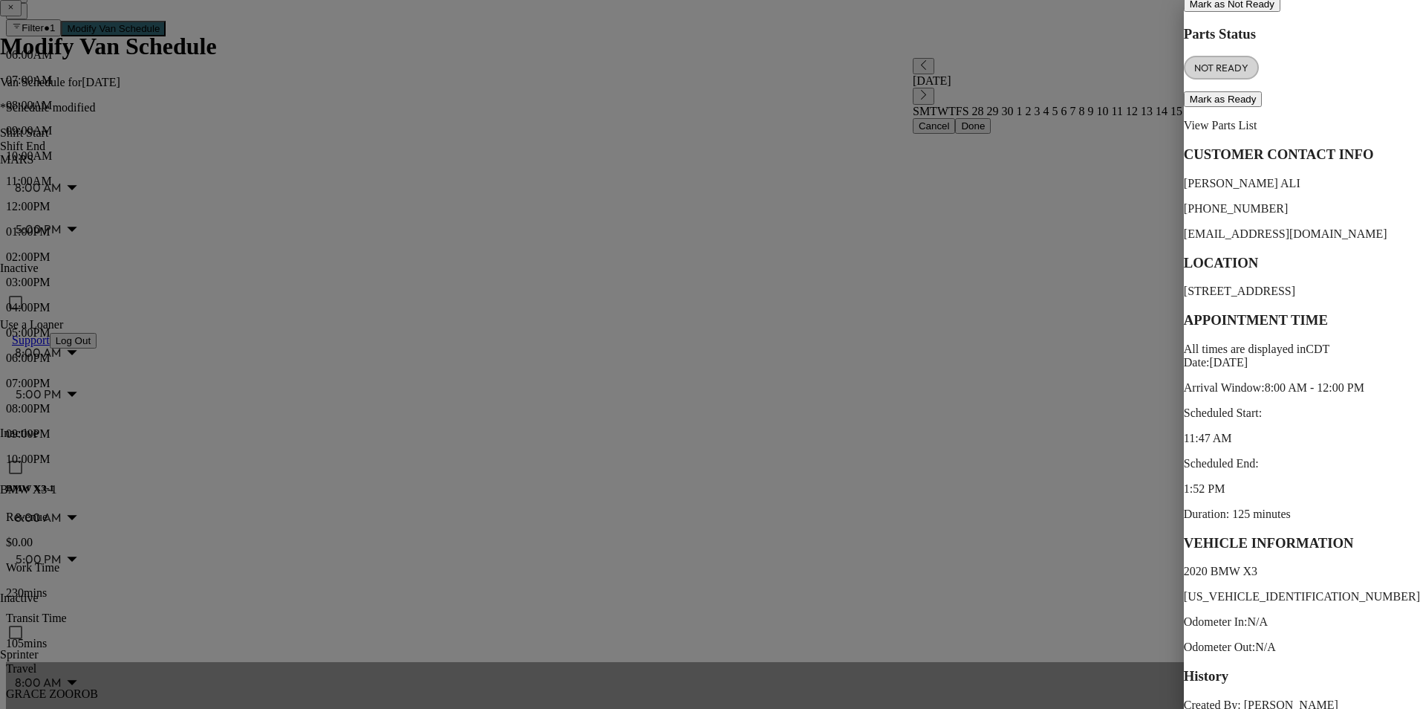
scroll to position [254, 0]
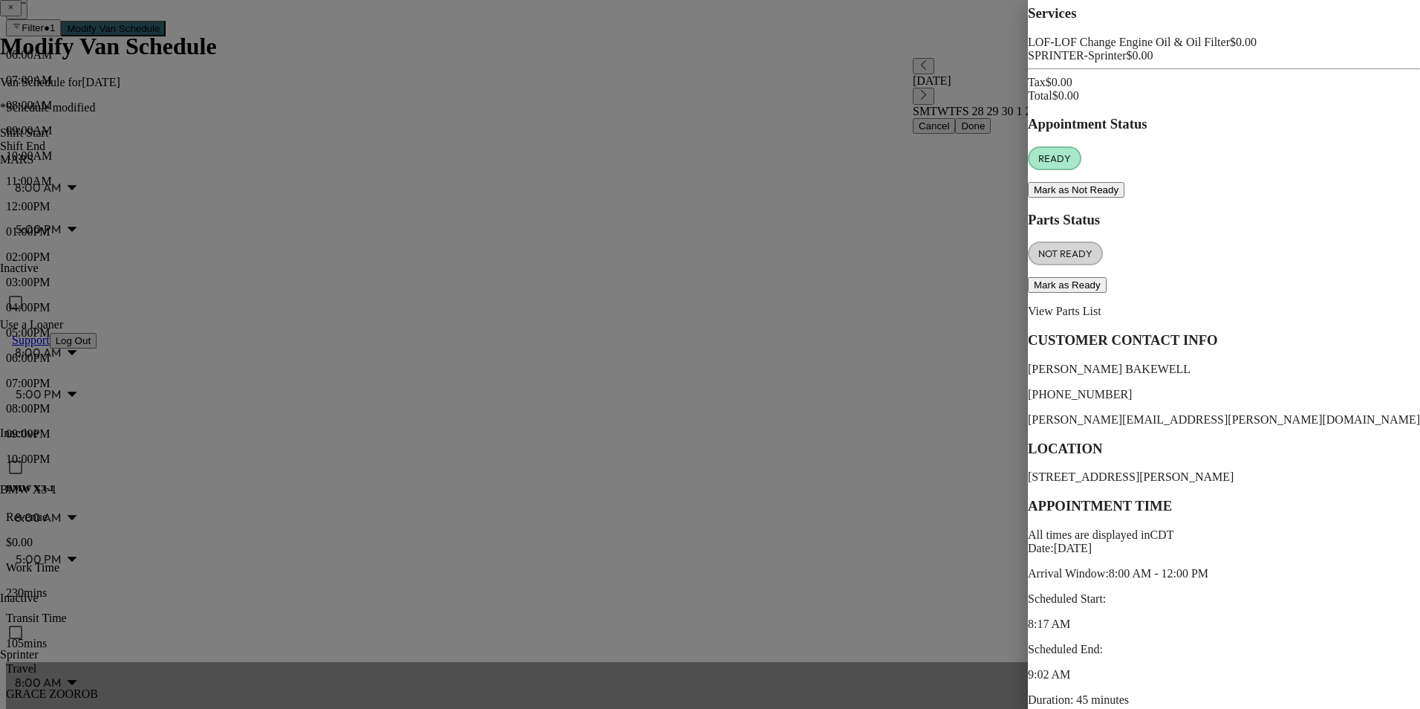
scroll to position [236, 0]
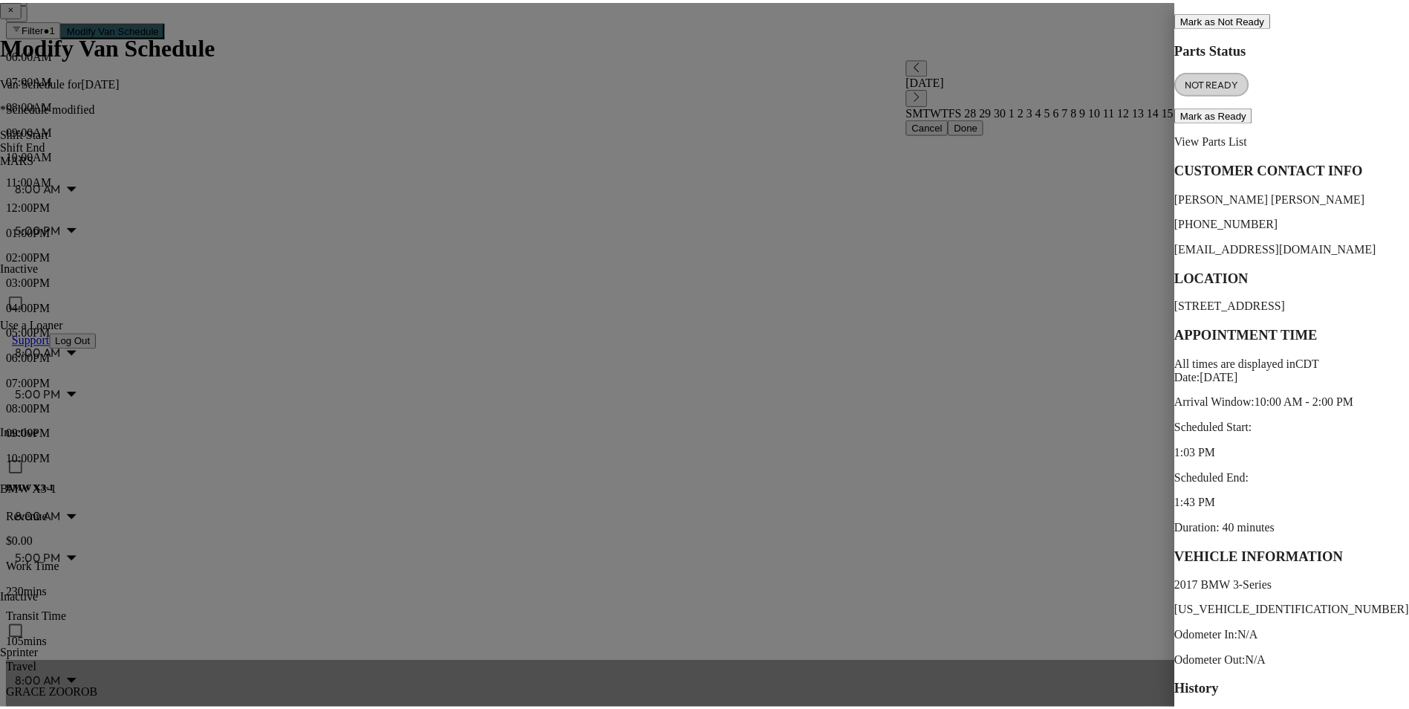
scroll to position [218, 0]
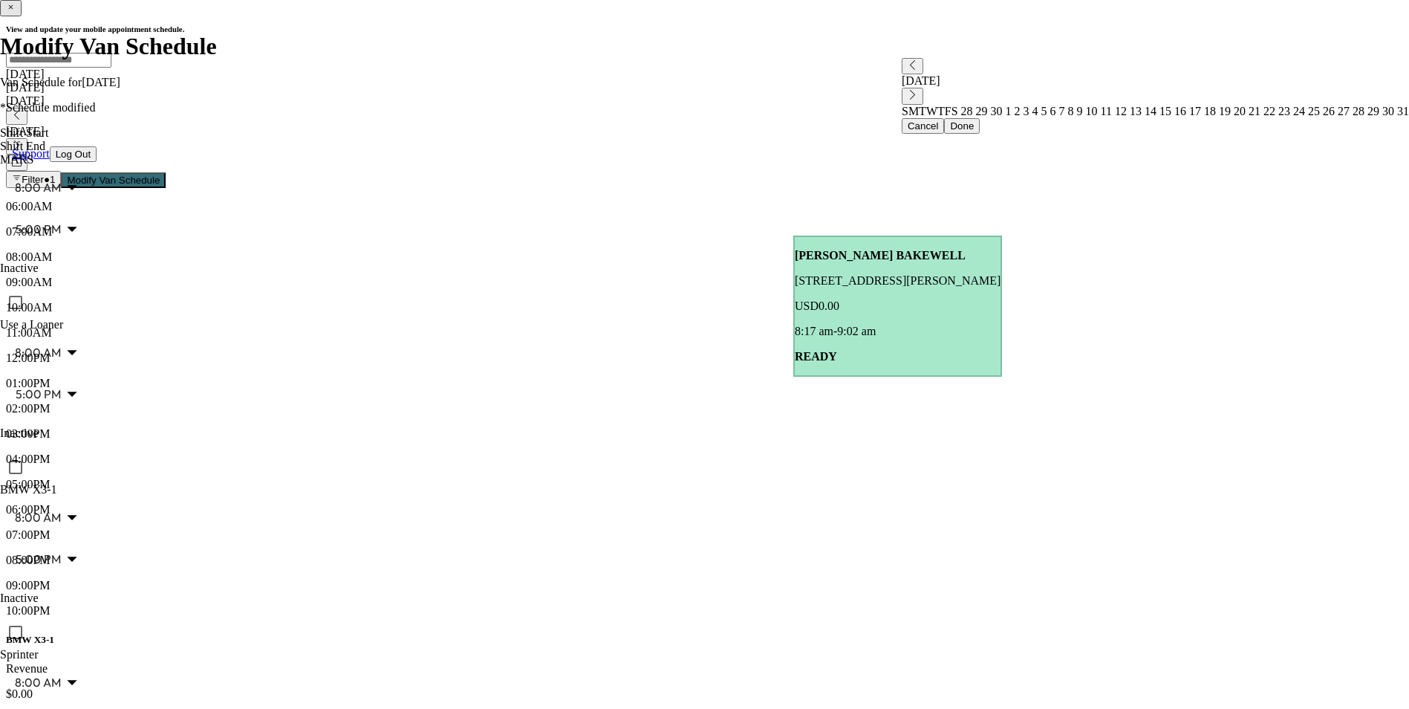
scroll to position [0, 0]
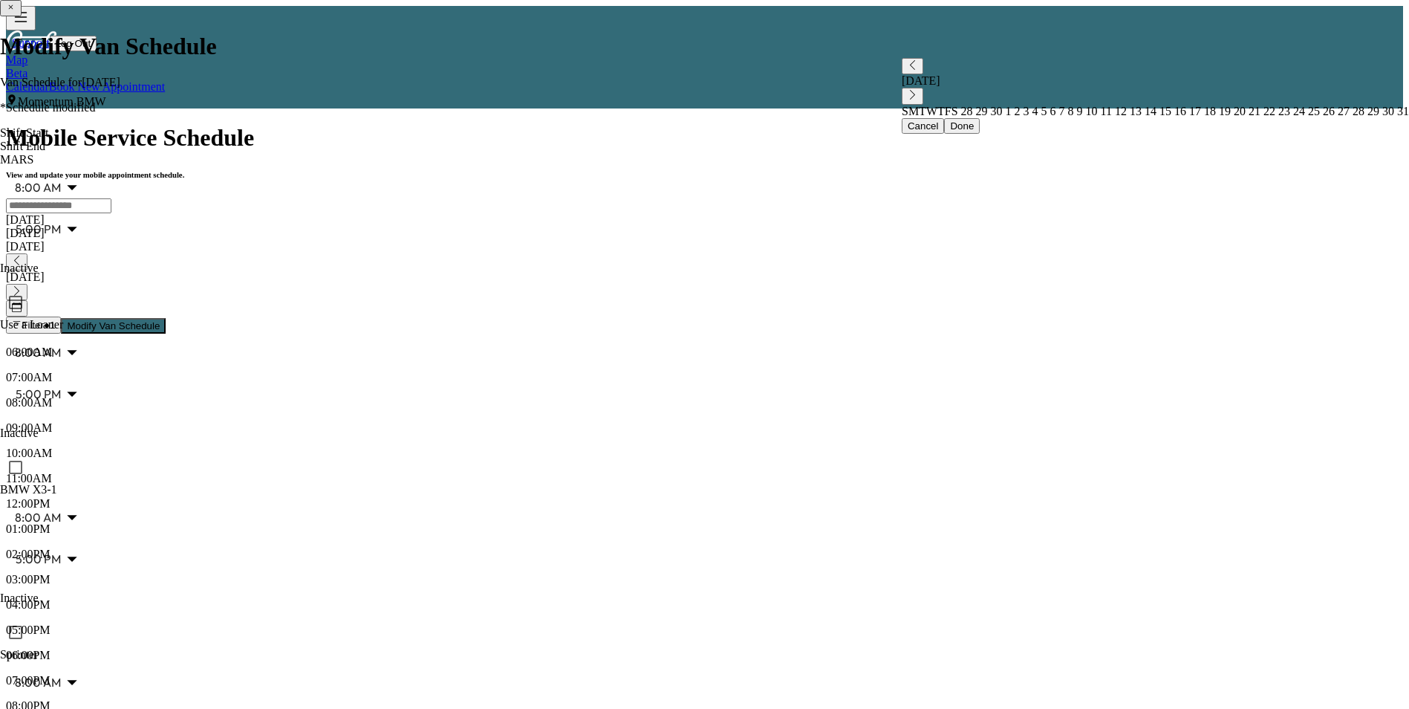
click at [22, 286] on icon "button" at bounding box center [17, 291] width 10 height 10
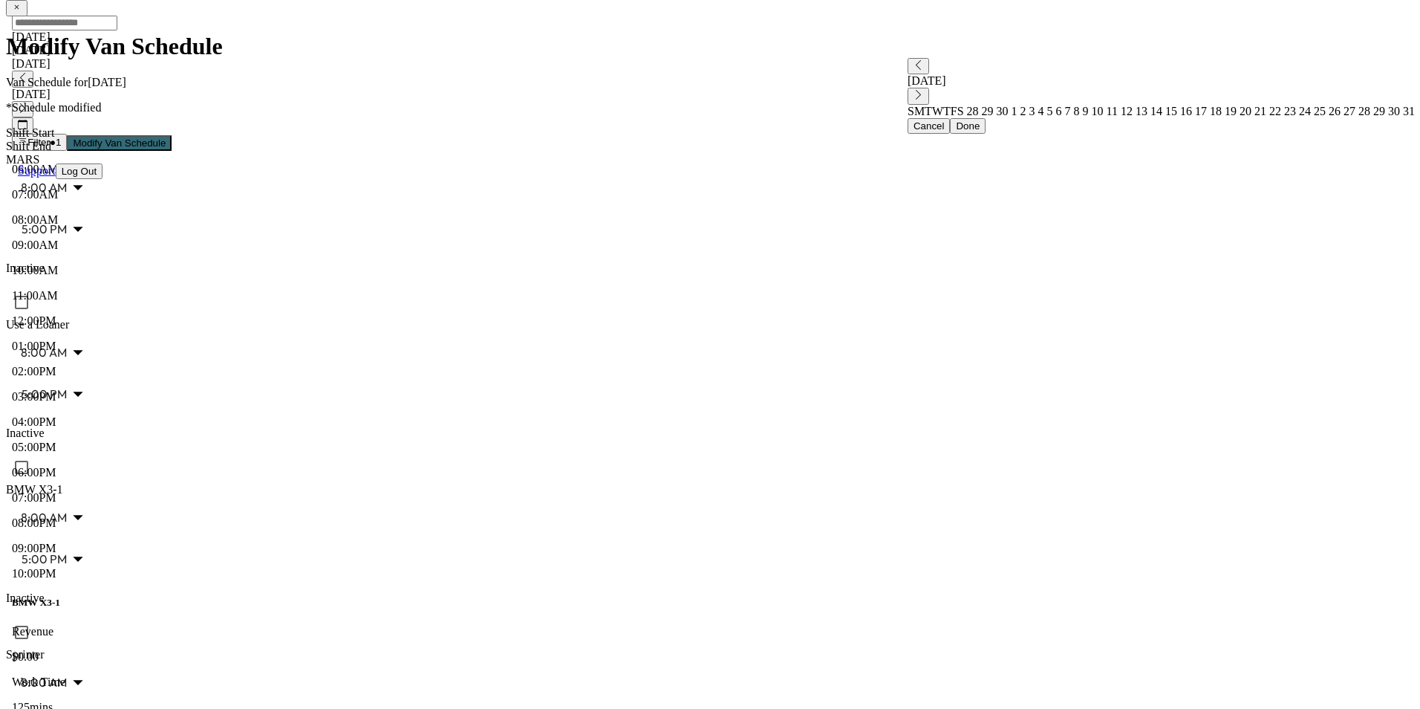
scroll to position [223, 0]
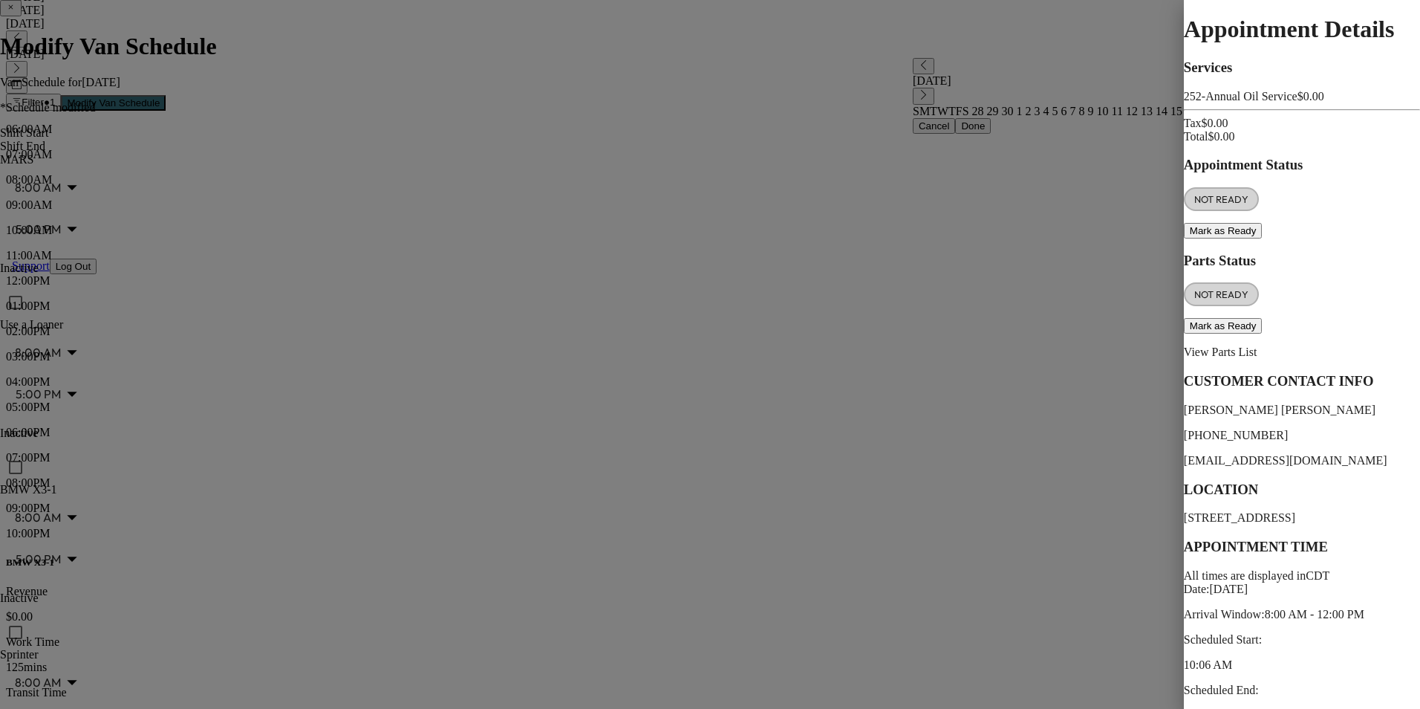
drag, startPoint x: 1249, startPoint y: 475, endPoint x: 1133, endPoint y: 470, distance: 116.7
drag, startPoint x: 1133, startPoint y: 470, endPoint x: 1197, endPoint y: 475, distance: 64.8
copy p "[US_VEHICLE_IDENTIFICATION_NUMBER]"
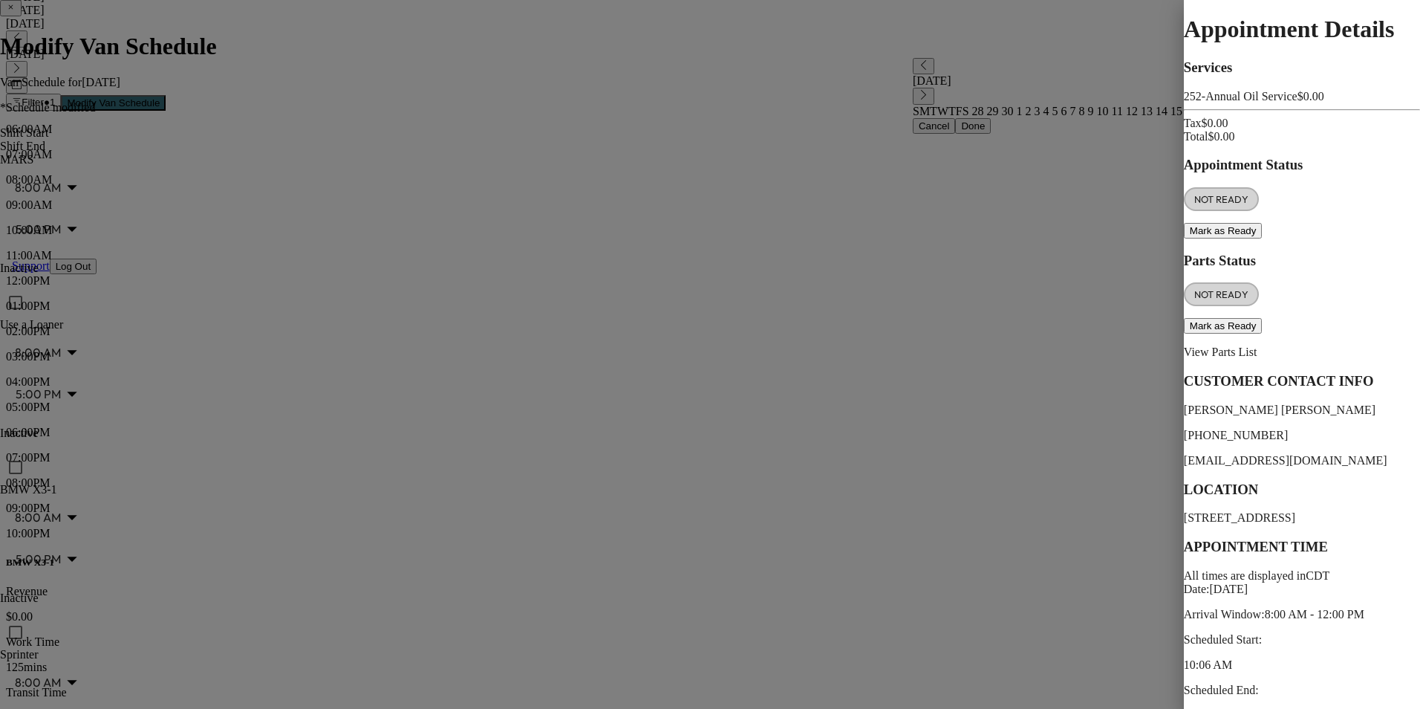
drag, startPoint x: 1257, startPoint y: 358, endPoint x: 1130, endPoint y: 353, distance: 127.1
click at [1184, 511] on p "[STREET_ADDRESS]" at bounding box center [1302, 517] width 236 height 13
drag, startPoint x: 1130, startPoint y: 353, endPoint x: 1171, endPoint y: 354, distance: 40.9
copy p "[STREET_ADDRESS]"
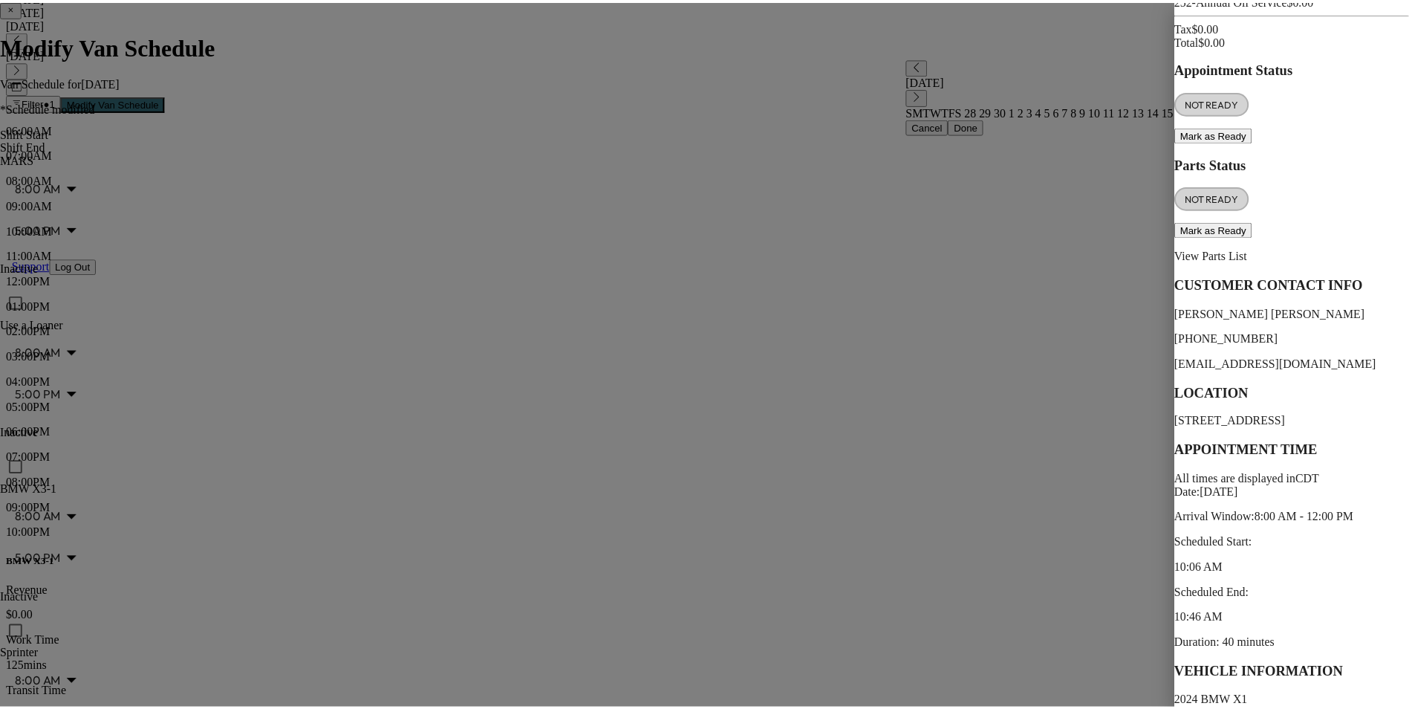
scroll to position [218, 0]
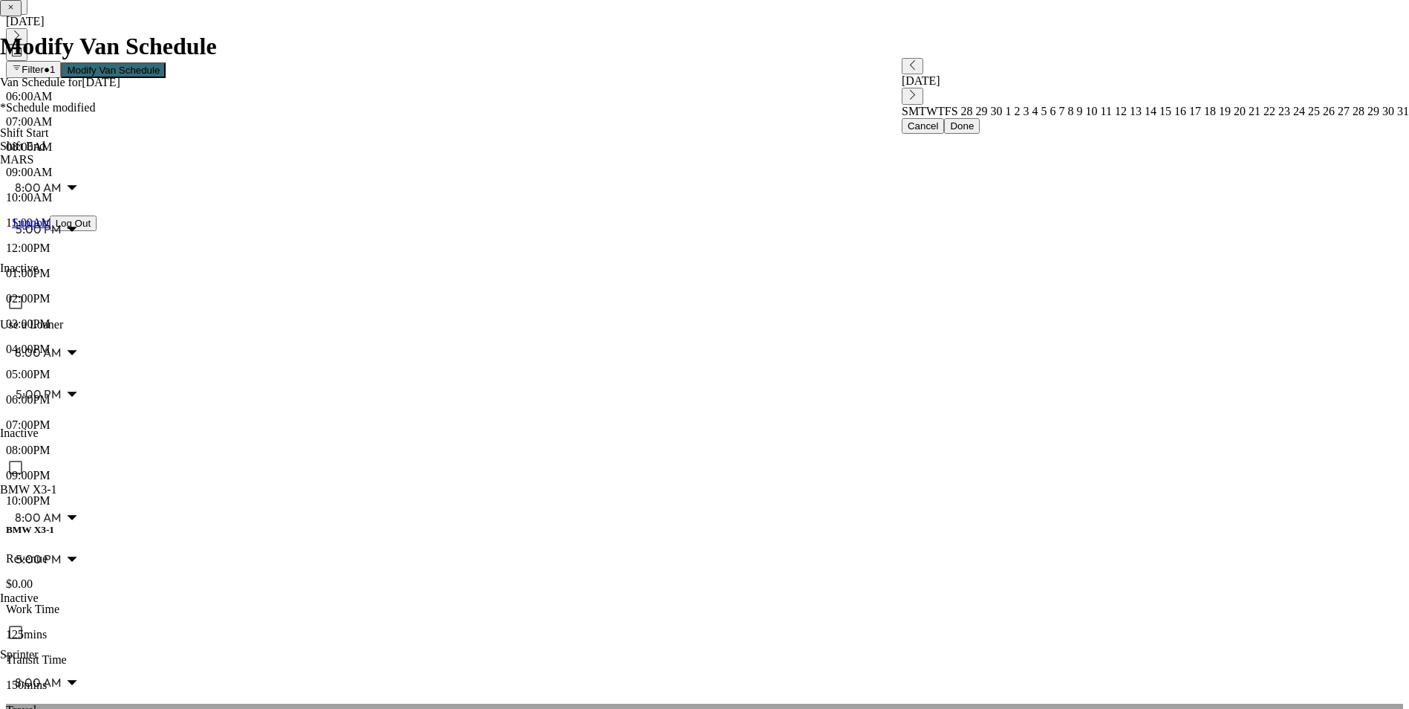
scroll to position [371, 0]
